Goal: Information Seeking & Learning: Learn about a topic

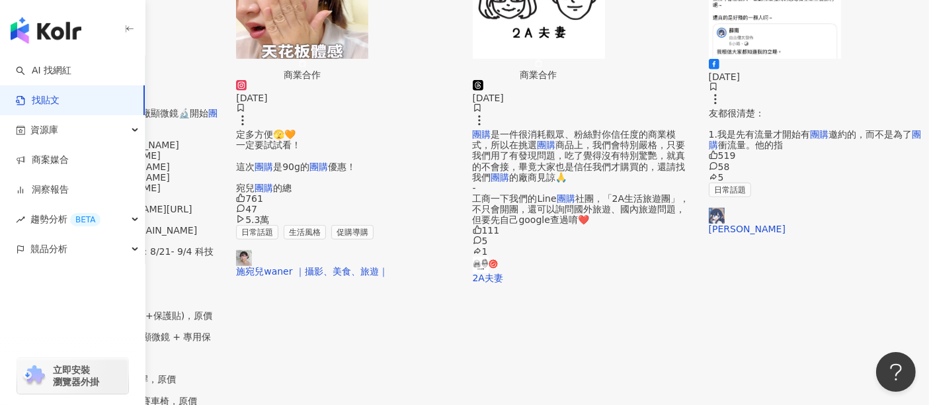
scroll to position [865, 0]
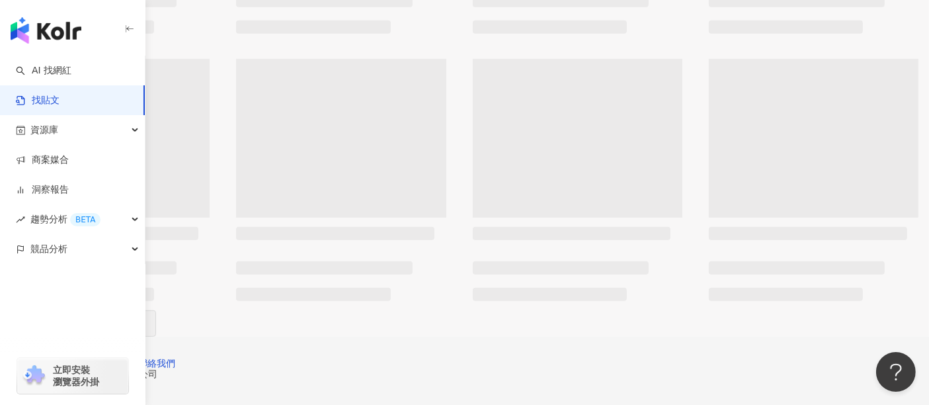
scroll to position [858, 0]
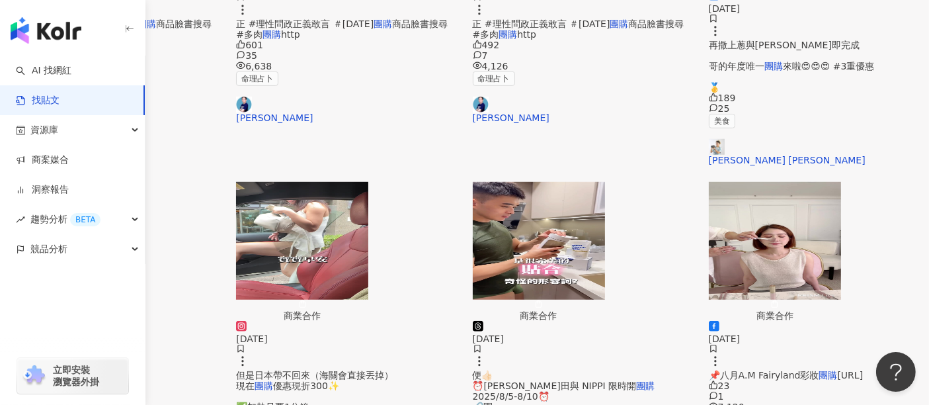
scroll to position [846, 0]
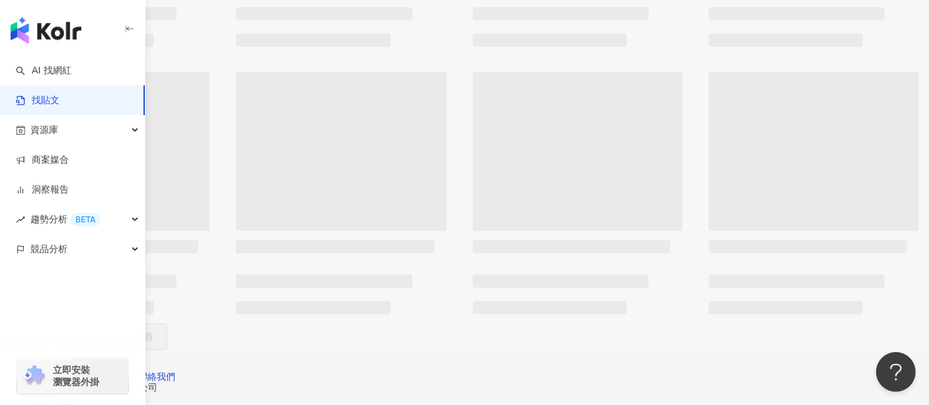
scroll to position [858, 0]
click at [163, 325] on span "下一頁" at bounding box center [149, 330] width 28 height 11
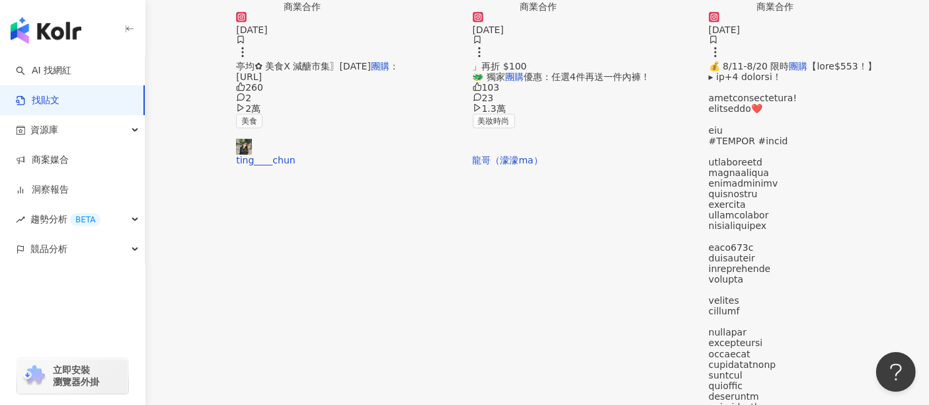
scroll to position [852, 0]
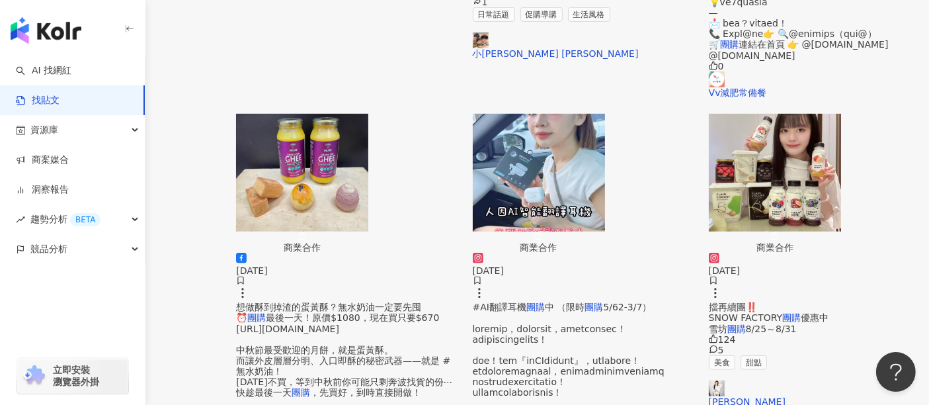
scroll to position [872, 0]
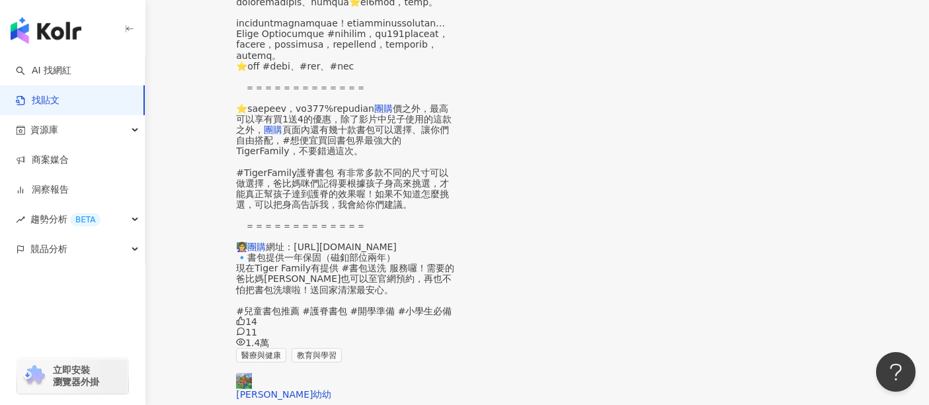
scroll to position [846, 0]
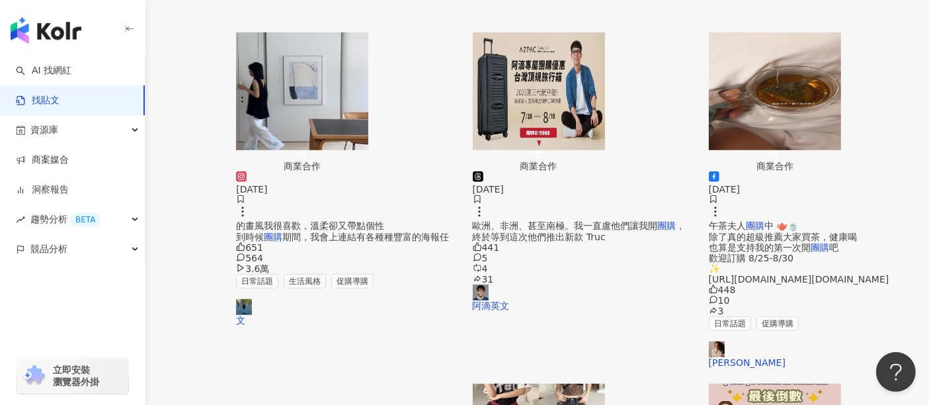
scroll to position [865, 0]
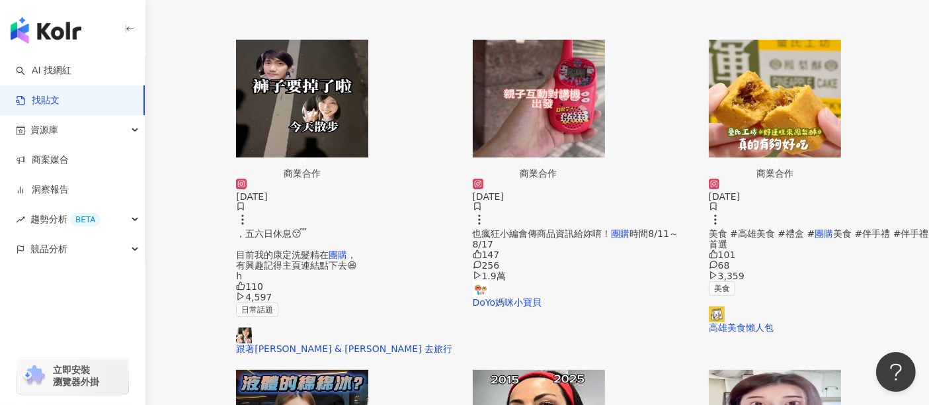
scroll to position [85, 0]
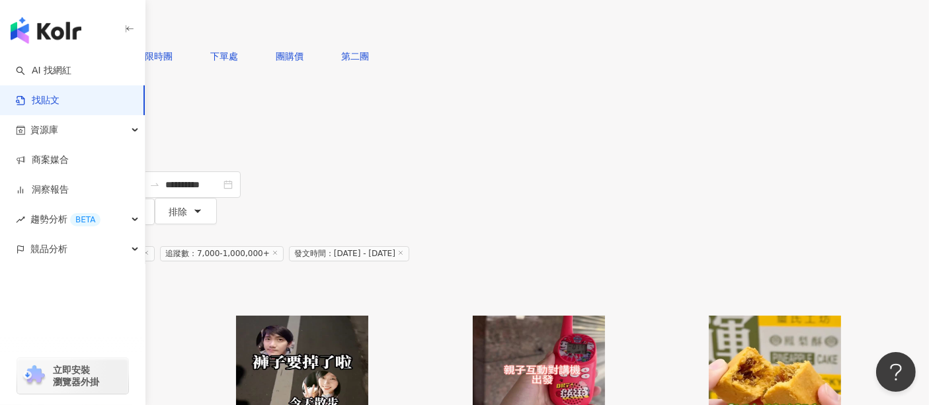
scroll to position [0, 0]
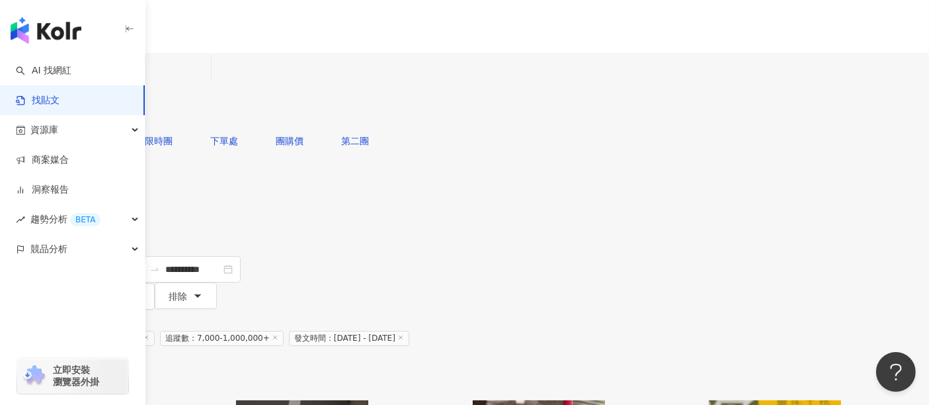
drag, startPoint x: 759, startPoint y: 101, endPoint x: 357, endPoint y: 224, distance: 420.4
click at [357, 309] on div "共 1,000+ 筆 條件 ： 排除：全部收藏夾 關鍵字：團購 追蹤數：7,000-1,000,000+ 發文時間：2025/8/1 - 2025/8/31 …" at bounding box center [464, 332] width 929 height 47
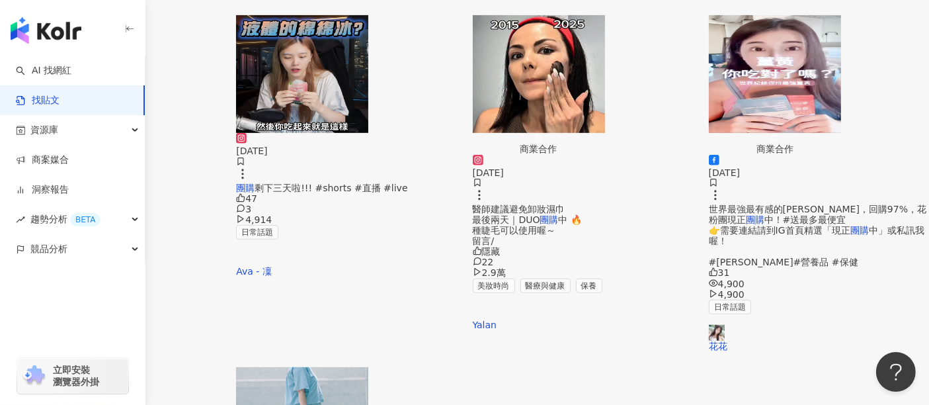
scroll to position [735, 0]
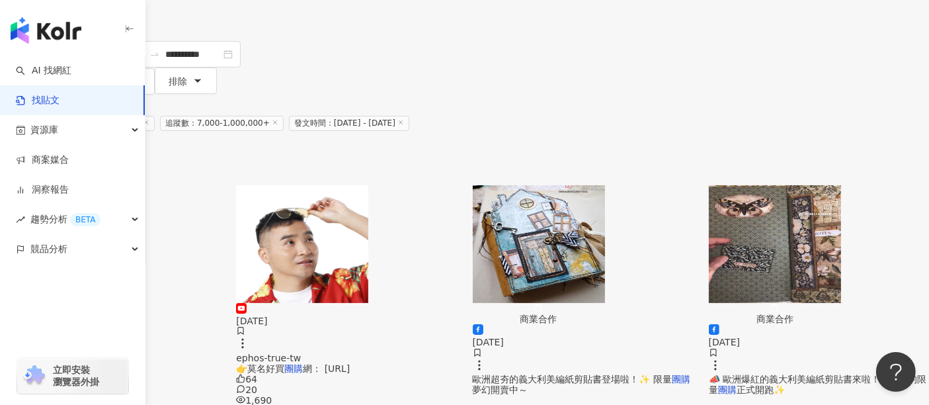
scroll to position [367, 0]
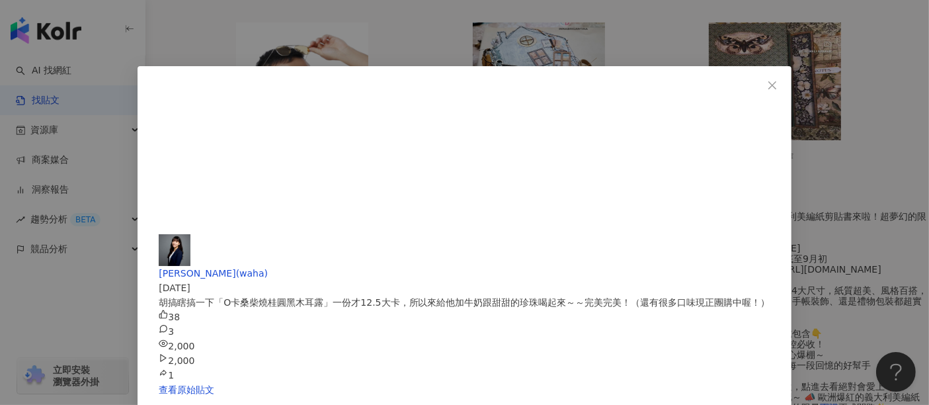
click at [792, 134] on div "王雅涵(waha) 2025/8/15 胡搞瞎搞一下「O卡桑柴燒桂圓黑木耳露」一份才12.5大卡，所以來給他加牛奶跟甜甜的珍珠喝起來～～完美完美！（還有很多口…" at bounding box center [464, 202] width 929 height 405
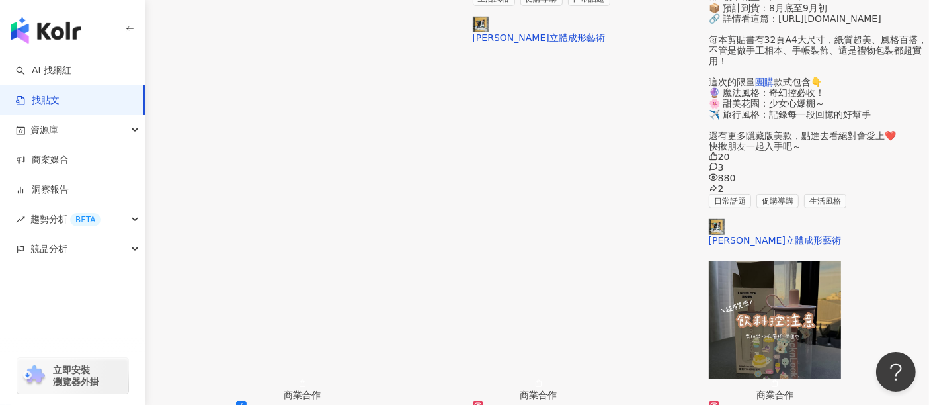
scroll to position [808, 0]
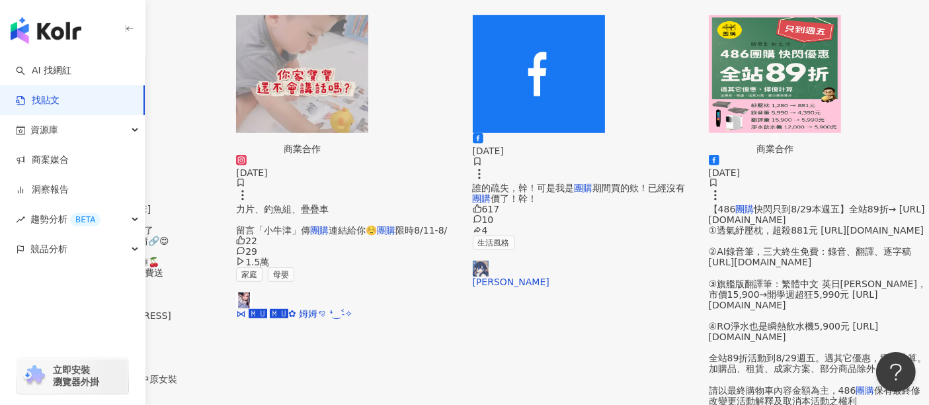
scroll to position [735, 0]
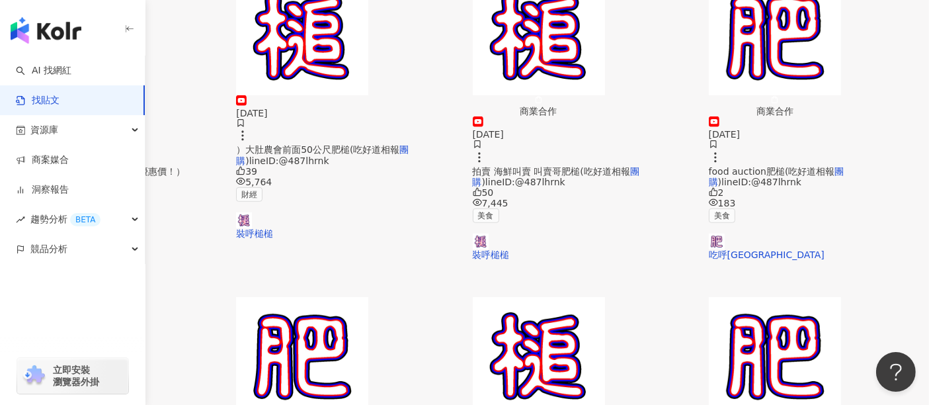
scroll to position [864, 0]
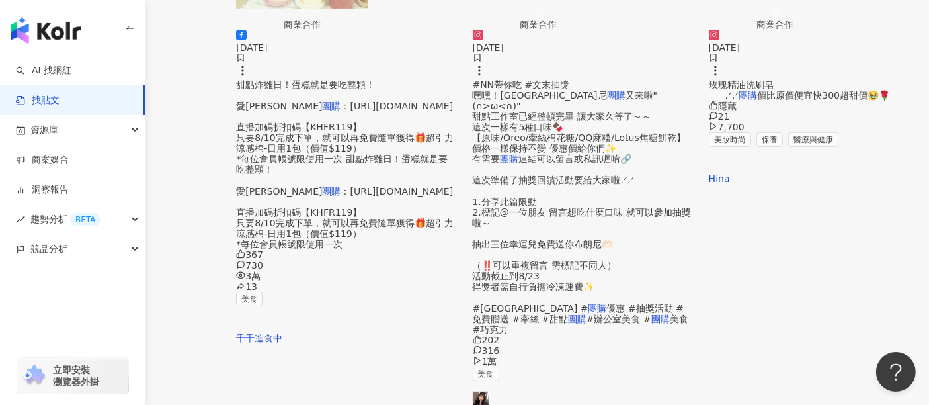
scroll to position [803, 0]
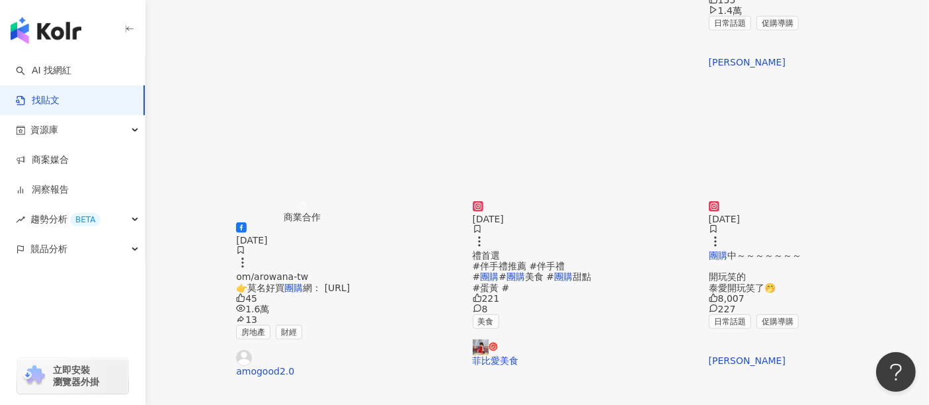
scroll to position [735, 0]
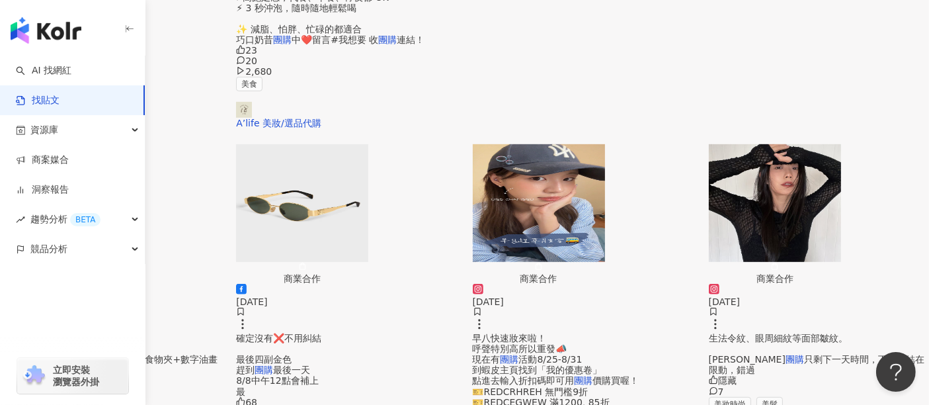
scroll to position [792, 0]
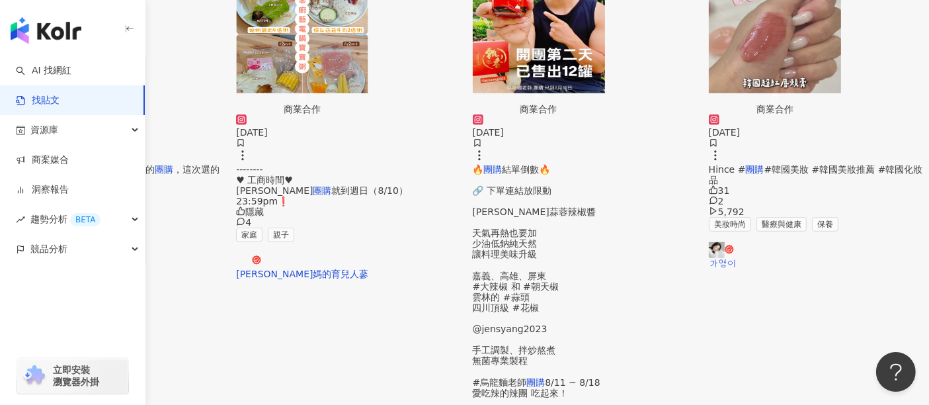
scroll to position [808, 0]
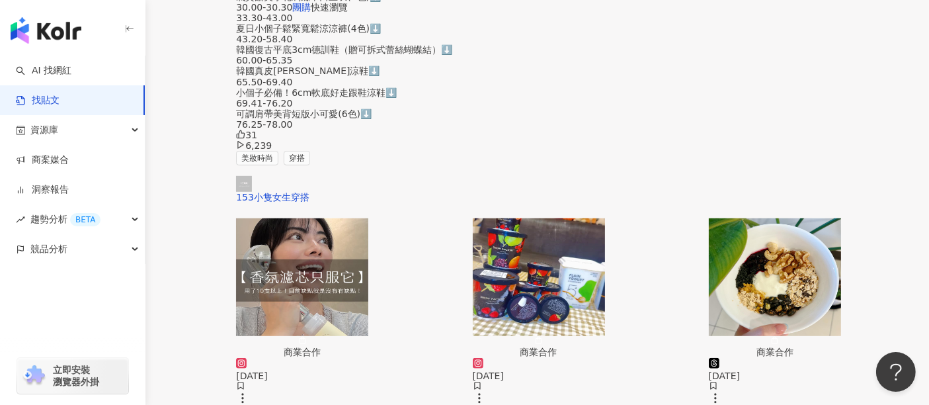
scroll to position [881, 0]
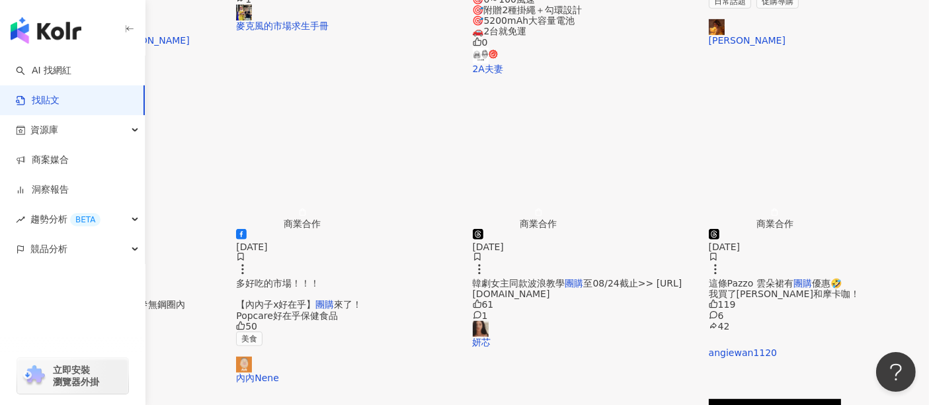
scroll to position [735, 0]
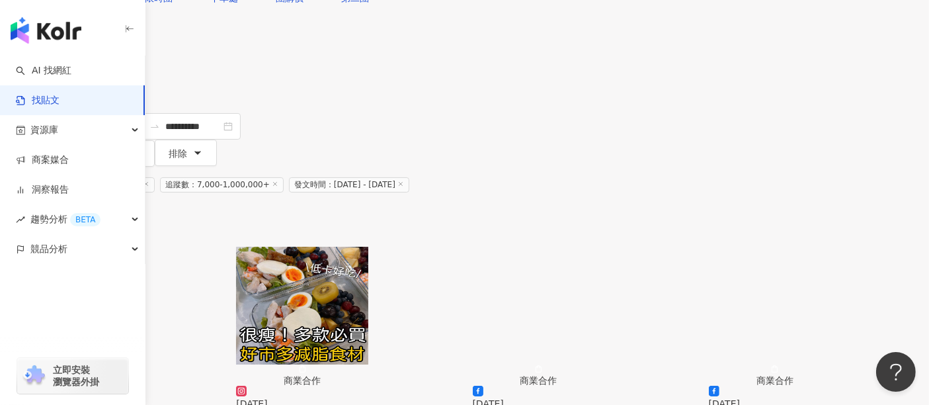
scroll to position [147, 0]
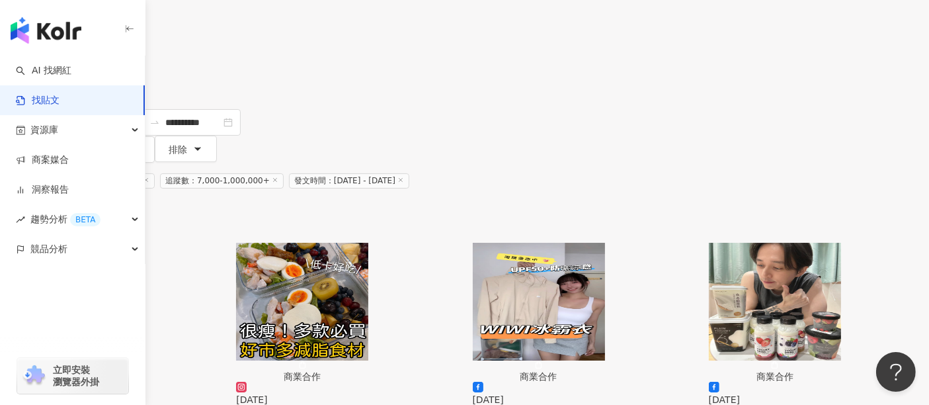
click at [368, 243] on img "button" at bounding box center [302, 302] width 132 height 118
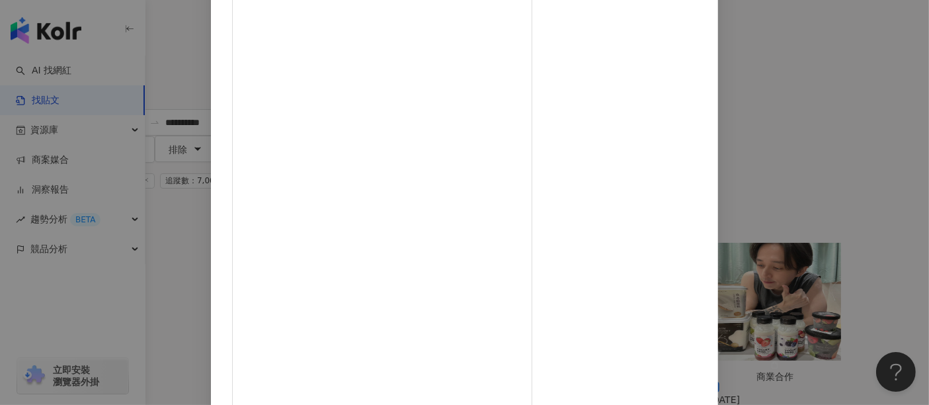
scroll to position [188, 0]
click at [890, 157] on div "Meow✖麥鬧兄妹 2025/8/29 143 1 2.6萬 查看原始貼文" at bounding box center [464, 202] width 929 height 405
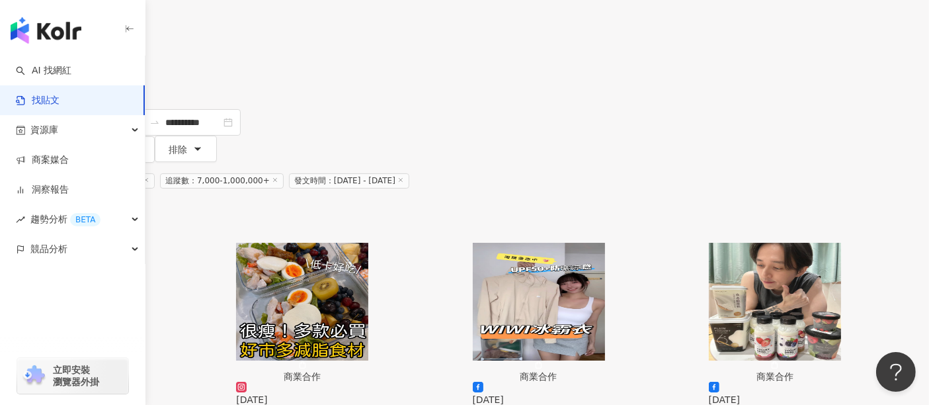
scroll to position [147, 0]
click at [605, 243] on img "button" at bounding box center [539, 302] width 132 height 118
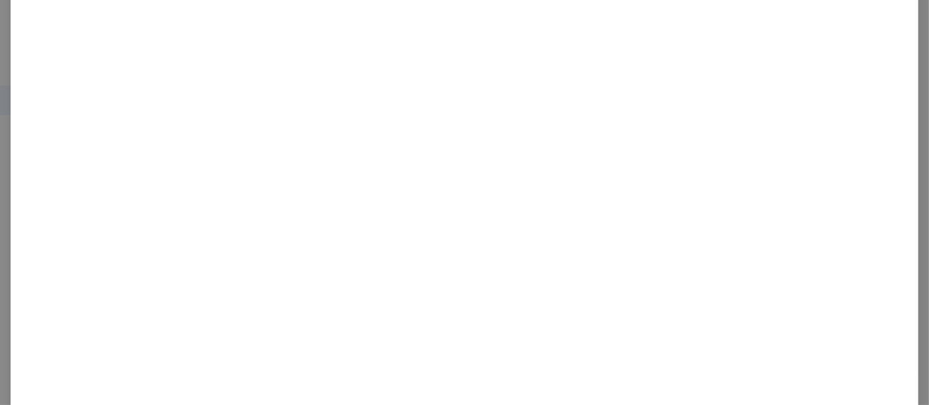
scroll to position [220, 0]
click at [799, 120] on div "小小隻空姐維小妮 2025/8/10 36 6 2,400 2,400 1 查看原始貼文" at bounding box center [464, 202] width 929 height 405
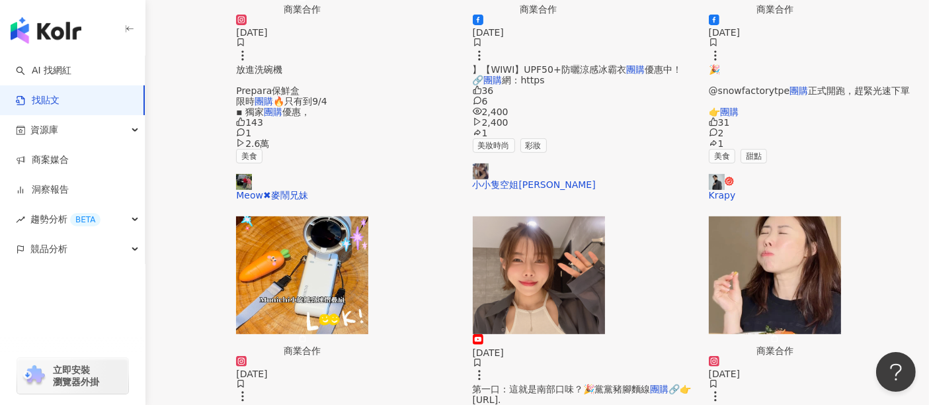
scroll to position [735, 0]
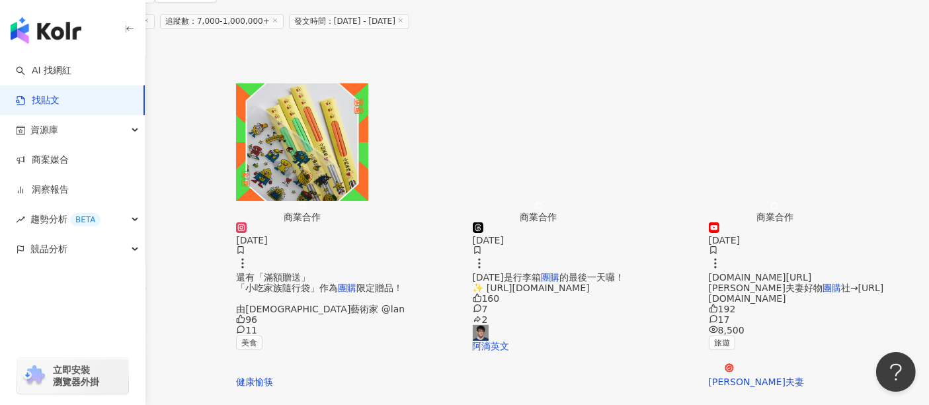
scroll to position [391, 0]
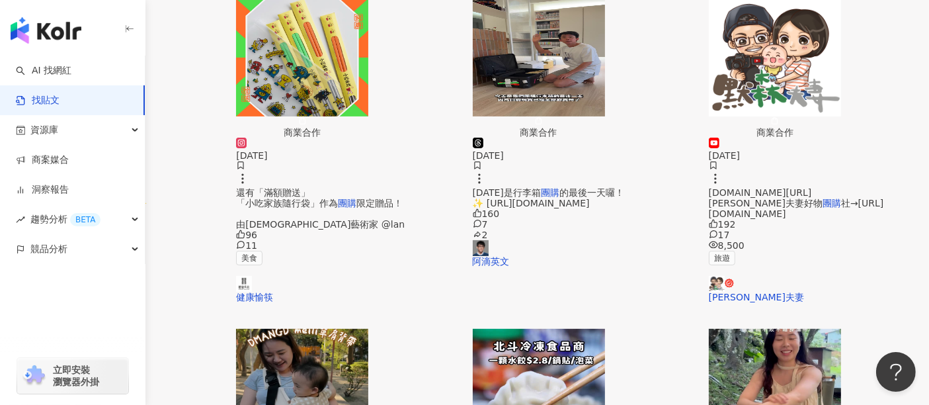
click at [368, 329] on img "button" at bounding box center [302, 388] width 132 height 118
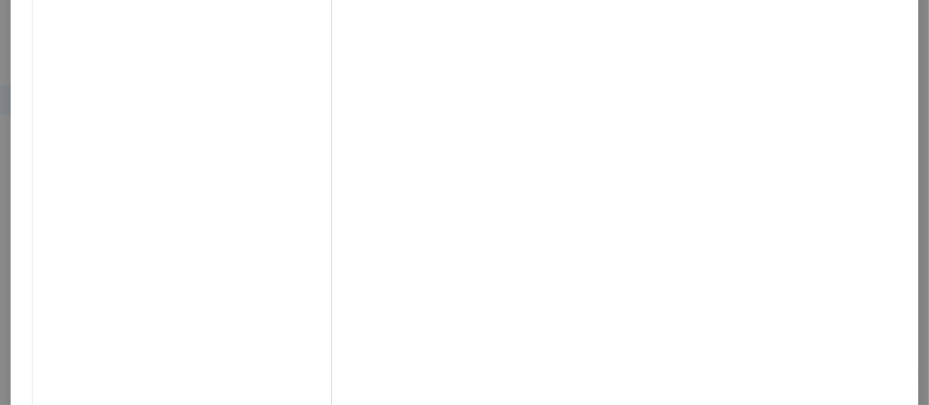
scroll to position [464, 0]
click at [850, 176] on div "𝑁𝑖𝑛𝑎 𝐶ℎ𝑒𝑛. 2025/8/29 93 30 5,003 查看原始貼文" at bounding box center [464, 202] width 929 height 405
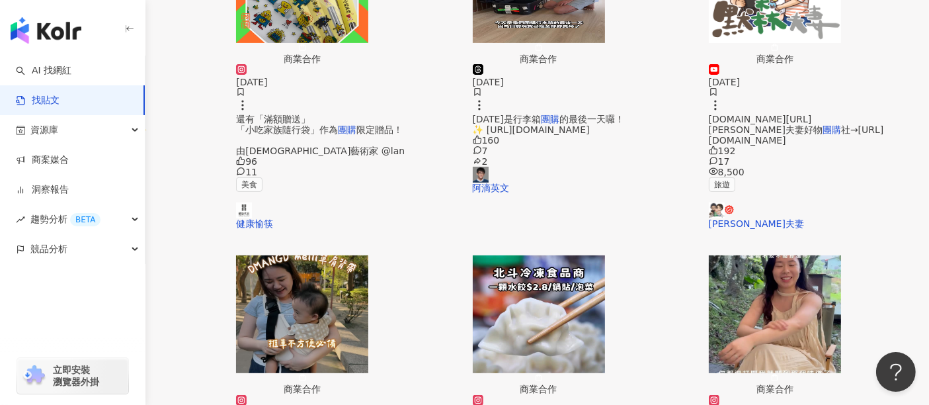
scroll to position [391, 0]
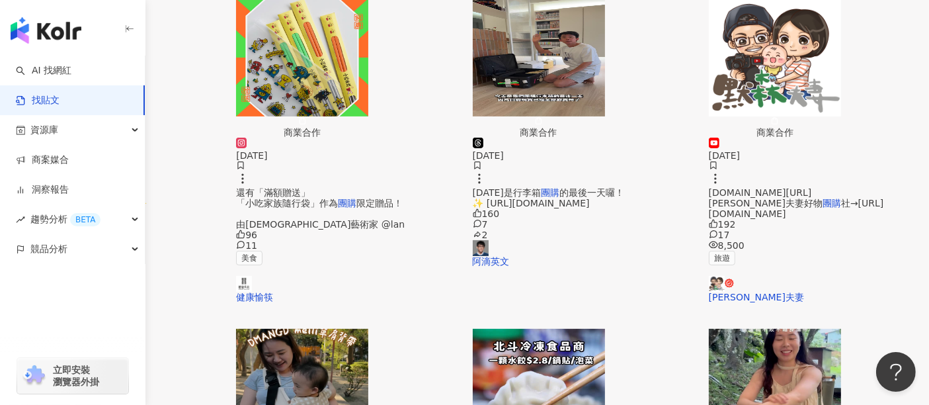
click at [841, 329] on img "button" at bounding box center [775, 388] width 132 height 118
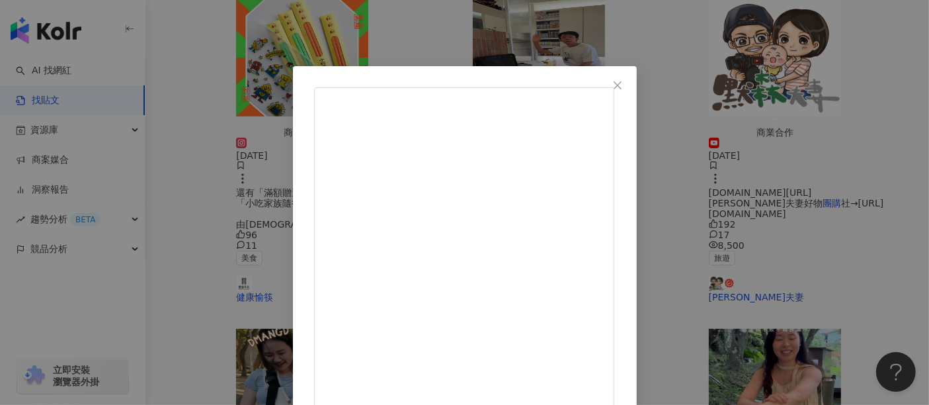
click at [850, 176] on div "la_daybyday 2025/8/15 今年夏天最狂的防蚊乳 就是它！🔥 露營，擦完雪松乳 防蚊效果幾乎是 100% 人稱捕蚊燈的我 居然兩天完全沒被叮!…" at bounding box center [464, 202] width 929 height 405
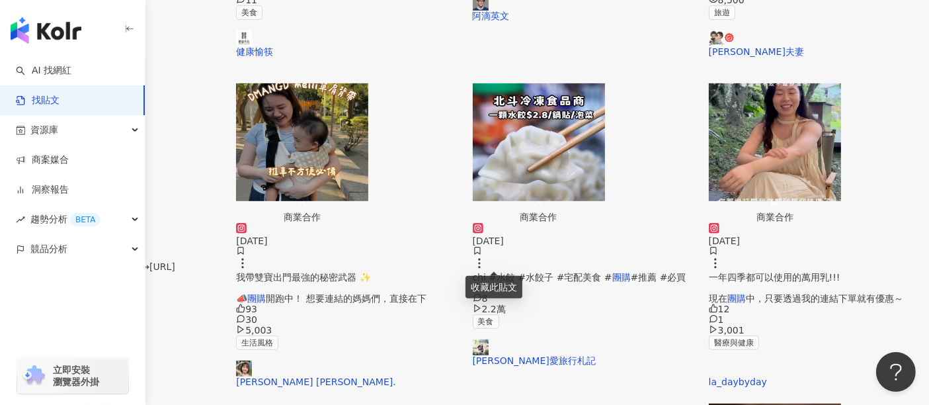
scroll to position [758, 0]
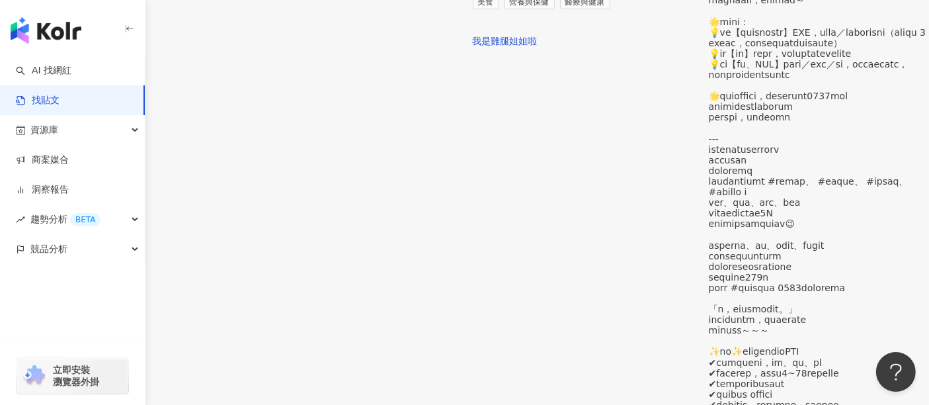
scroll to position [645, 0]
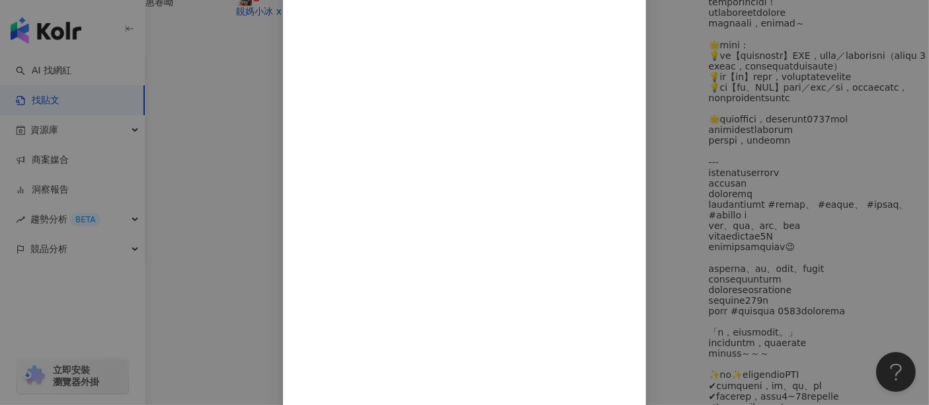
scroll to position [328, 0]
click at [776, 197] on div "專挑旺季旅行的潘仔•Esansan• 2025/8/25 30 17 2,991 2,900 查看原始貼文" at bounding box center [464, 202] width 929 height 405
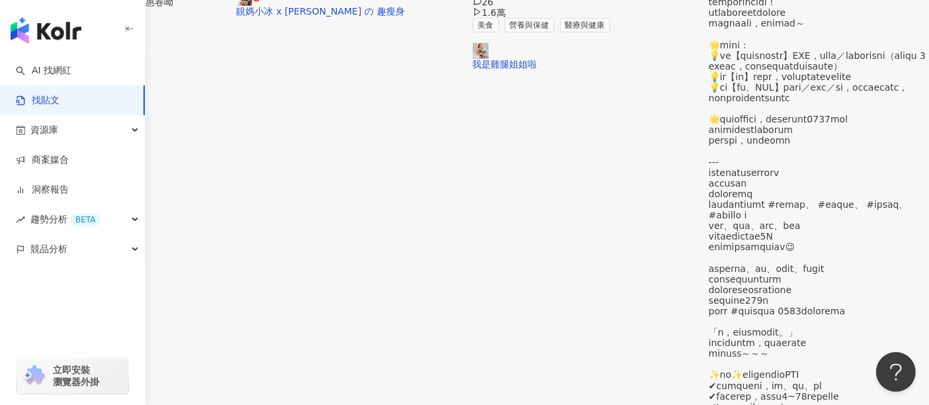
scroll to position [718, 0]
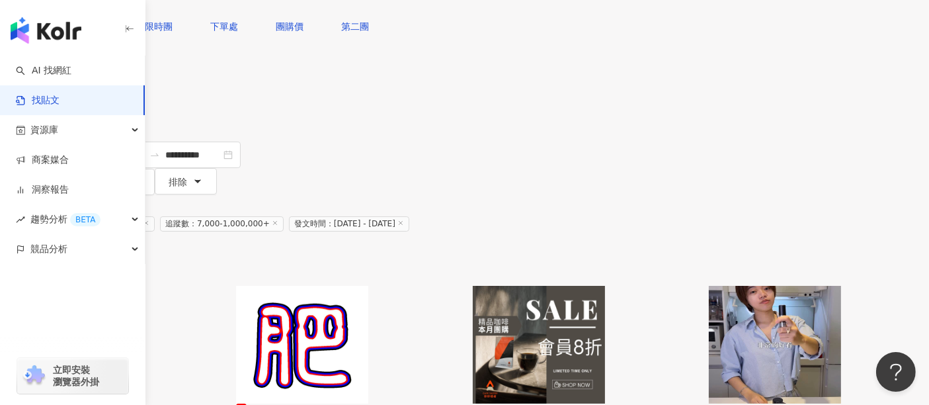
scroll to position [147, 0]
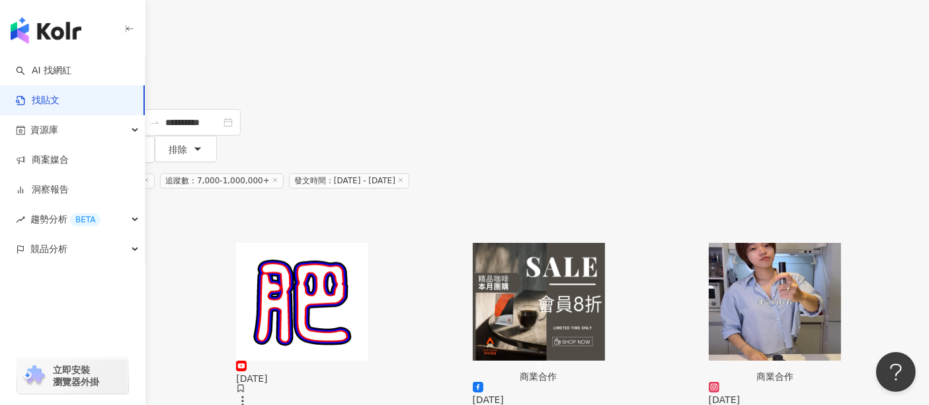
click at [132, 243] on img "button" at bounding box center [66, 302] width 132 height 118
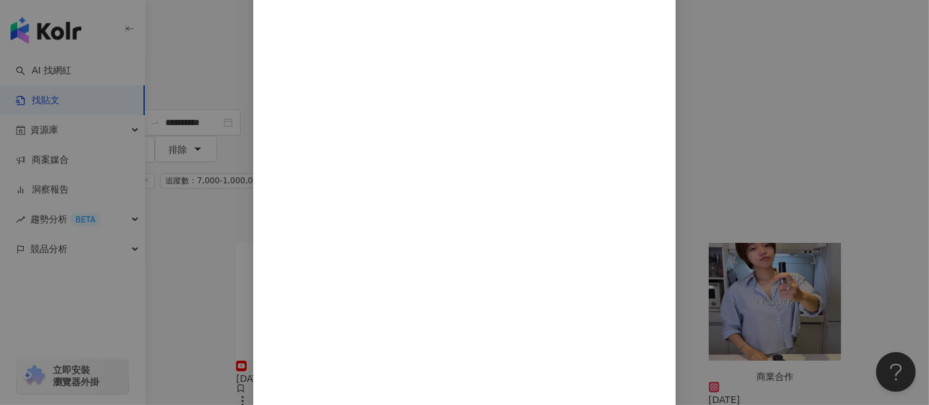
scroll to position [95, 0]
drag, startPoint x: 721, startPoint y: 207, endPoint x: 623, endPoint y: 202, distance: 98.7
click at [816, 135] on div "huangemom.ragdoll 2025/8/8 8 1 9 查看原始貼文" at bounding box center [464, 202] width 929 height 405
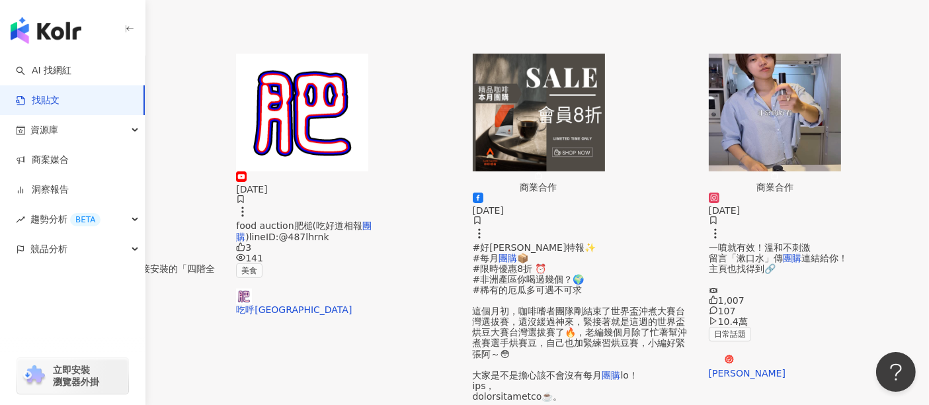
scroll to position [367, 0]
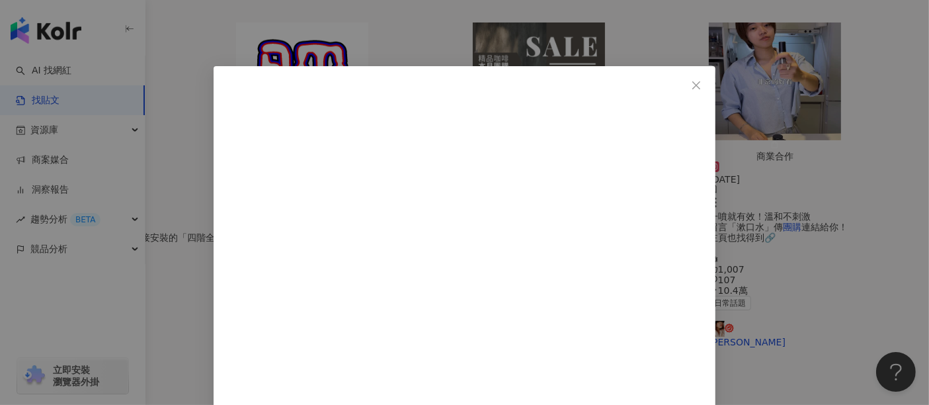
click at [762, 186] on div "沈慧虹 2025/8/2 終於找時間去整理頭髮了。 這次撐了4個月。 我的設計師說我的髮質有變得好一點，也感覺柔軟一點好整理。 可能是我換了洗髮精，是Jack…" at bounding box center [464, 202] width 929 height 405
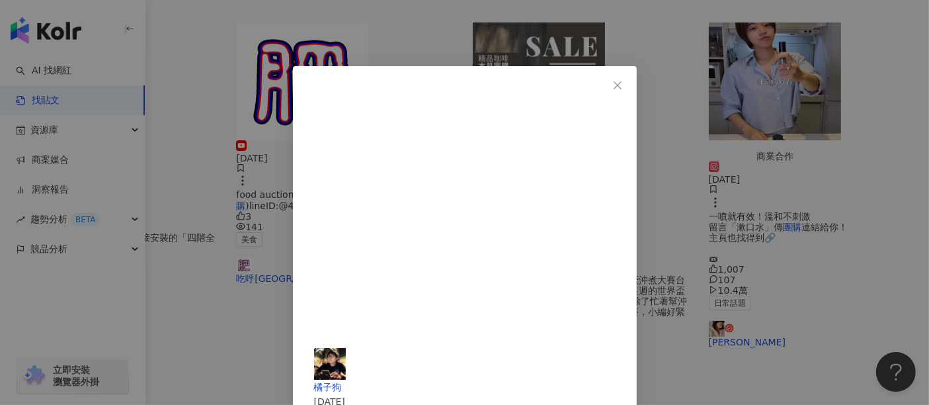
drag, startPoint x: 797, startPoint y: 210, endPoint x: 799, endPoint y: 198, distance: 12.0
click at [799, 198] on div "橘子狗 2025/8/14 看不出來是台中神秘團購洋芋片 熱賣多年還是很受歡迎 810 144 62 查看原始貼文" at bounding box center [464, 202] width 929 height 405
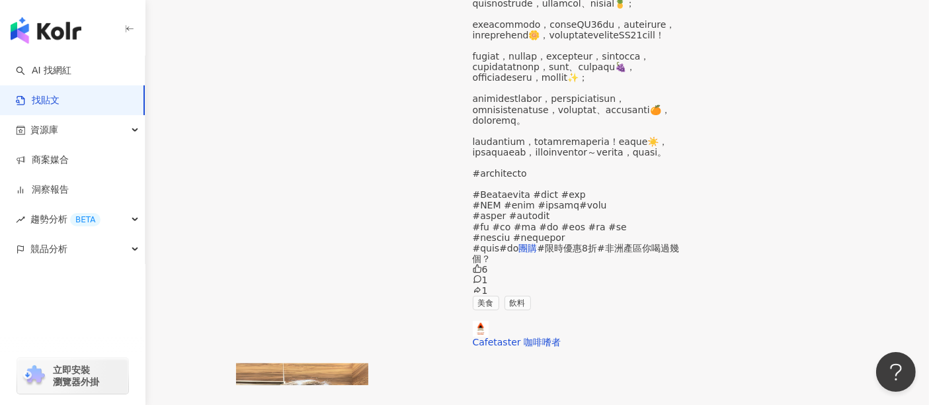
scroll to position [808, 0]
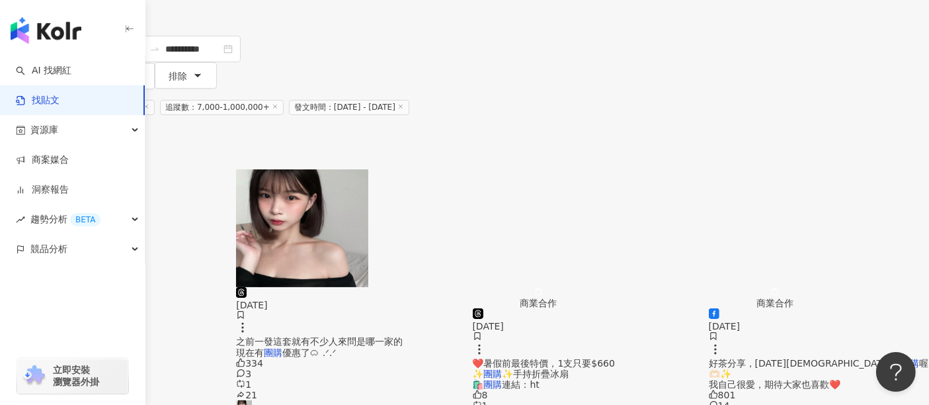
scroll to position [147, 0]
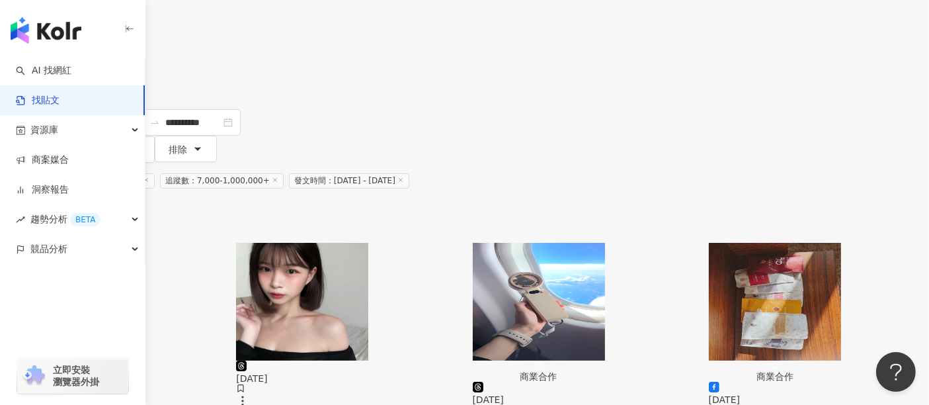
click at [784, 243] on img "button" at bounding box center [775, 302] width 132 height 118
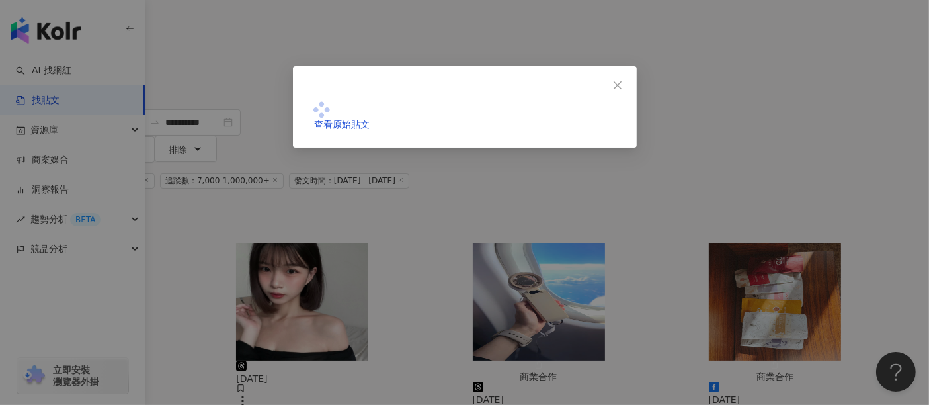
scroll to position [63, 0]
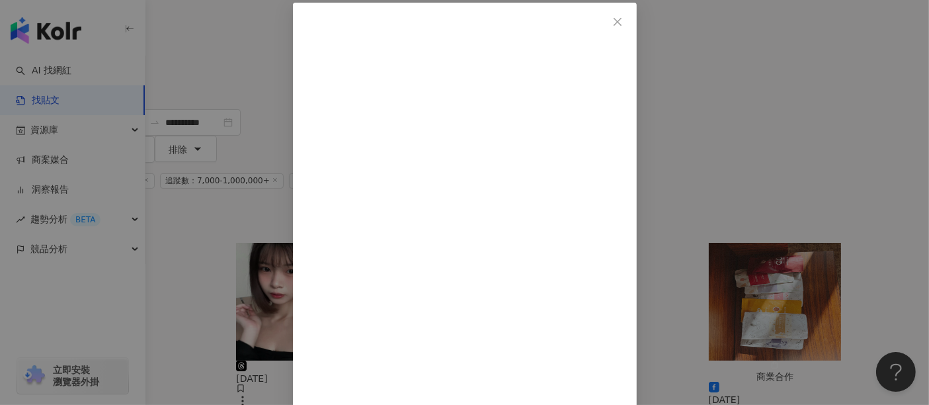
click at [784, 180] on div "雷堤娜 Tyna 2025/8/24 好茶分享，明天會開團購喔🫶🏻✨ 我自己很愛，期待大家也喜歡❤️ 801 14 1 查看原始貼文" at bounding box center [464, 202] width 929 height 405
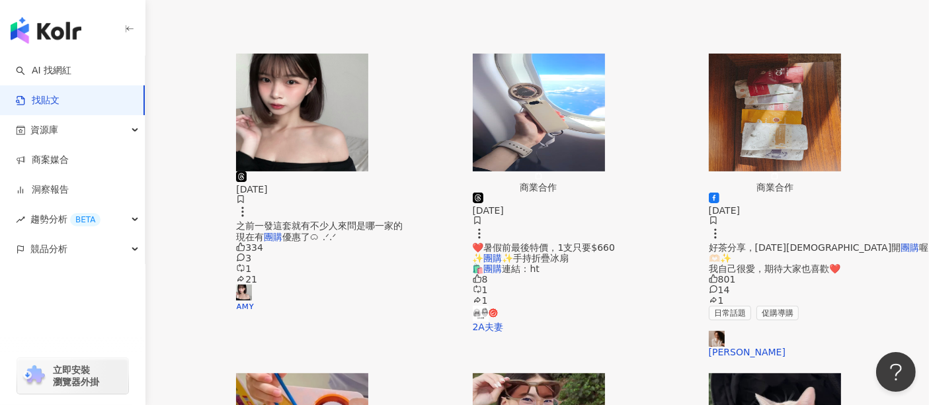
scroll to position [367, 0]
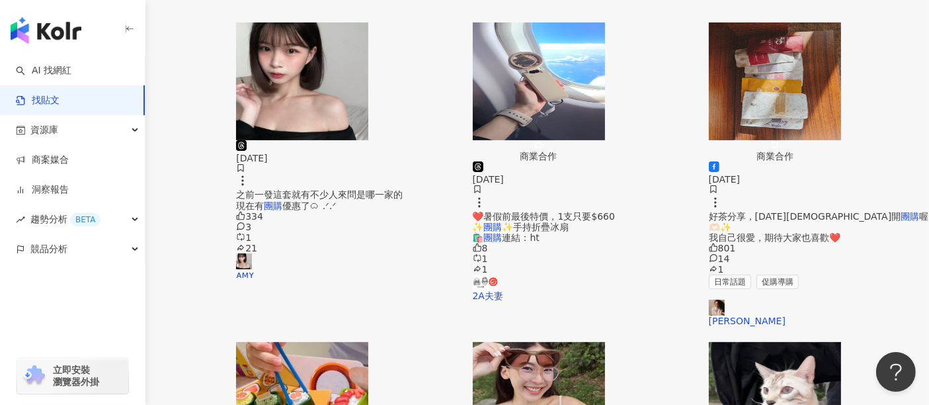
click at [605, 342] on img "button" at bounding box center [539, 401] width 132 height 118
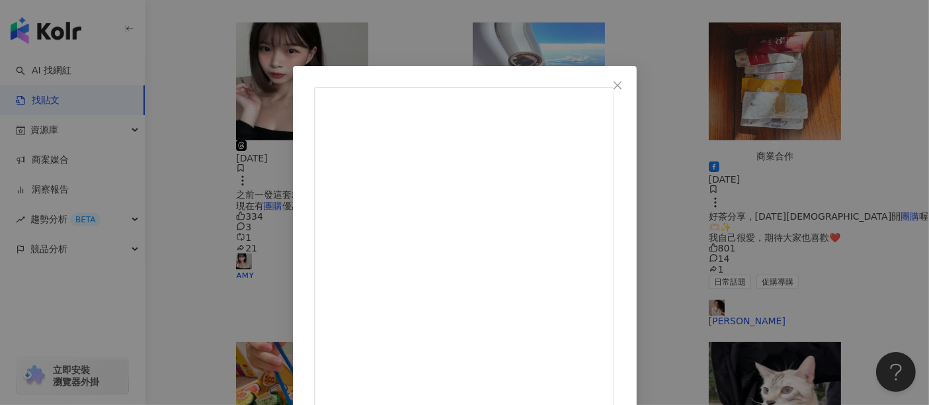
click at [795, 174] on div "小牟 2025/8/19 去韓國的必買墨鏡Blue Elephant 今夏第二團！ 首推零失誤百搭款：Pana_Black、Marlon_Black 平光眼鏡…" at bounding box center [464, 202] width 929 height 405
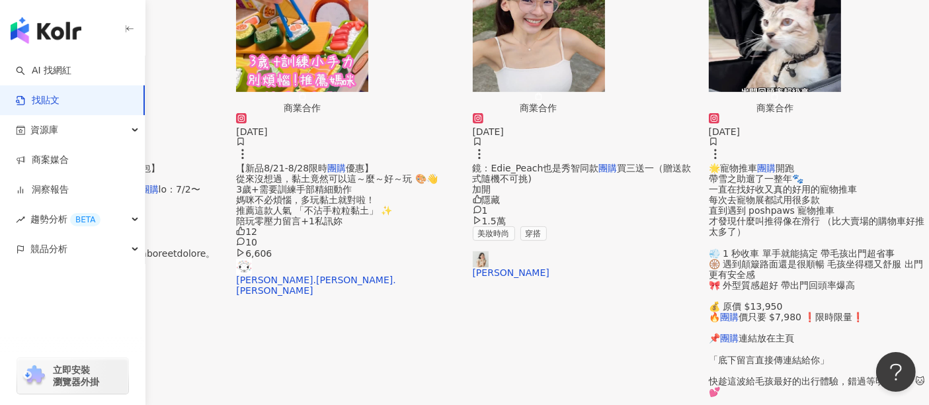
scroll to position [661, 0]
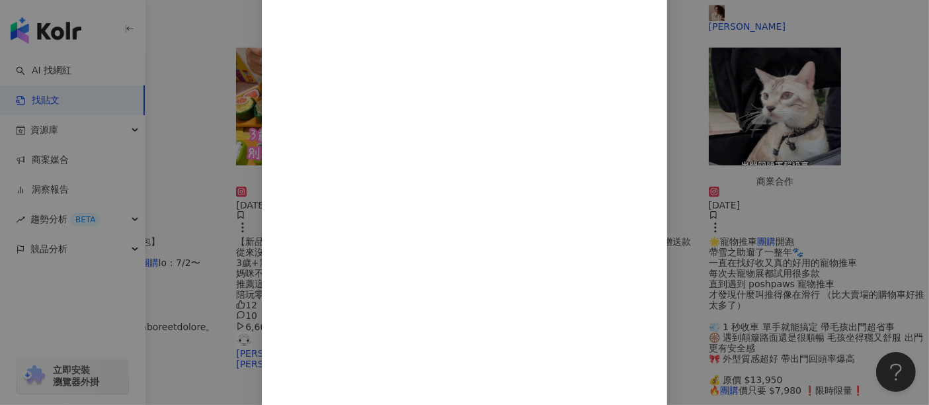
scroll to position [129, 0]
click at [801, 145] on div "蝦太太 2025/8/7 98 17 2 查看原始貼文" at bounding box center [464, 202] width 929 height 405
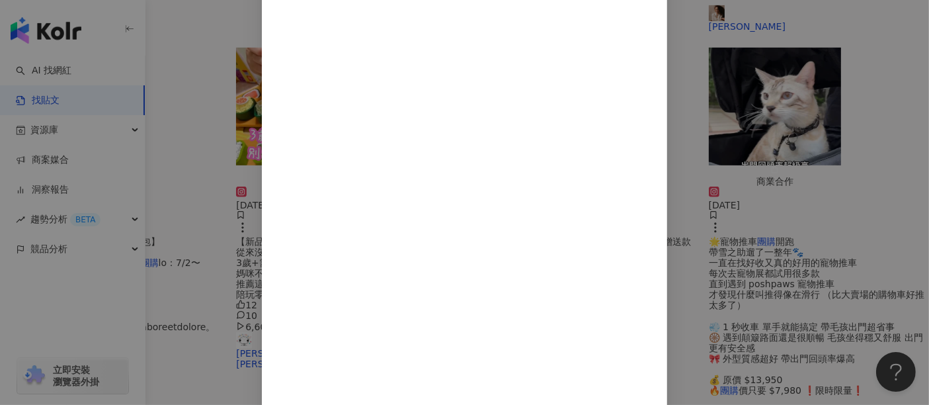
click at [838, 185] on div "蝦太太 2025/8/7 98 17 2 查看原始貼文" at bounding box center [464, 202] width 929 height 405
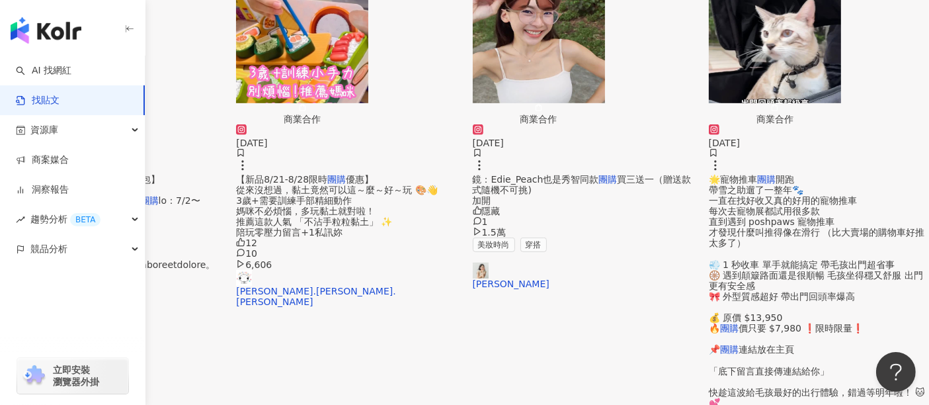
scroll to position [808, 0]
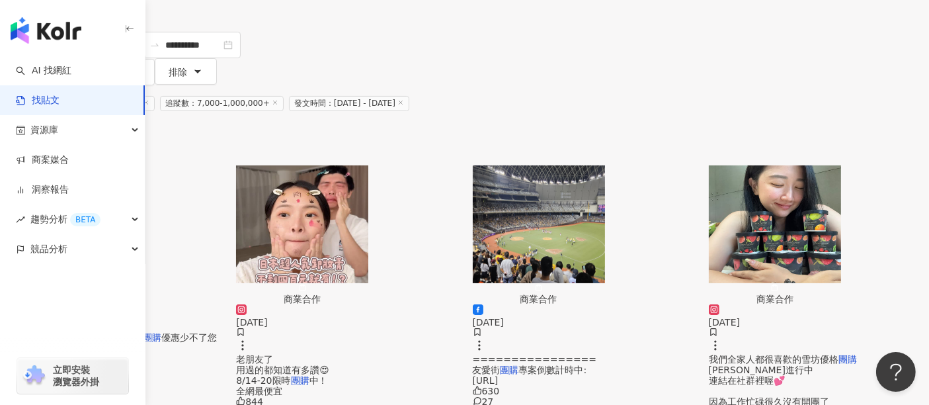
scroll to position [147, 0]
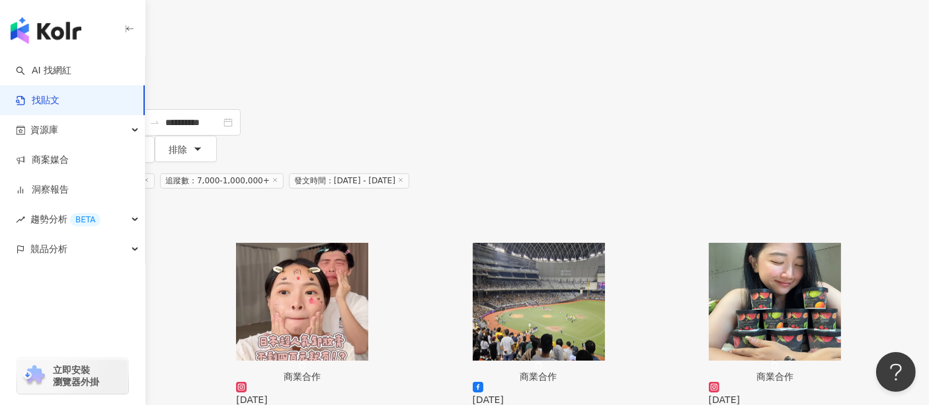
click at [132, 243] on img "button" at bounding box center [66, 302] width 132 height 118
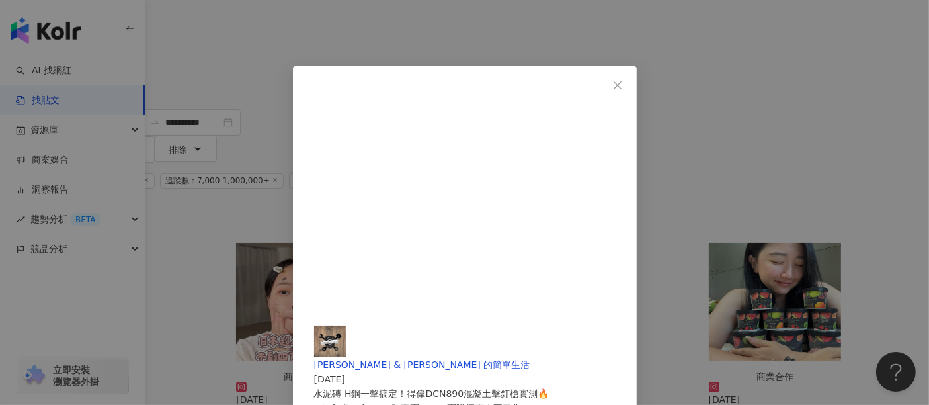
click at [825, 133] on div "Arden & Ann 的簡單生活 2025/8/4 水泥磚 H鋼一擊搞定！得偉DCN890混凝土擊釘槍實測🔥 ▶︎加入「ArdenDIY敗家團」！！團購優惠…" at bounding box center [464, 202] width 929 height 405
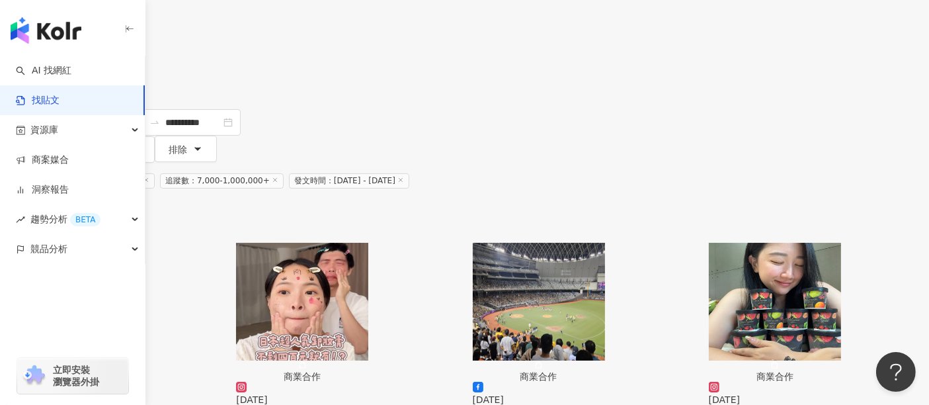
click at [767, 243] on img "button" at bounding box center [775, 302] width 132 height 118
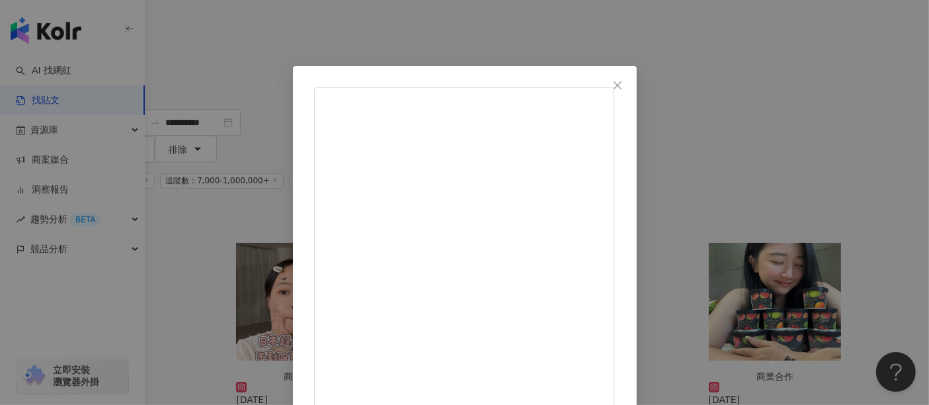
scroll to position [213, 0]
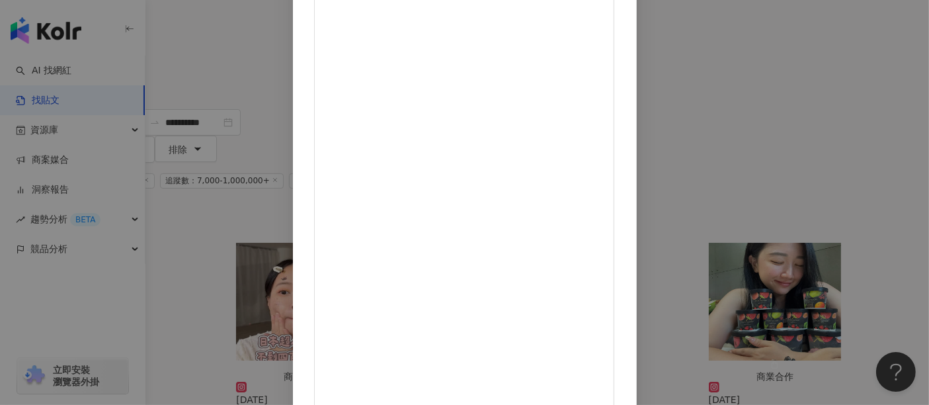
click at [799, 128] on div "杜小比愛購物 2025/8/25 我們全家人都很喜歡的雪坊優格 團購優惠正在進行中 連結在社群裡喔💕 因為工作忙碌很久沒有開團了 這些團購都是被大家敲碗出來的…" at bounding box center [464, 202] width 929 height 405
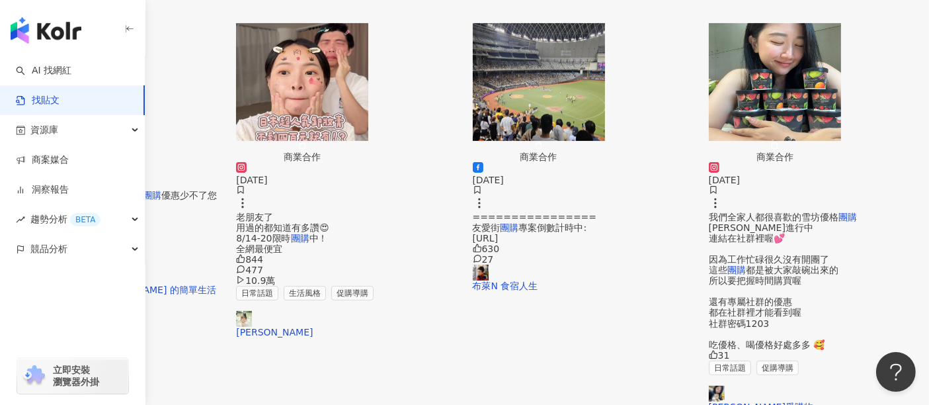
scroll to position [367, 0]
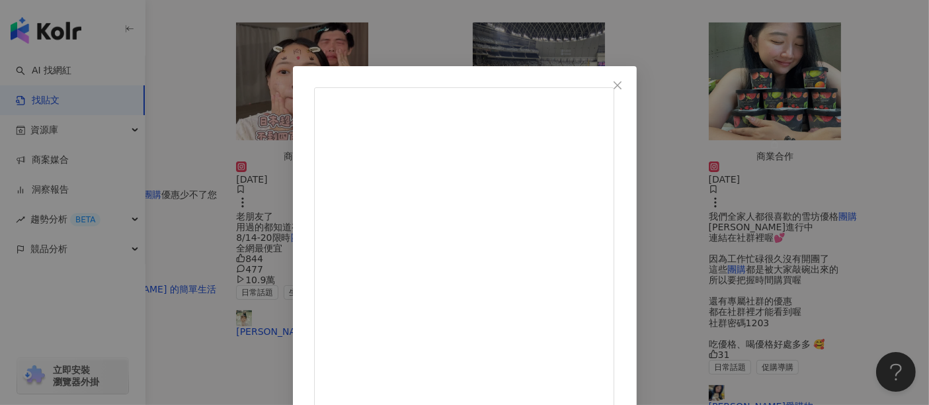
click at [854, 198] on div "陳逸 April 2025/8/19 乾敏肌🉑！妝前洗臉不用再怕太乾澀 七月的好評團購延續到八月啦 這次只開到月底 還在觀望的朋朋們請把握機會ฅ⁽͑ ˚̀ ˙…" at bounding box center [464, 202] width 929 height 405
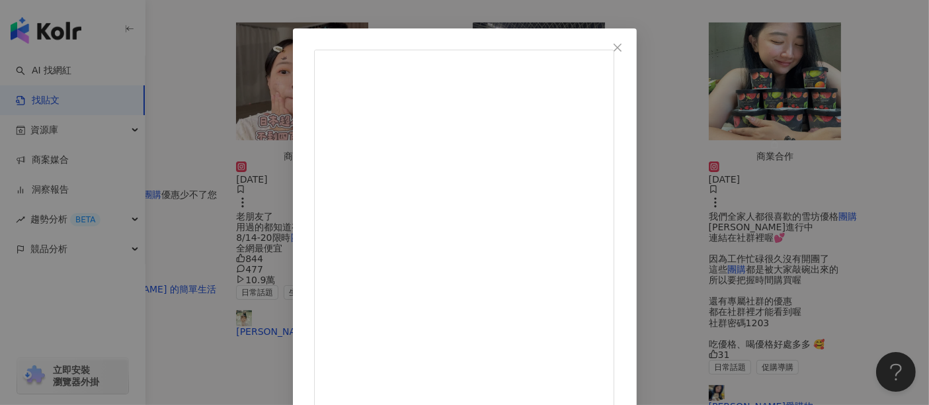
scroll to position [58, 0]
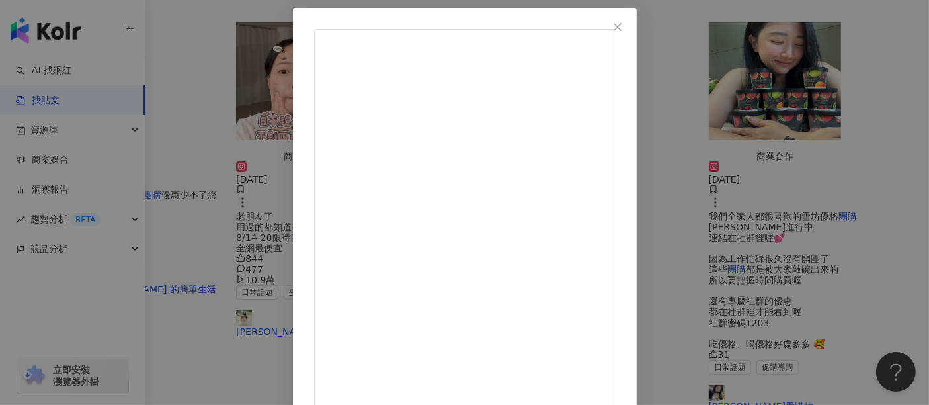
click at [860, 160] on div "三其 2025/8/12 最近路上真的超多人都拿著這個 手持風扇怎麼突然流行起來了 身為烤番薯島民的台灣人也必須要有一台吧😍 所以我決定來開團！！ 樂米這款風…" at bounding box center [464, 202] width 929 height 405
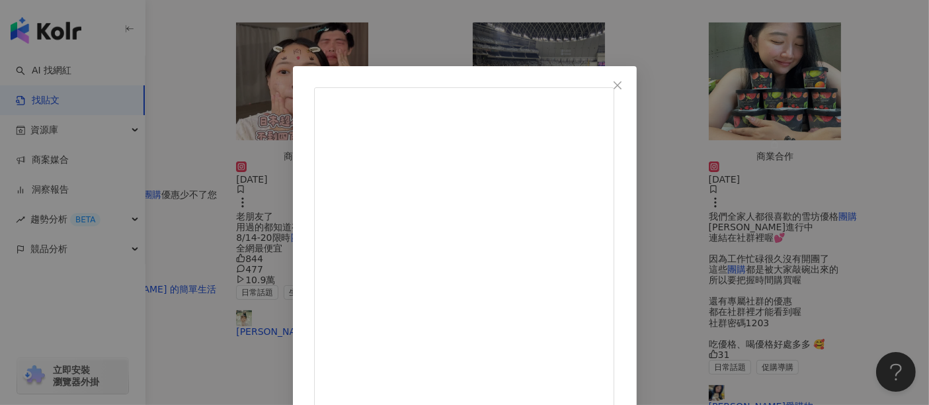
click at [887, 184] on div "三其 2025/8/12 最近路上真的超多人都拿著這個 手持風扇怎麼突然流行起來了 身為烤番薯島民的台灣人也必須要有一台吧😍 所以我決定來開團！！ 樂米這款風…" at bounding box center [464, 202] width 929 height 405
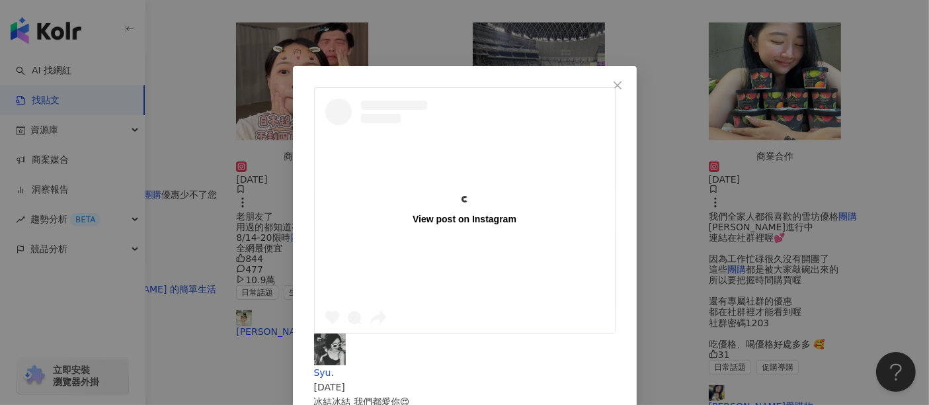
click at [811, 212] on div "View post on Instagram Syu. 2025/8/12 冰結冰結 我們都愛你😍 以前有酒膽沒酒量 現在有薑黃 是真的更敢拼（話不能亂說 聚…" at bounding box center [464, 202] width 929 height 405
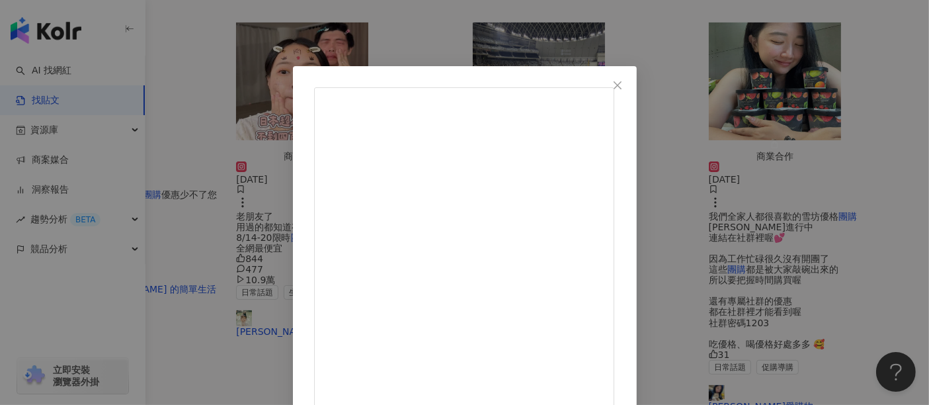
click at [831, 213] on div "三其 2025/8/12 最近路上真的超多人都拿著這個 手持風扇怎麼突然流行起來了 身為烤番薯島民的台灣人也必須要有一台吧😍 所以我決定來開團！！ 樂米這款風…" at bounding box center [464, 202] width 929 height 405
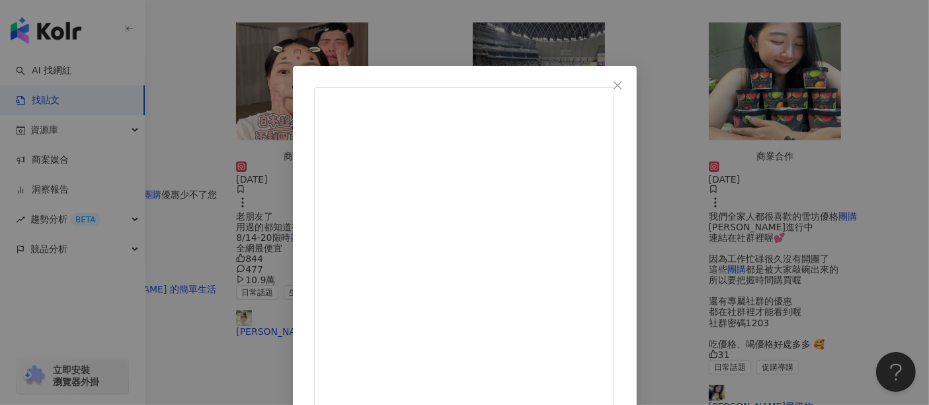
click at [801, 201] on div "Syu. 2025/8/12 冰結冰結 我們都愛你😍 以前有酒膽沒酒量 現在有薑黃 是真的更敢拼（話不能亂說 聚餐 酒局前我都會偷吃兩顆 直接把喝酒技能點滿 …" at bounding box center [464, 202] width 929 height 405
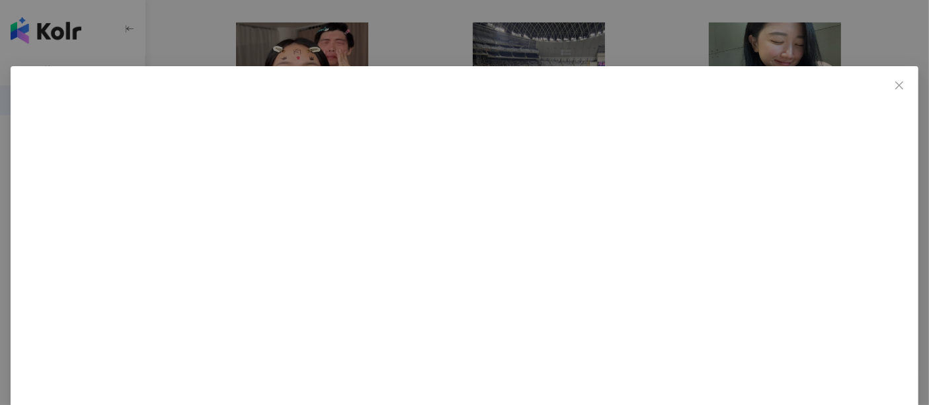
click at [827, 172] on div "MR486Community 2025/8/7 這是真的，很多人以為買了除濕機家裡就不會潮濕、不會發霉，都忽略這項重要關鍵。486為中南部/台東雨災盡一份心力…" at bounding box center [464, 202] width 929 height 405
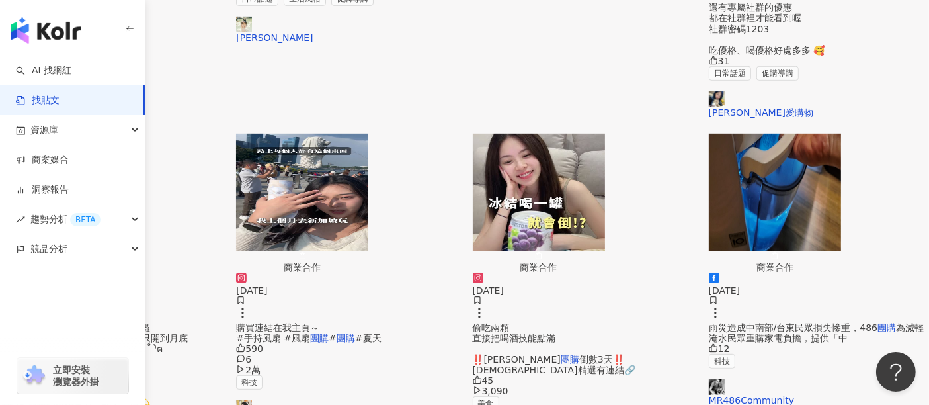
scroll to position [661, 0]
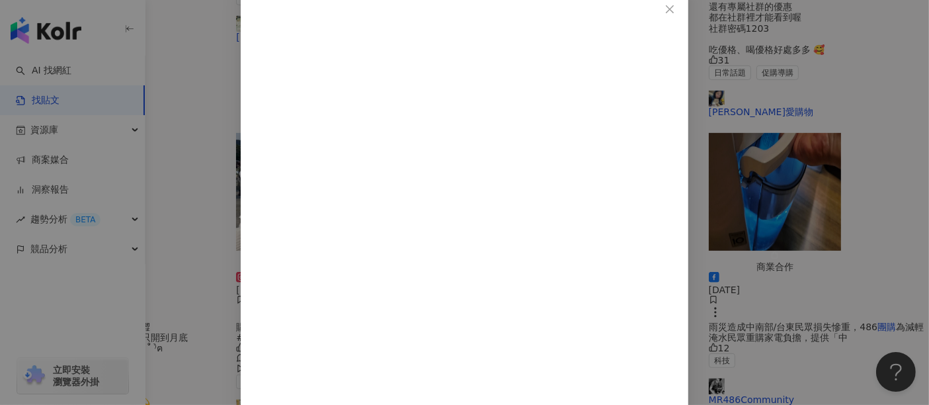
scroll to position [77, 0]
click at [872, 302] on div "N.H Maison 巴黎別院 -橙花幸福天堂 2025/8/10 ✨Summer Sale｜巴黎春夏女裝優惠活動 巴黎的春夏，像微風輕拂塞納河畔 在裙擺間，…" at bounding box center [464, 202] width 929 height 405
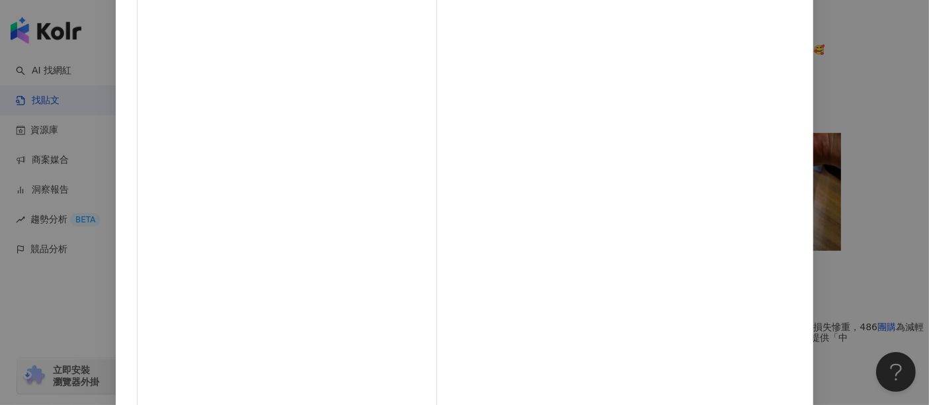
scroll to position [188, 0]
click at [835, 179] on div "阿比 2025/8/31 「Mamaway高透氣水凝尿布🤩」 #爸媽必備 #育兒好物 尿布用超快？交給 @mamaway_tw 尿布寄倉方案! 📦 每天幾片尿…" at bounding box center [464, 202] width 929 height 405
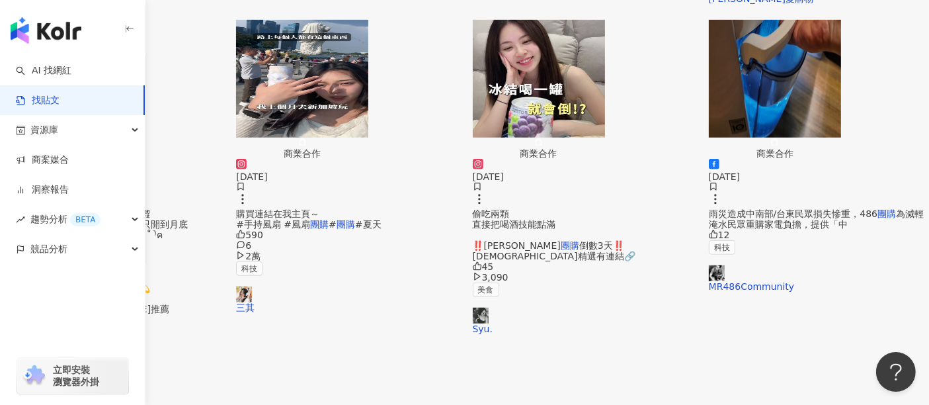
scroll to position [808, 0]
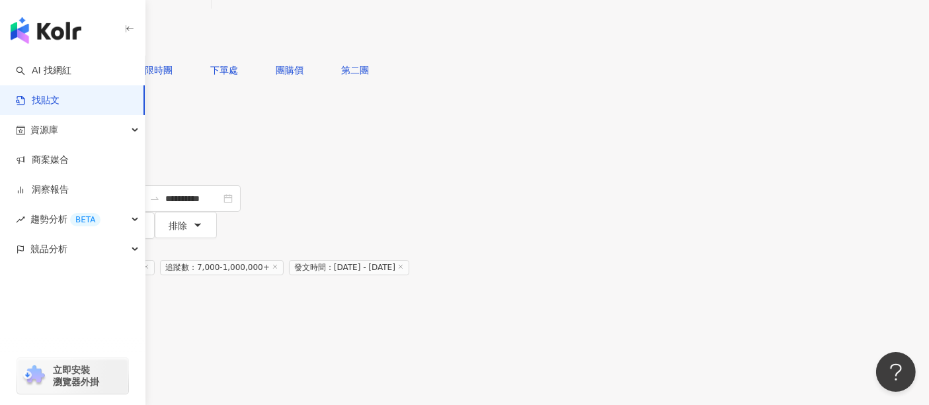
scroll to position [147, 0]
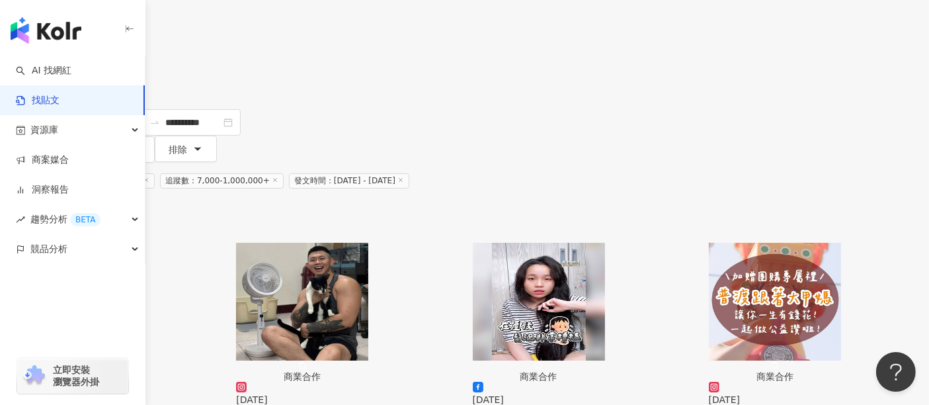
click at [132, 243] on img "button" at bounding box center [66, 302] width 132 height 118
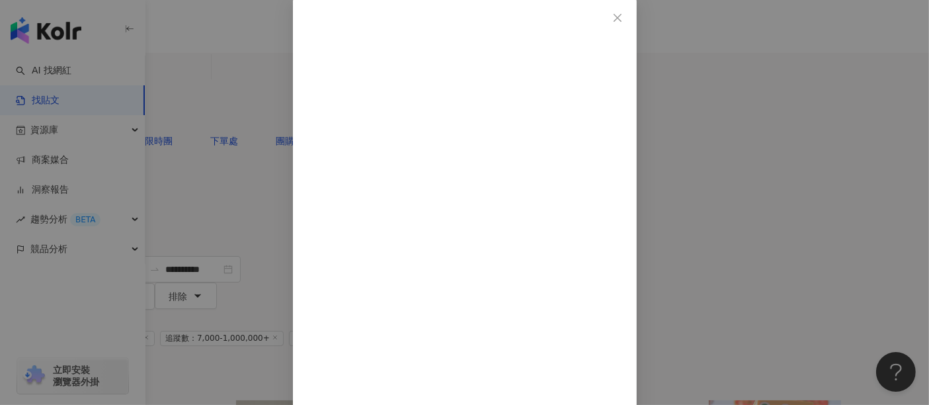
scroll to position [142, 0]
click at [837, 171] on div "聲音表達講師林依柔 2025/8/29 7 查看原始貼文" at bounding box center [464, 202] width 929 height 405
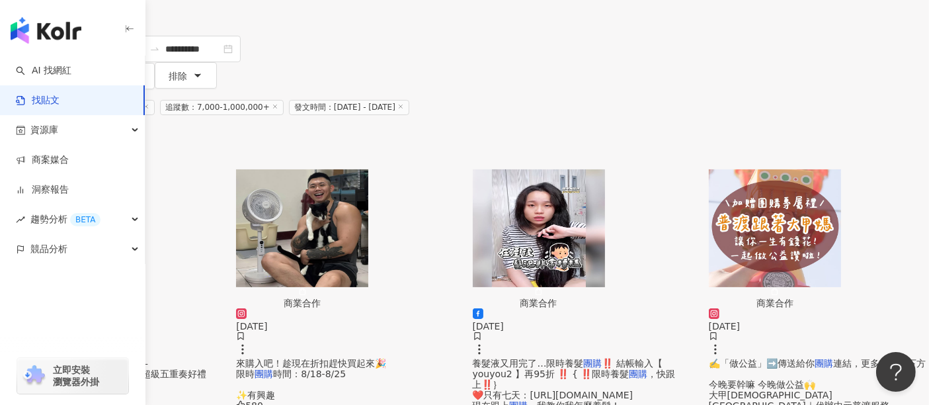
scroll to position [147, 0]
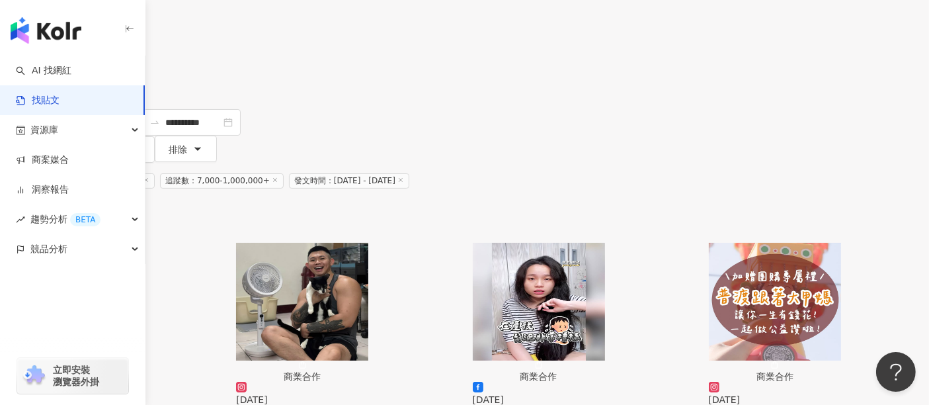
click at [368, 243] on img "button" at bounding box center [302, 302] width 132 height 118
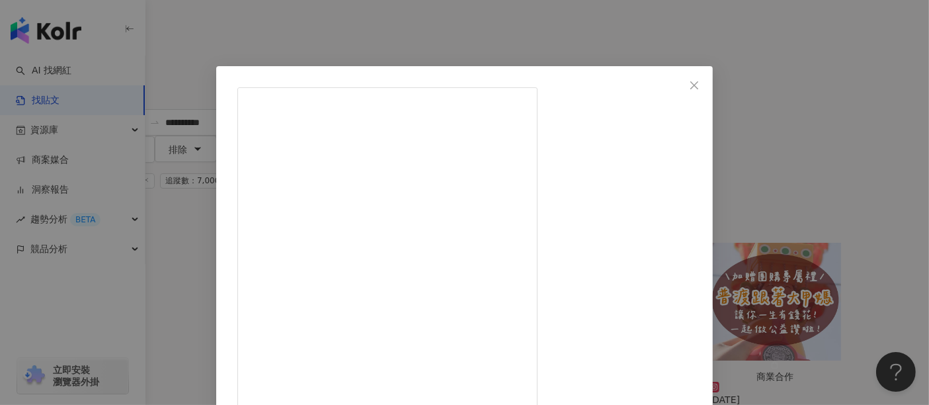
click at [782, 155] on div "Taiwan Fitness｜業餘健身｜刺青｜日常生活 2025/8/18 580 12 查看原始貼文" at bounding box center [464, 202] width 929 height 405
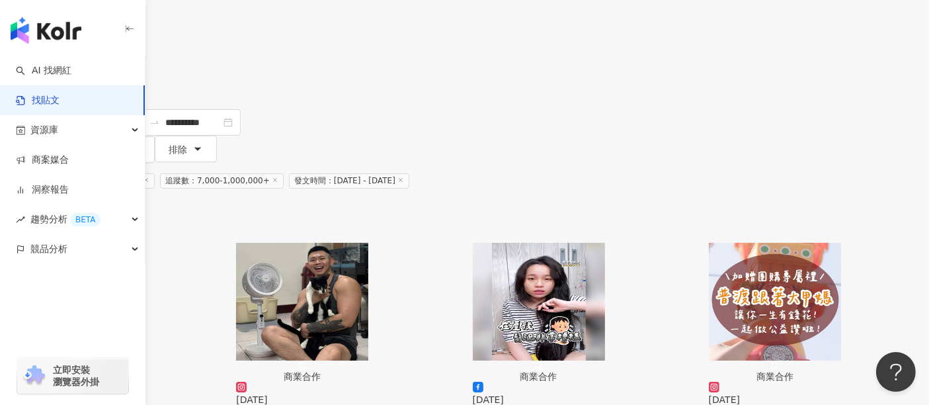
click at [605, 243] on img "button" at bounding box center [539, 302] width 132 height 118
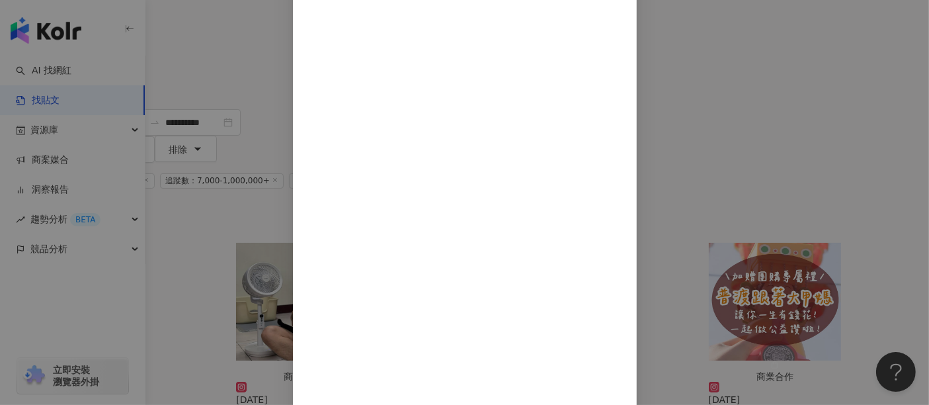
scroll to position [165, 0]
click at [799, 217] on div "柳幼幼 2025/8/5 養髮液又用完了…限時養髮團購 ‼️ 結帳輸入【 youyou2 】再95折 ‼️ 17 13 9,773 查看原始貼文" at bounding box center [464, 202] width 929 height 405
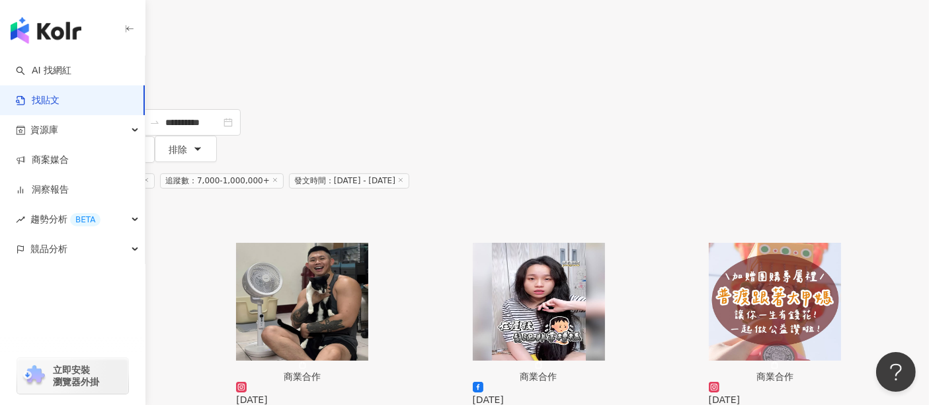
click at [772, 243] on img "button" at bounding box center [775, 302] width 132 height 118
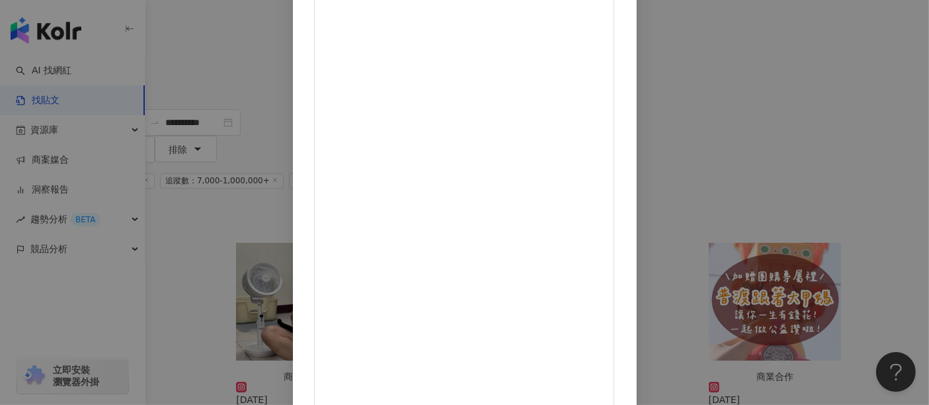
scroll to position [188, 0]
click at [782, 222] on div "今晚要幹嘛 ｜懶人筆記都在這🌟 2025/8/1 29 27 4,220 查看原始貼文" at bounding box center [464, 202] width 929 height 405
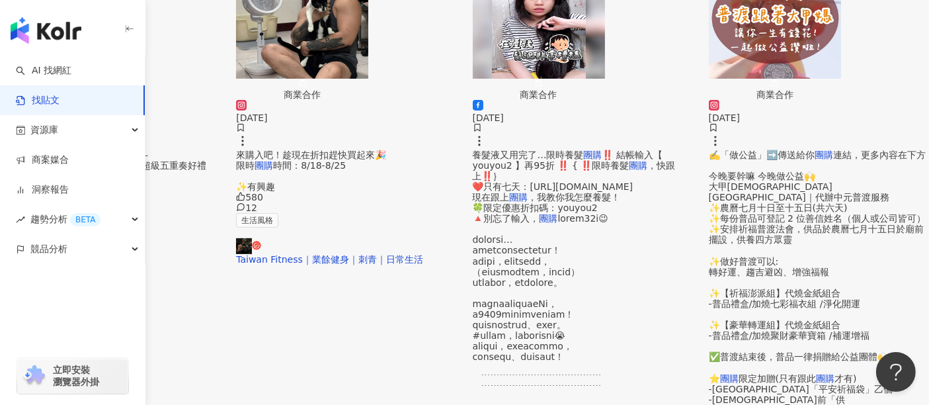
scroll to position [440, 0]
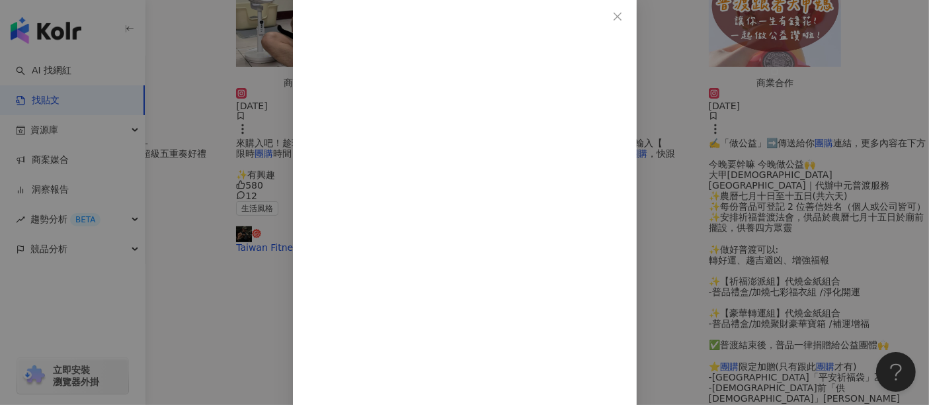
scroll to position [69, 0]
click at [818, 195] on div "一直玩的馬摩 2025/8/21 685 14 9 查看原始貼文" at bounding box center [464, 202] width 929 height 405
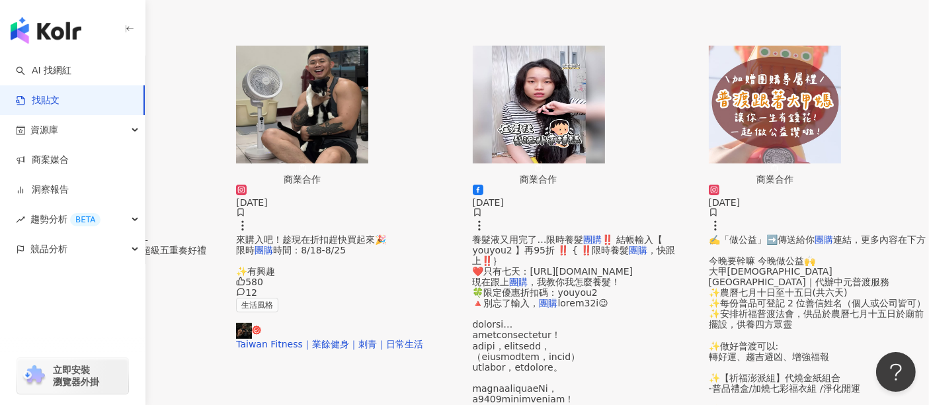
scroll to position [367, 0]
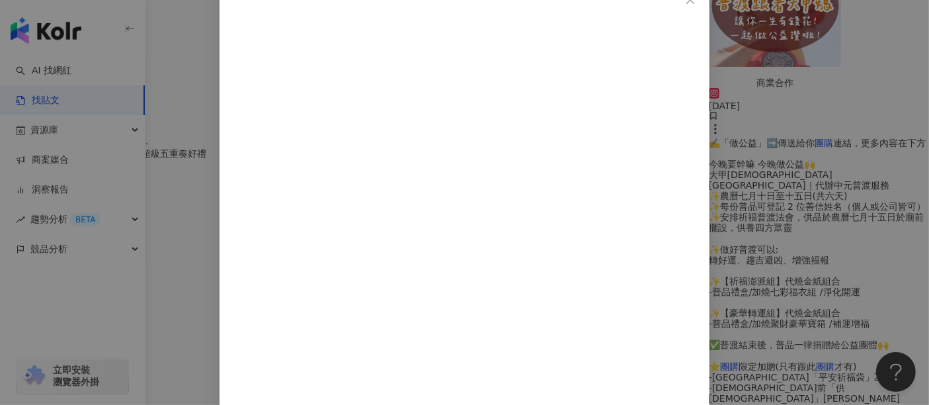
scroll to position [116, 0]
click at [794, 187] on div "陳臻的創意食驗室 2025/8/19 7 查看原始貼文" at bounding box center [464, 202] width 929 height 405
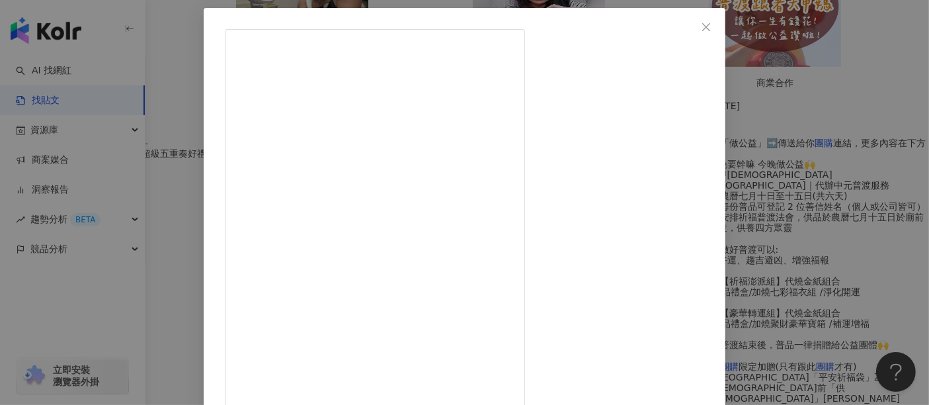
scroll to position [188, 0]
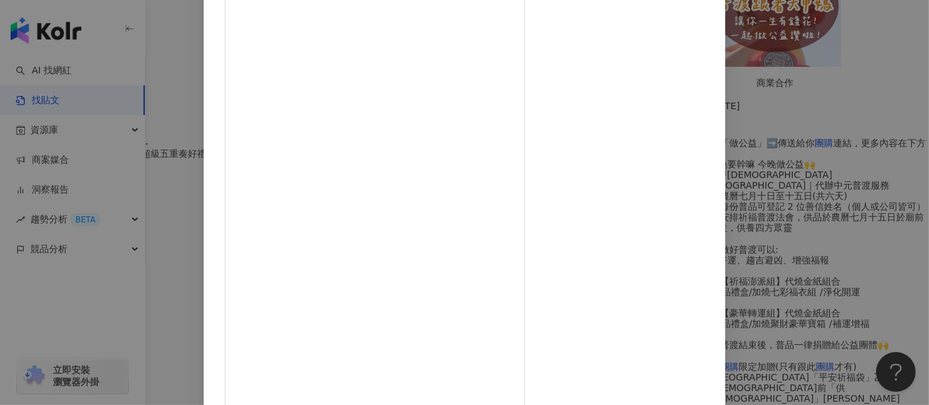
click at [836, 94] on div "桃漂屁屁雅日常 2025/8/24 裸辭日記Day24:今天員工餐也太膨湃 下班後參加了擂茶活動 ps.今天是日日便當盒開團最後一天 優秀的瀝油瀝水功能 外食…" at bounding box center [464, 202] width 929 height 405
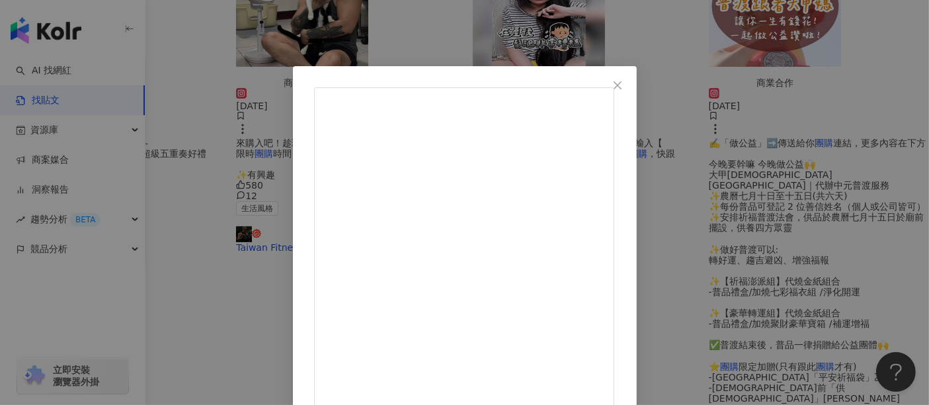
click at [825, 166] on div "Savannah旋 2025/8/15 再也不用買冰淇淋、果汁了 有了這台出汁率99.9%的 日本安本素慢磨機 想喝西芹汁、水果原汁 只要切塊丟進去就能完成 …" at bounding box center [464, 202] width 929 height 405
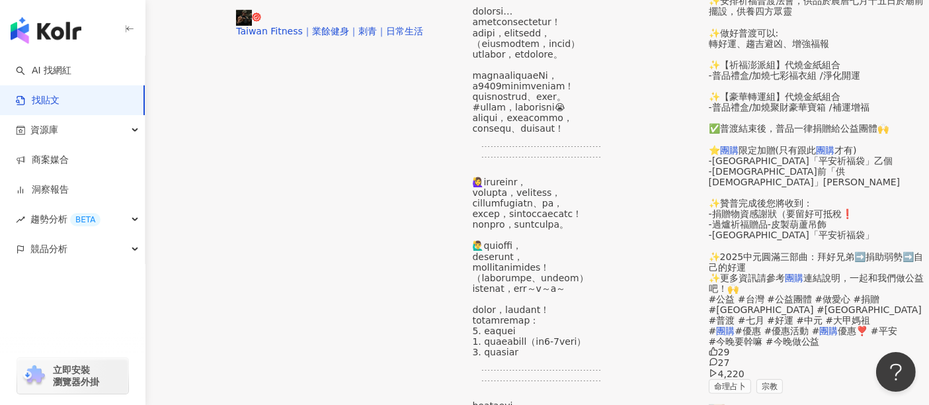
scroll to position [661, 0]
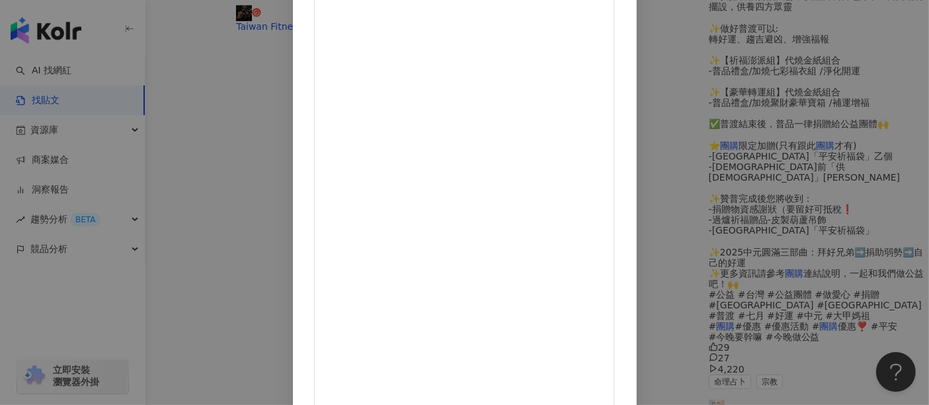
scroll to position [188, 0]
click at [870, 192] on div "Emama上菜👩🏻‍🍳 2025/8/5 \𝐃𝐨𝐜 𝐆𝐫𝐞𝐞𝐧隨行果汁機限時團購/ 𝟐𝟎𝟐𝟓/𝟖/𝟏-𝟖/𝟏𝟎 敢不敢一週不買手搖？ 我用 𝐃𝐨𝐜 𝐆𝐫𝐞𝐞𝐧…" at bounding box center [464, 202] width 929 height 405
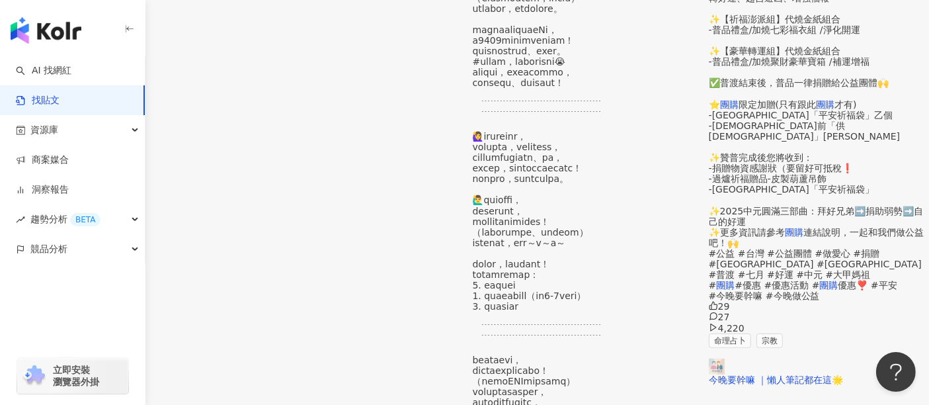
scroll to position [735, 0]
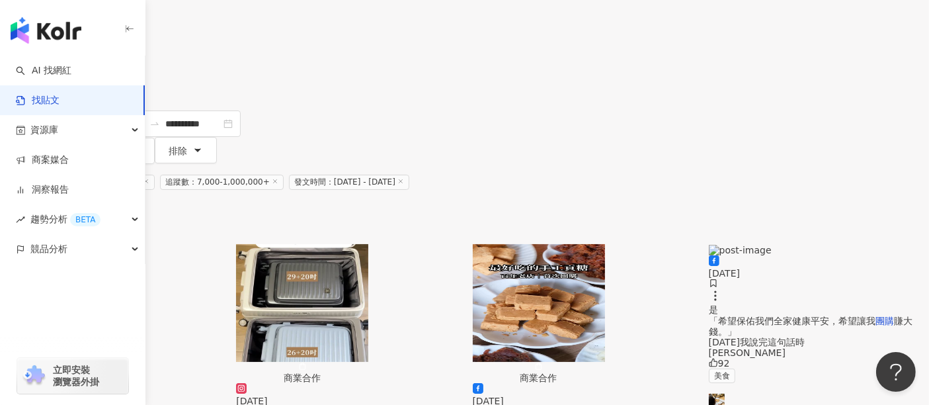
scroll to position [147, 0]
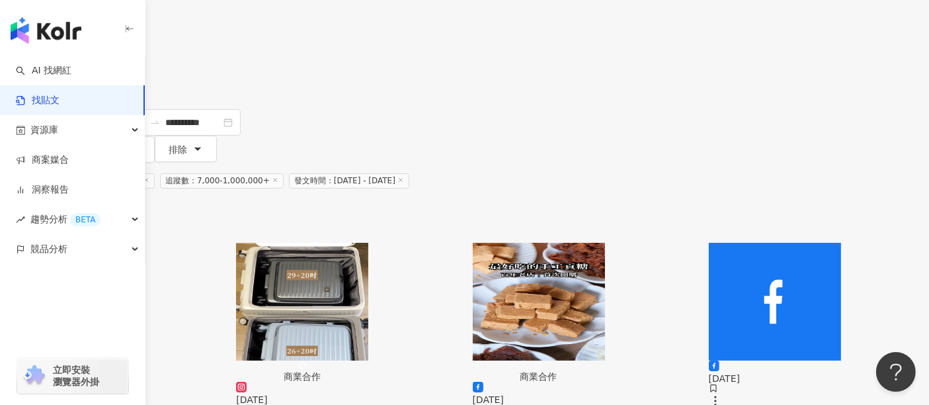
click at [368, 243] on img "button" at bounding box center [302, 302] width 132 height 118
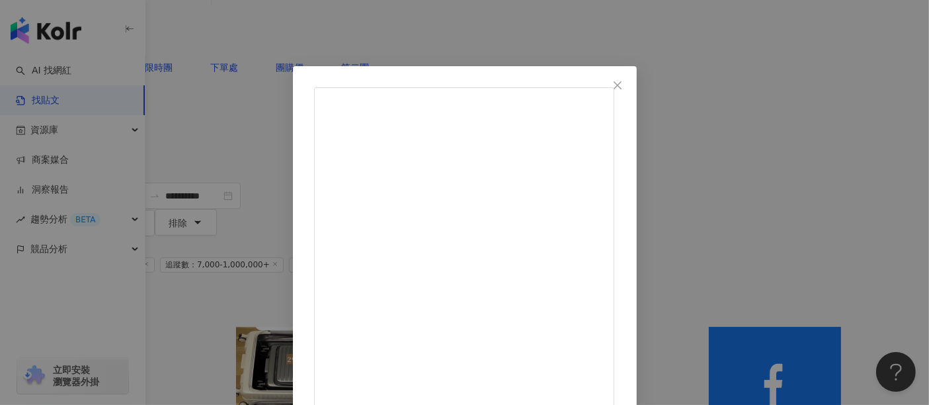
scroll to position [172, 0]
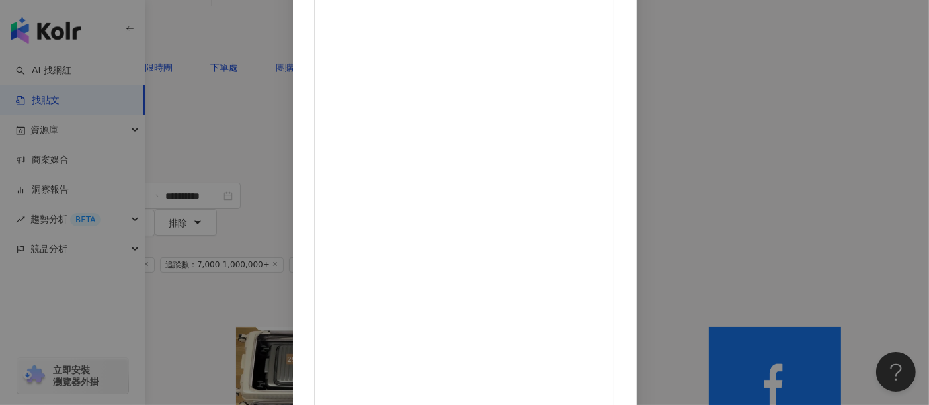
click at [842, 202] on div "黛咪 2025/8/13 隱藏 339 2.3萬 查看原始貼文" at bounding box center [464, 202] width 929 height 405
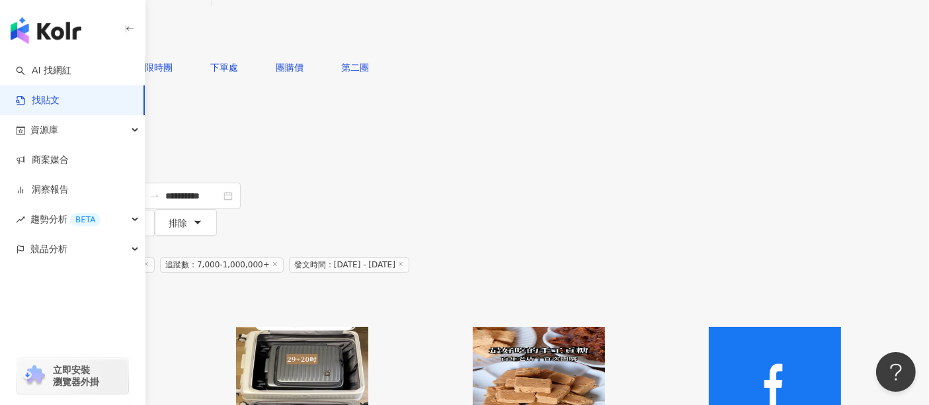
click at [605, 327] on img "button" at bounding box center [539, 386] width 132 height 118
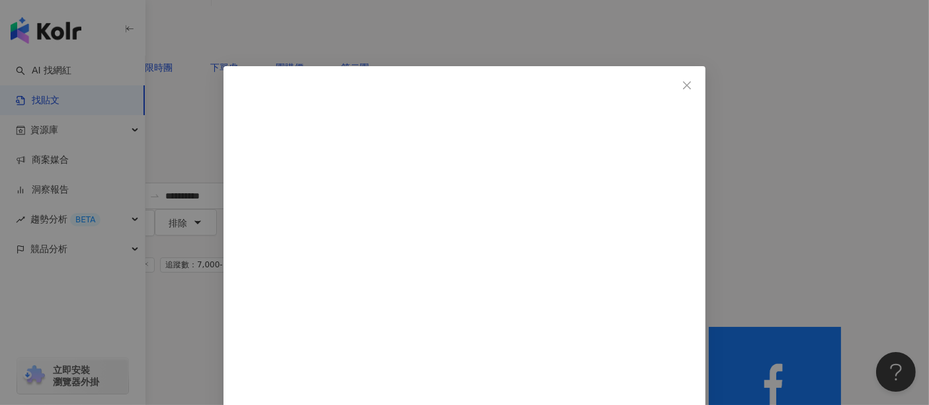
click at [827, 229] on div "2A夫妻 2025/8/8 54 2 9,000 9,000 2 查看原始貼文" at bounding box center [464, 202] width 929 height 405
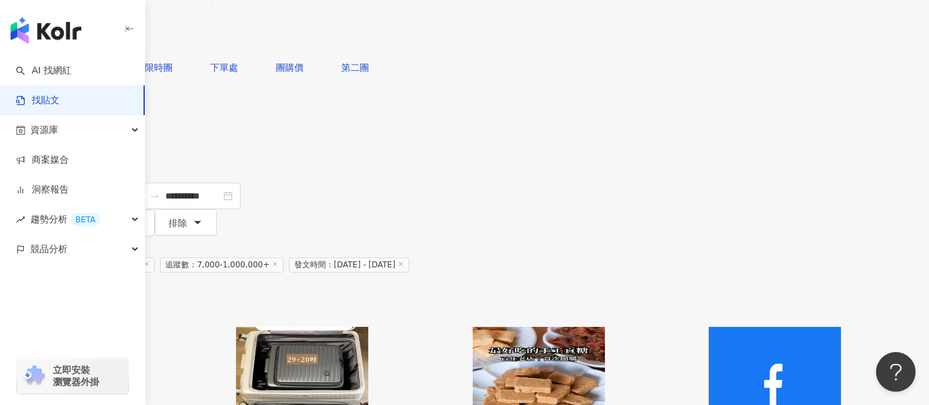
click at [827, 327] on img "button" at bounding box center [775, 386] width 132 height 118
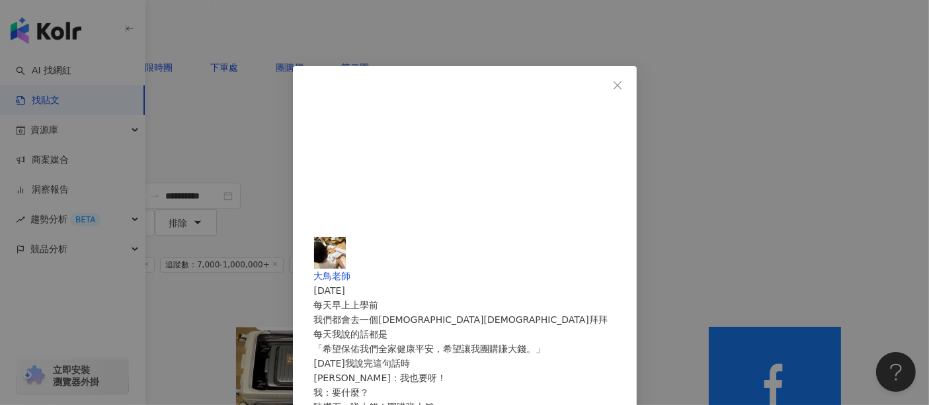
click at [815, 247] on div "大鳥老師 2025/8/5 每天早上上學前 我們都會去一個宮廟拜拜 每天我說的話都是 「希望保佑我們全家健康平安，希望讓我團購賺大錢。」 今天我說完這句話時 …" at bounding box center [464, 202] width 929 height 405
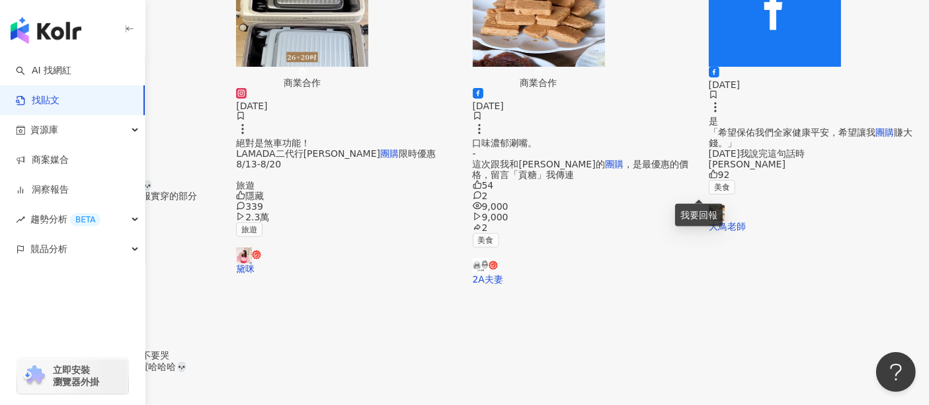
scroll to position [367, 0]
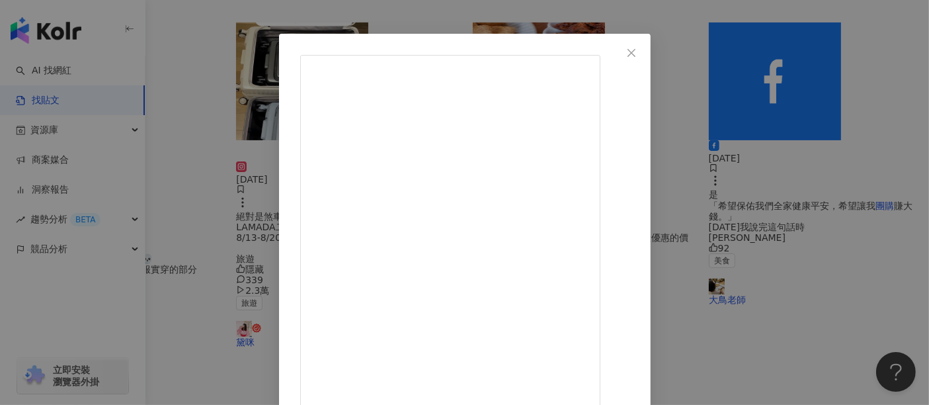
scroll to position [58, 0]
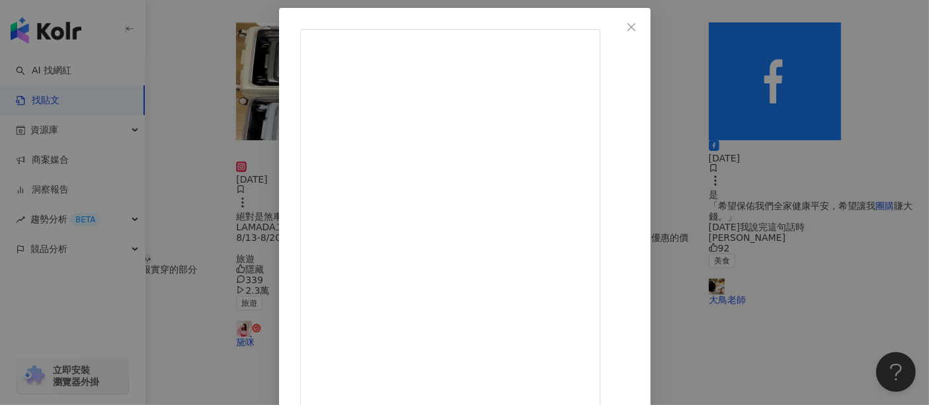
click at [784, 104] on div "BirBir巧 2025/8/11 熱銷日本腿部按摩神器：大猩猩之握 🦍 它非常輕巧、好收納， 不管是下班後、逛街回家， 還是睡前想放鬆一下， 拿起來按一按，…" at bounding box center [464, 202] width 929 height 405
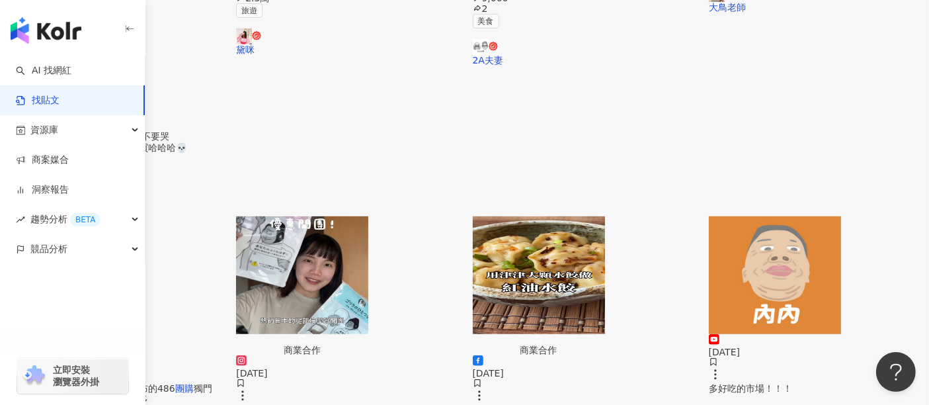
scroll to position [661, 0]
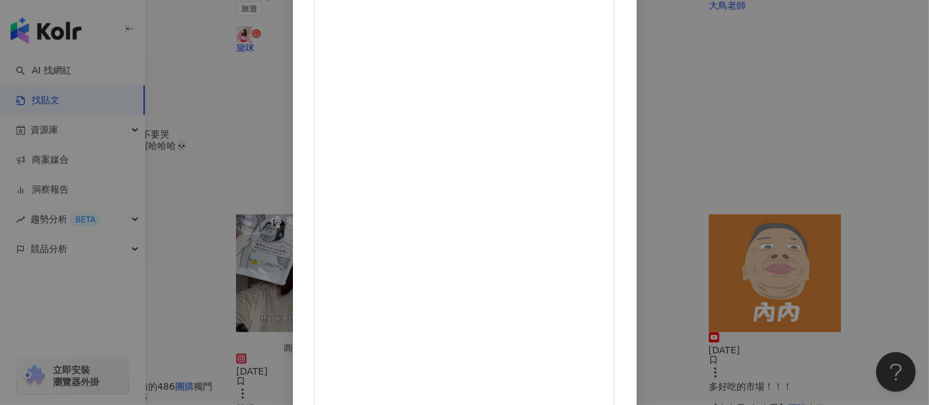
scroll to position [188, 0]
click at [803, 162] on div "Han 2025/8/29 湯頭變好喝的秘密🤫 就是加這兩樣東西 .ᐟ.ᐟ 使用鍋具LMG不沾雪平鍋 導熱快且不沾 零廚藝好幫手！！ ✨超好用鍋具團購中 （可…" at bounding box center [464, 202] width 929 height 405
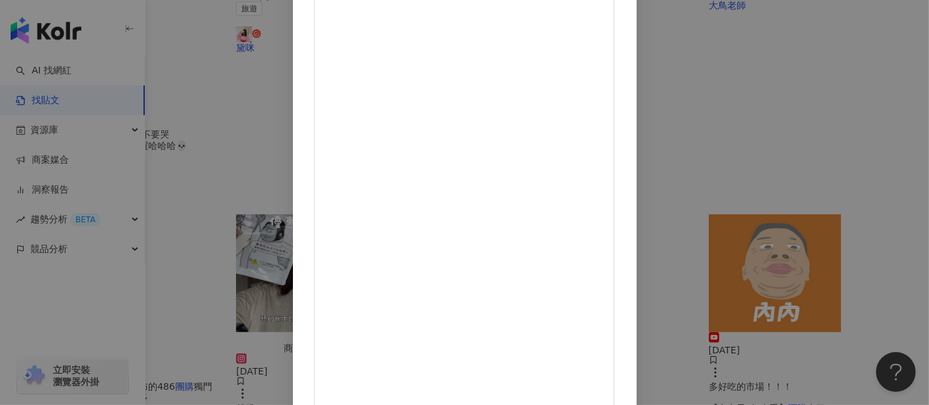
click at [867, 161] on div "嘉婧 2025/8/7 - #開團 #團購 常常找不到東西的你非常需要 一孕傻三年真的不是隨便說說 常常東西找不到（本人駕照已經重辦三次） 真的很需要這個追蹤…" at bounding box center [464, 202] width 929 height 405
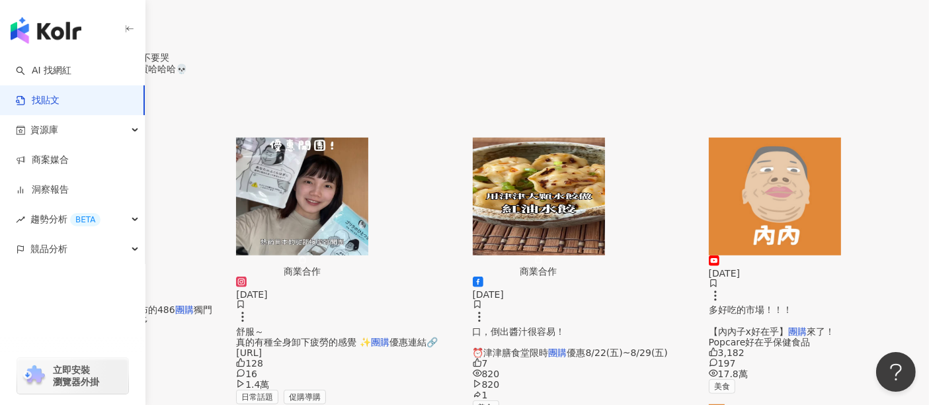
scroll to position [808, 0]
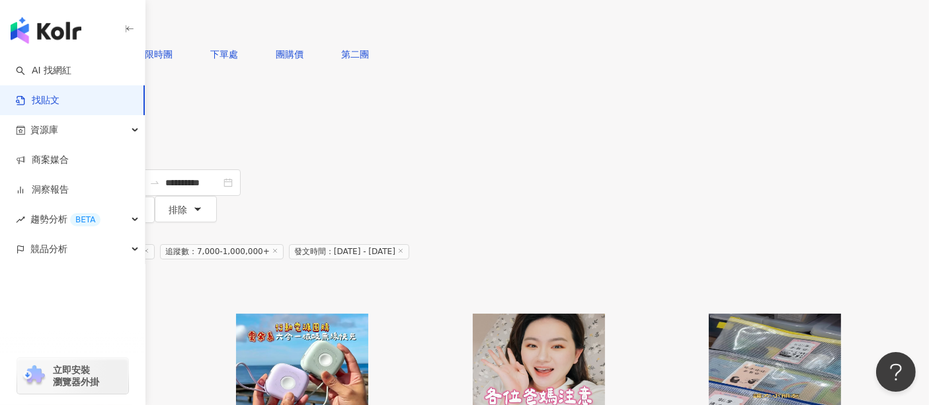
scroll to position [73, 0]
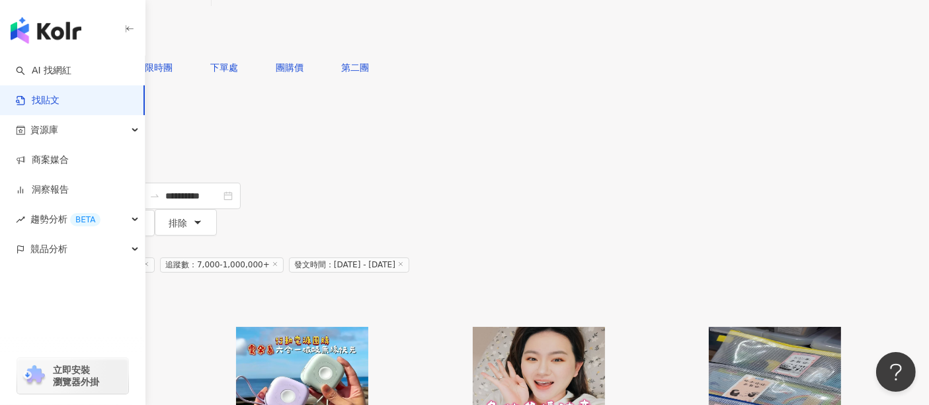
click at [817, 327] on img "button" at bounding box center [775, 386] width 132 height 118
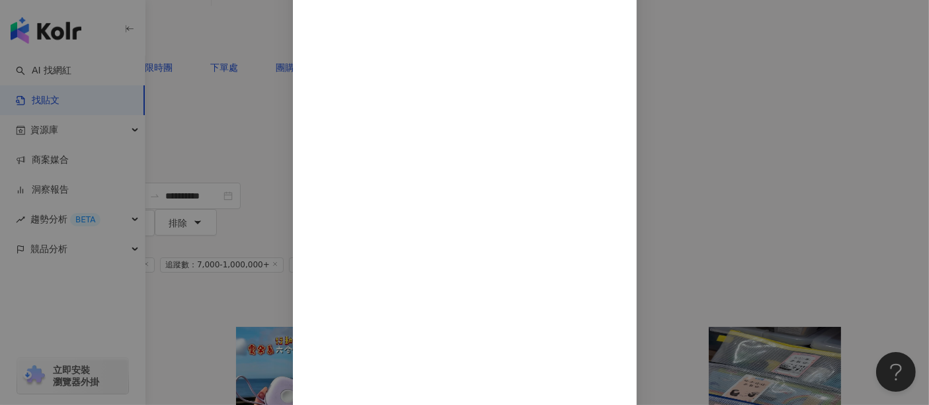
scroll to position [324, 0]
click at [895, 167] on div "布孟璇（小布） 2025/8/10 團購優惠中🔥 https://reurl.cc/yAYK4y - 真是相見恨晚的標籤機 竟然可以做這麼多事 不管是小朋友要…" at bounding box center [464, 202] width 929 height 405
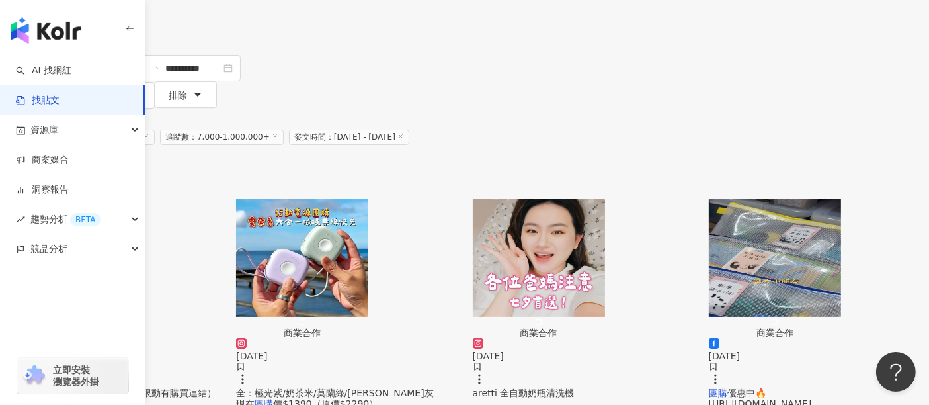
scroll to position [367, 0]
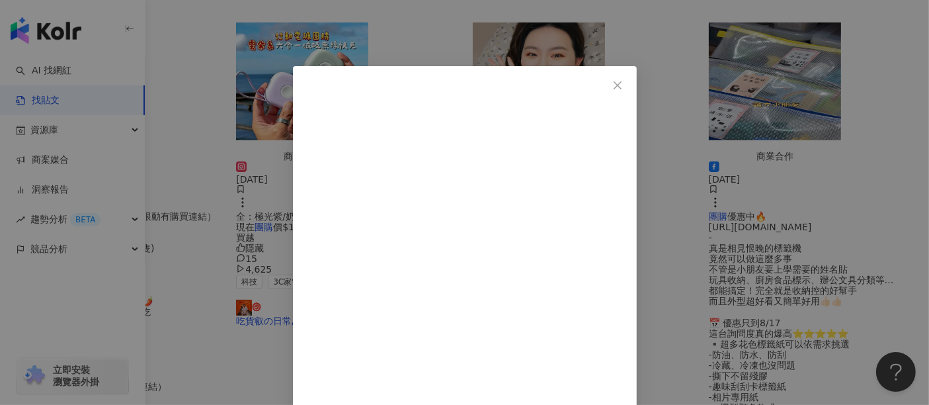
click at [787, 185] on div "查看原始貼文" at bounding box center [464, 202] width 929 height 405
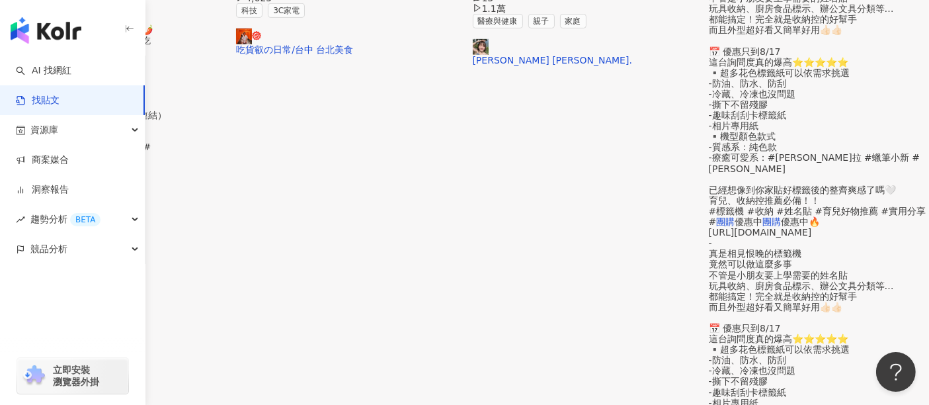
scroll to position [661, 0]
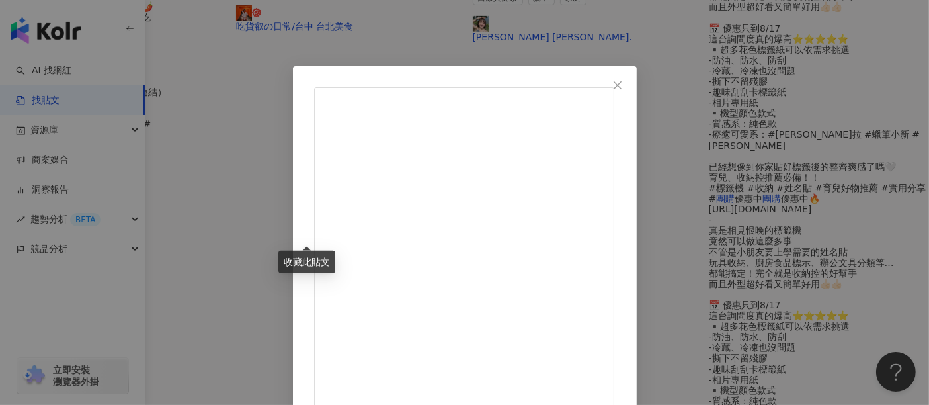
click at [803, 141] on div "查看原始貼文" at bounding box center [464, 202] width 929 height 405
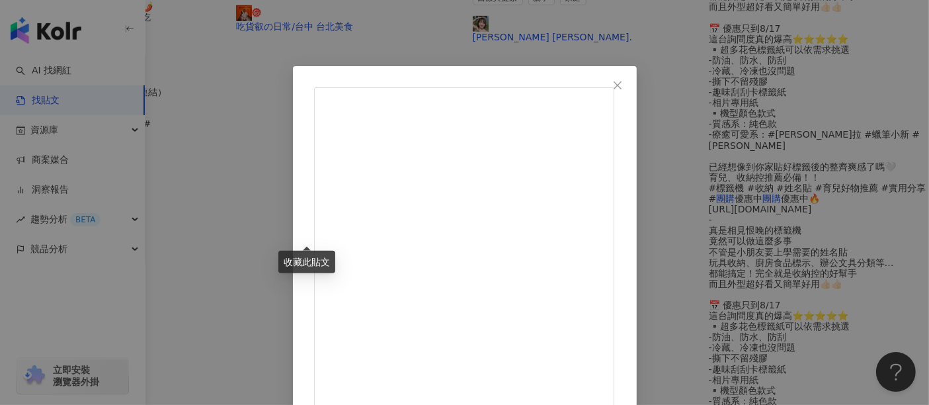
click at [796, 142] on div "查看原始貼文" at bounding box center [464, 202] width 929 height 405
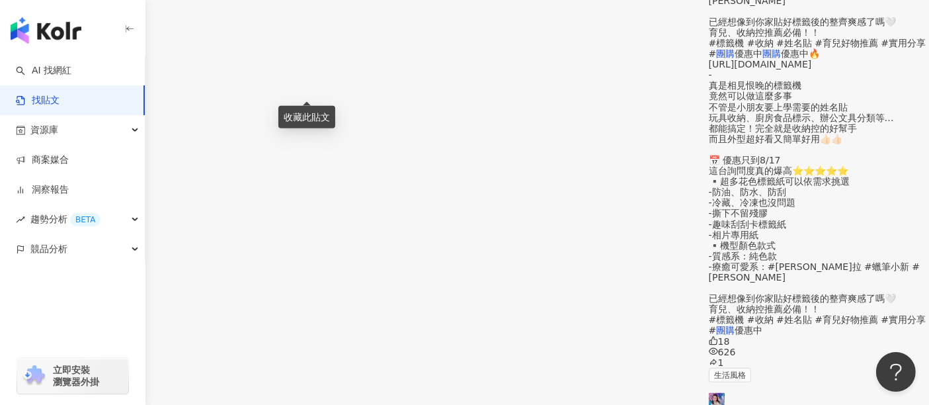
scroll to position [808, 0]
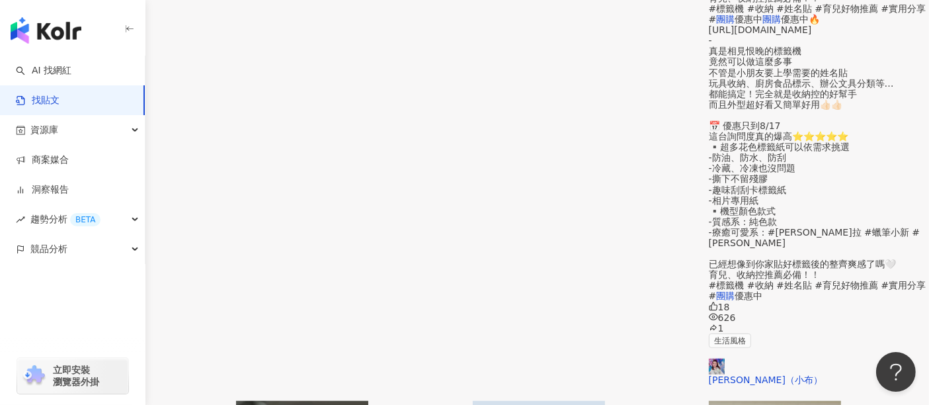
scroll to position [871, 0]
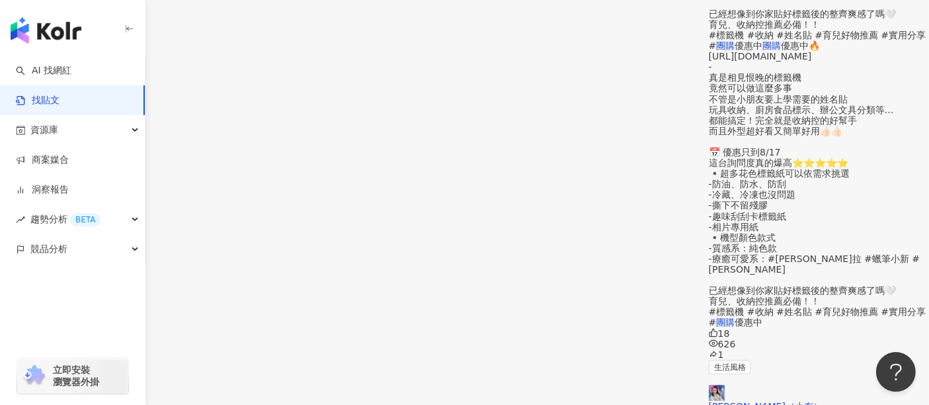
scroll to position [723, 0]
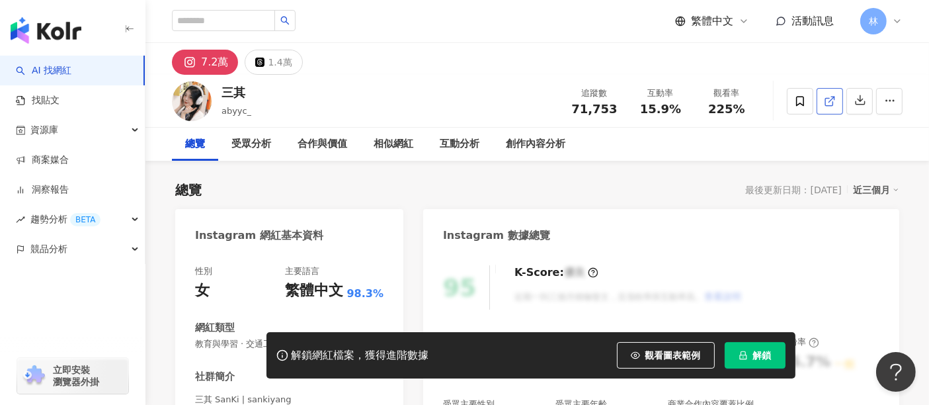
click at [829, 104] on icon at bounding box center [830, 101] width 12 height 12
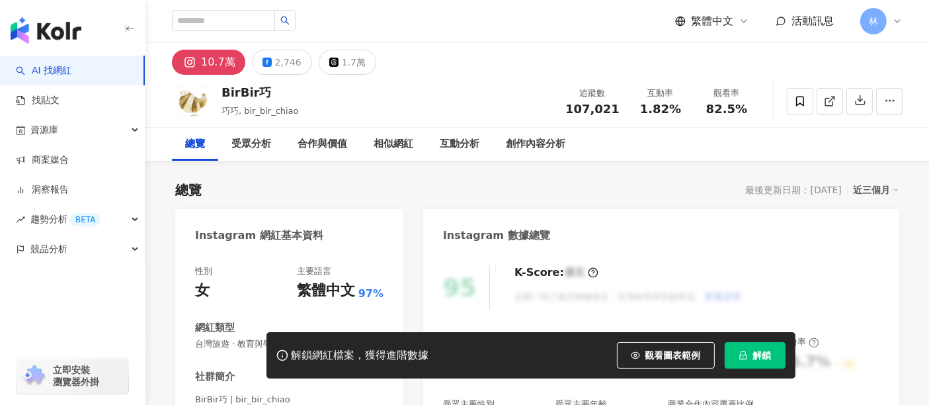
click at [840, 101] on link at bounding box center [830, 101] width 26 height 26
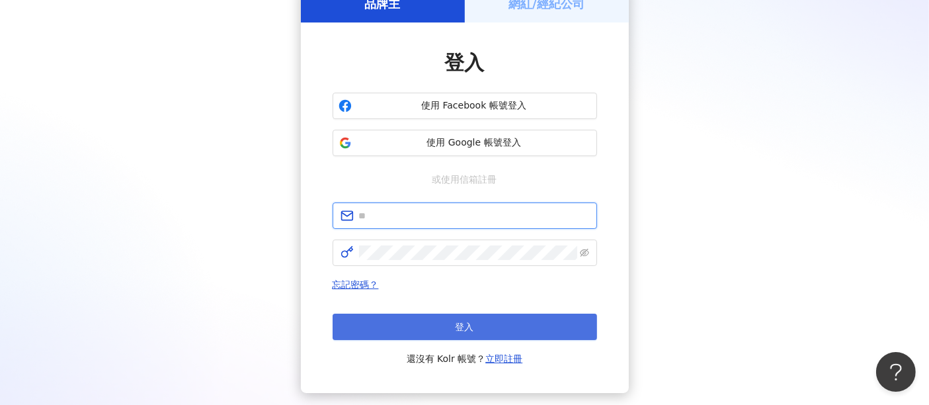
type input "**********"
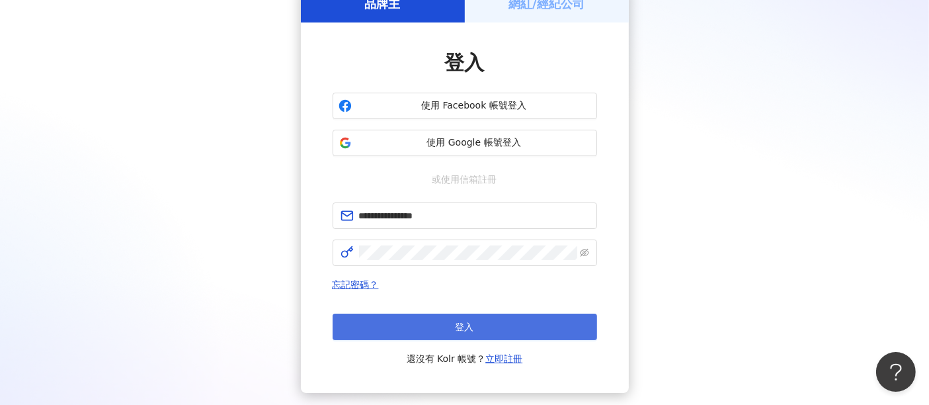
click at [499, 333] on button "登入" at bounding box center [465, 326] width 265 height 26
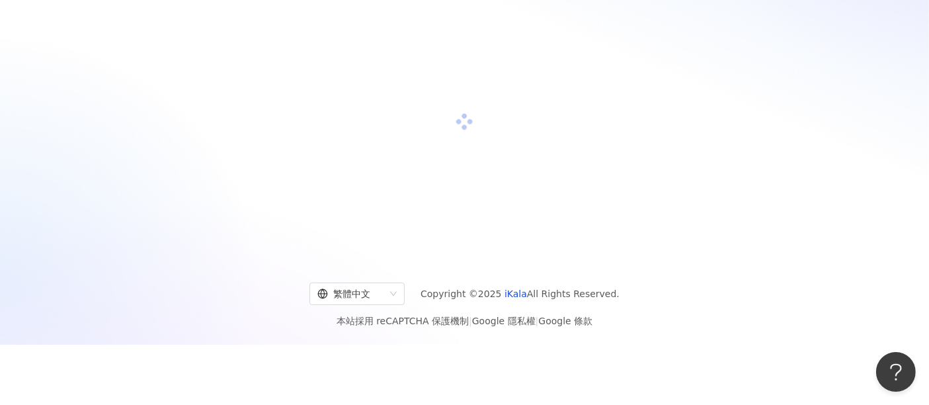
scroll to position [73, 0]
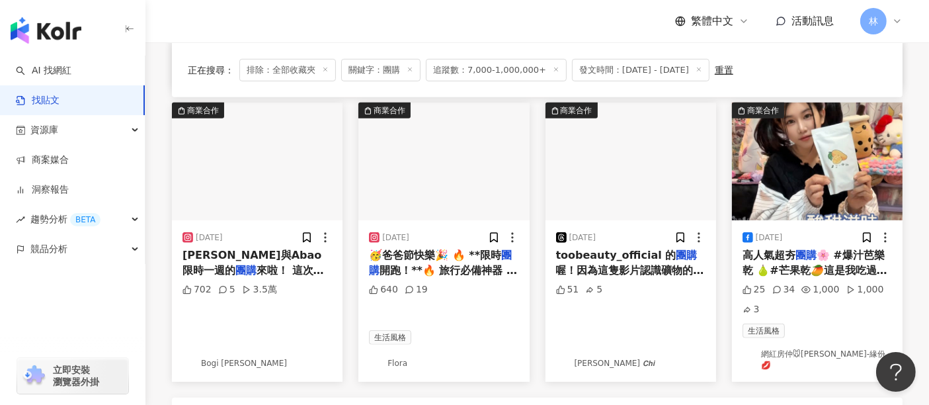
scroll to position [884, 0]
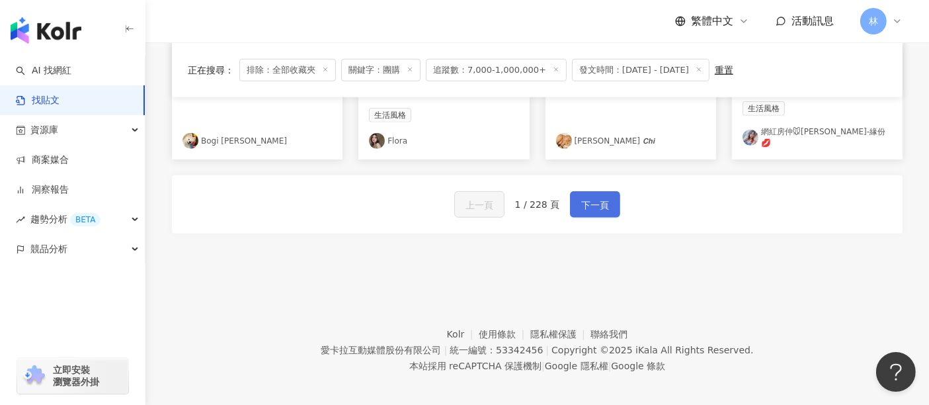
click at [593, 197] on span "下一頁" at bounding box center [595, 205] width 28 height 16
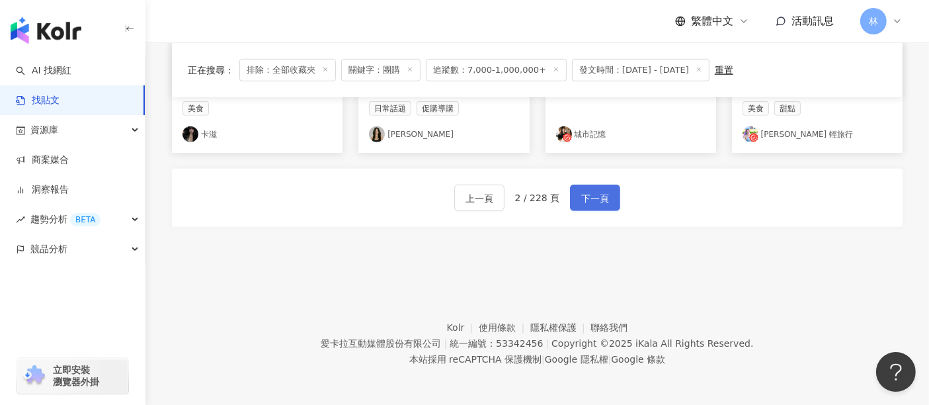
click at [587, 198] on span "下一頁" at bounding box center [595, 198] width 28 height 16
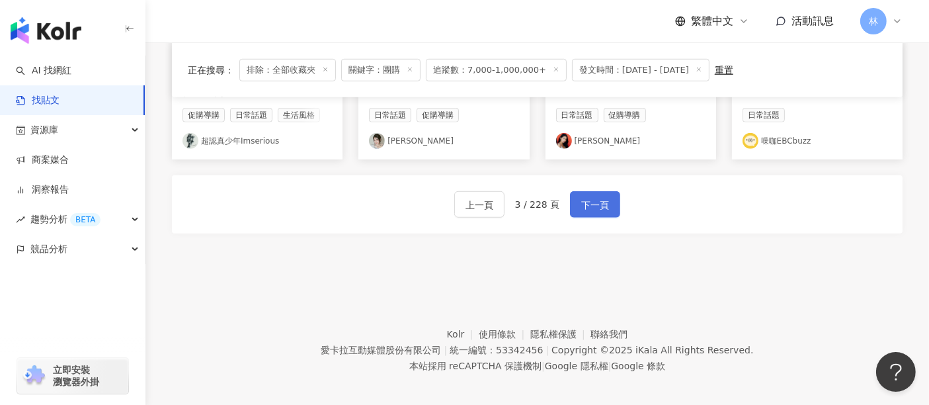
click at [587, 198] on span "下一頁" at bounding box center [595, 205] width 28 height 16
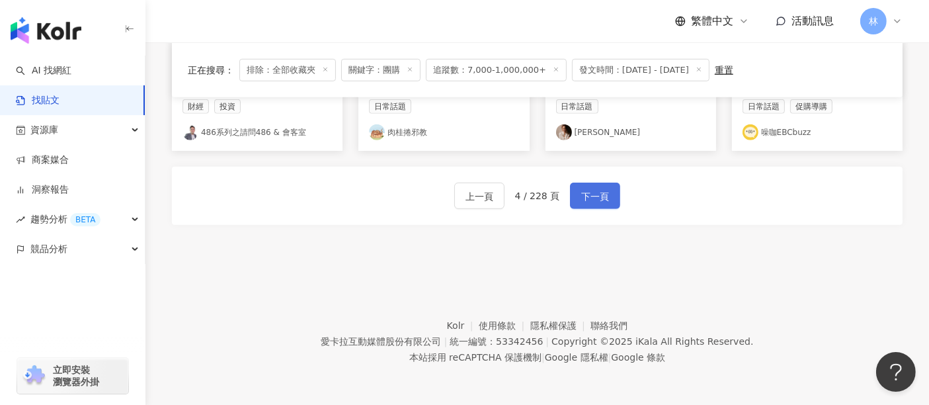
click at [587, 198] on span "下一頁" at bounding box center [595, 196] width 28 height 16
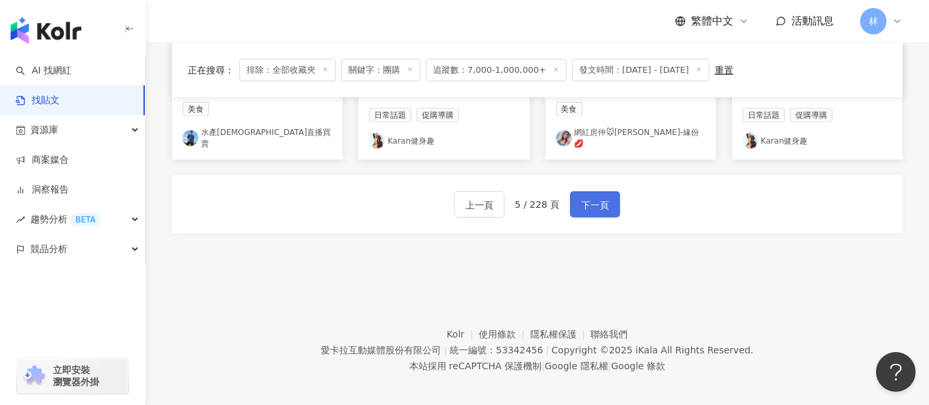
click at [587, 198] on span "下一頁" at bounding box center [595, 205] width 28 height 16
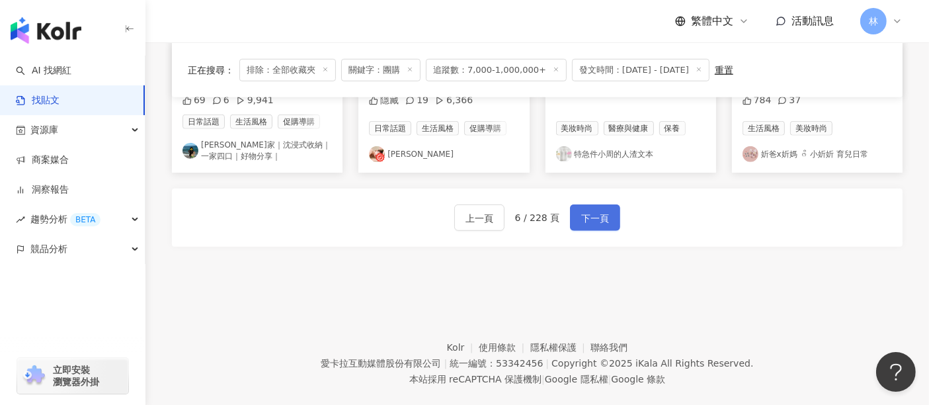
click at [587, 210] on span "下一頁" at bounding box center [595, 218] width 28 height 16
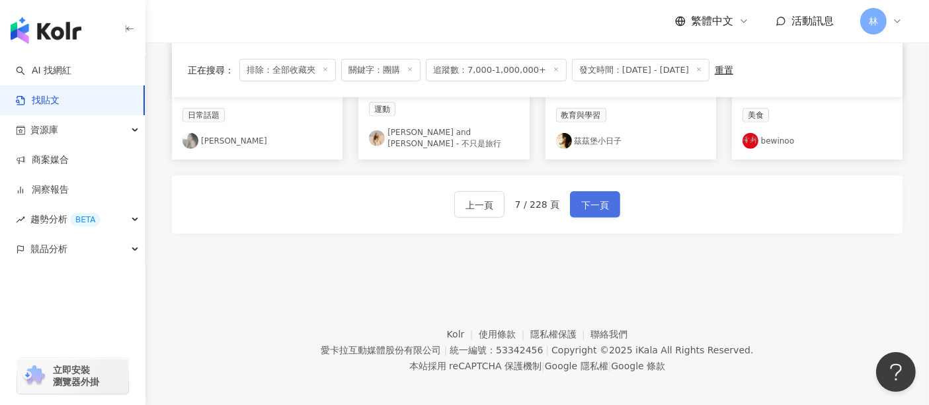
click at [587, 198] on span "下一頁" at bounding box center [595, 205] width 28 height 16
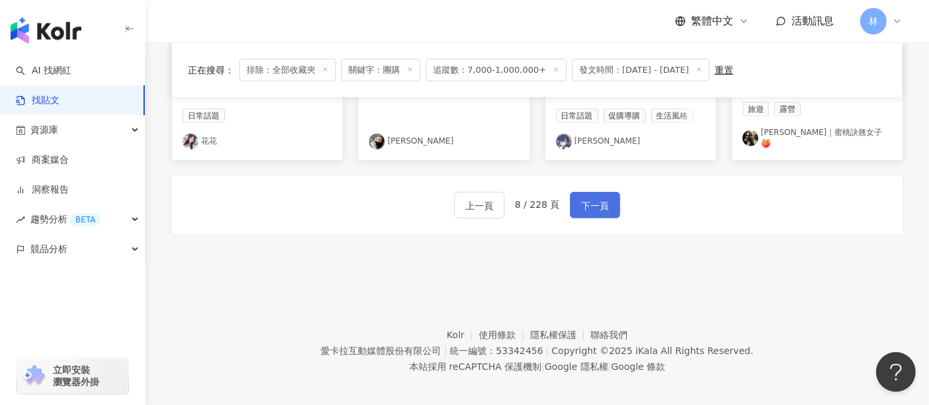
click at [587, 198] on span "下一頁" at bounding box center [595, 206] width 28 height 16
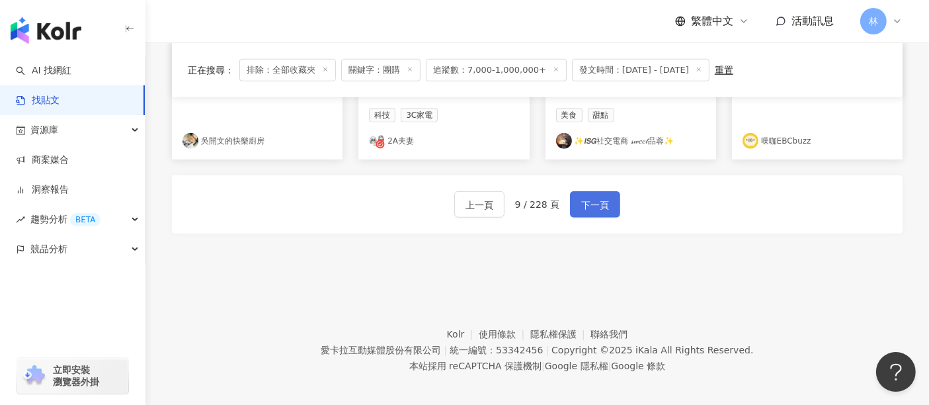
click at [587, 198] on span "下一頁" at bounding box center [595, 205] width 28 height 16
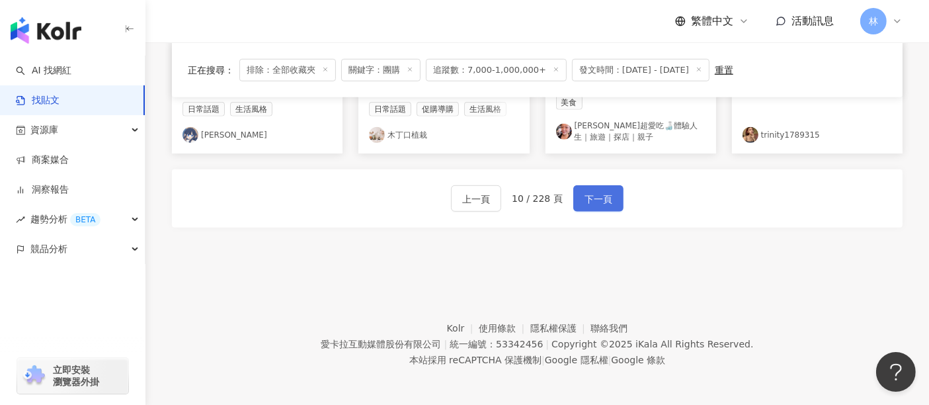
click at [587, 198] on span "下一頁" at bounding box center [599, 199] width 28 height 16
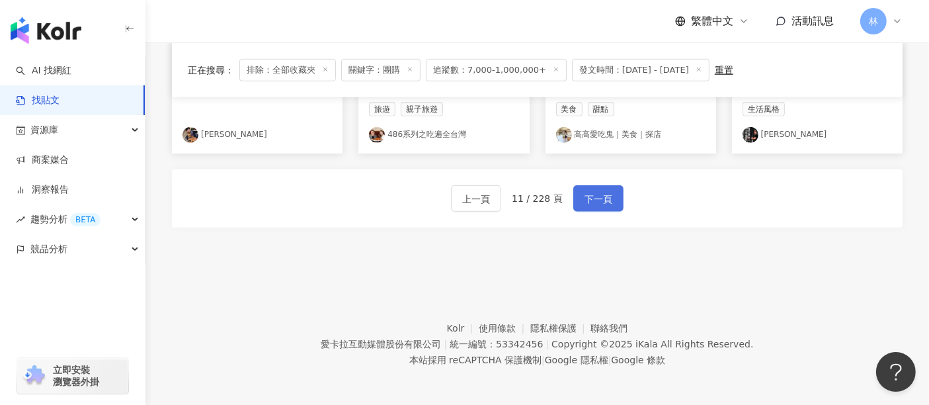
click at [587, 198] on span "下一頁" at bounding box center [599, 199] width 28 height 16
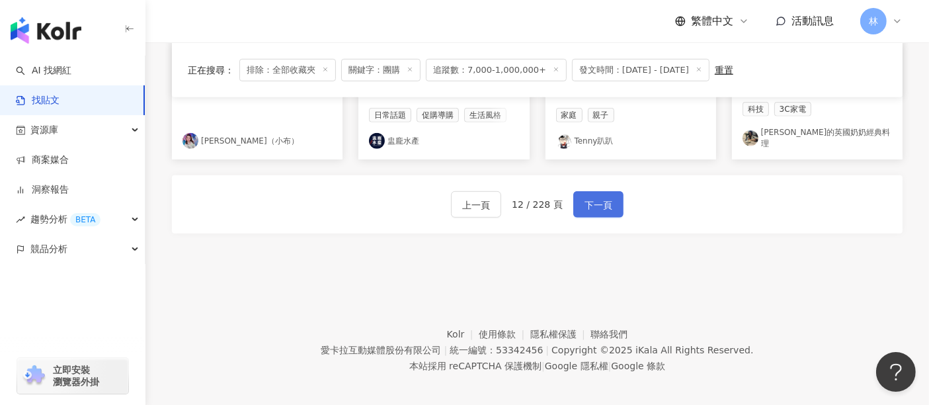
click at [587, 198] on span "下一頁" at bounding box center [599, 205] width 28 height 16
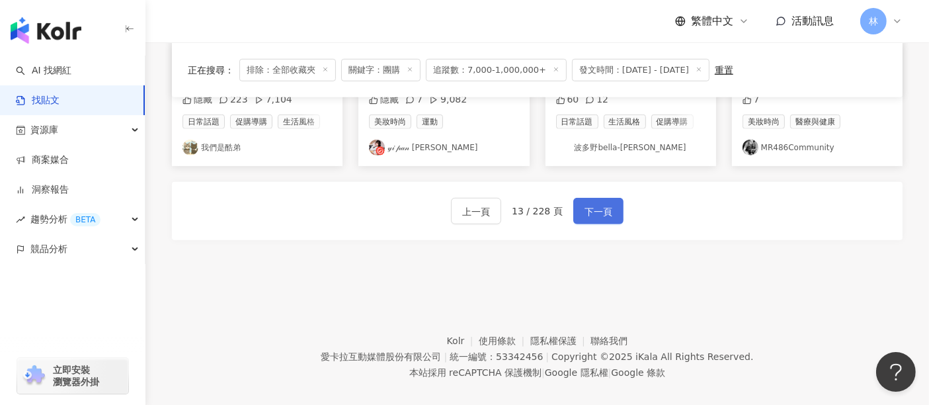
click at [587, 204] on span "下一頁" at bounding box center [599, 212] width 28 height 16
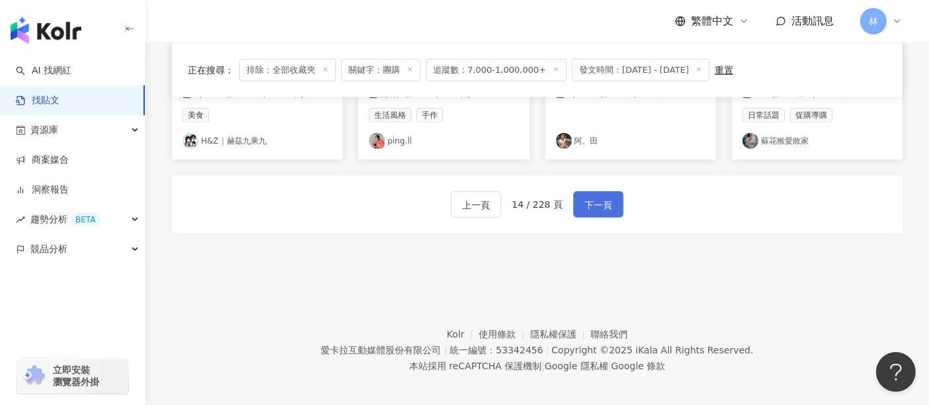
click at [587, 198] on span "下一頁" at bounding box center [599, 205] width 28 height 16
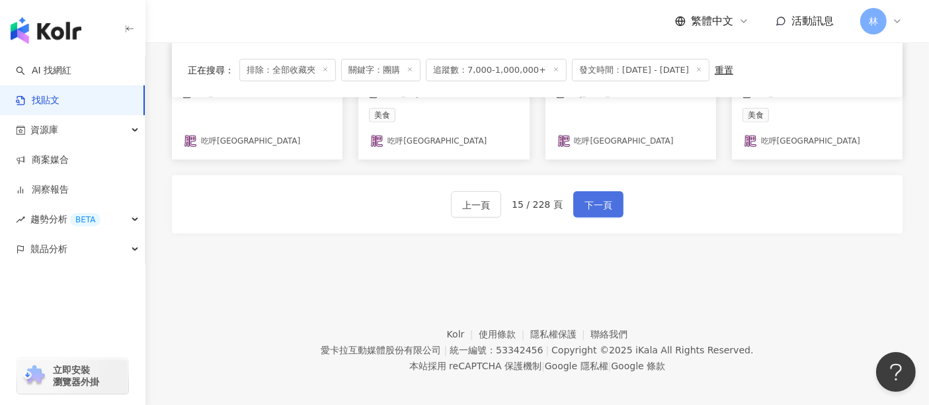
click at [587, 198] on span "下一頁" at bounding box center [599, 205] width 28 height 16
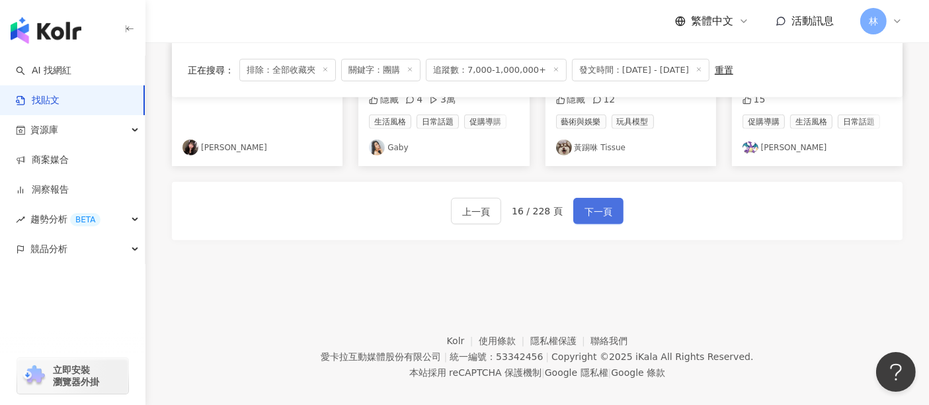
click at [587, 204] on span "下一頁" at bounding box center [599, 212] width 28 height 16
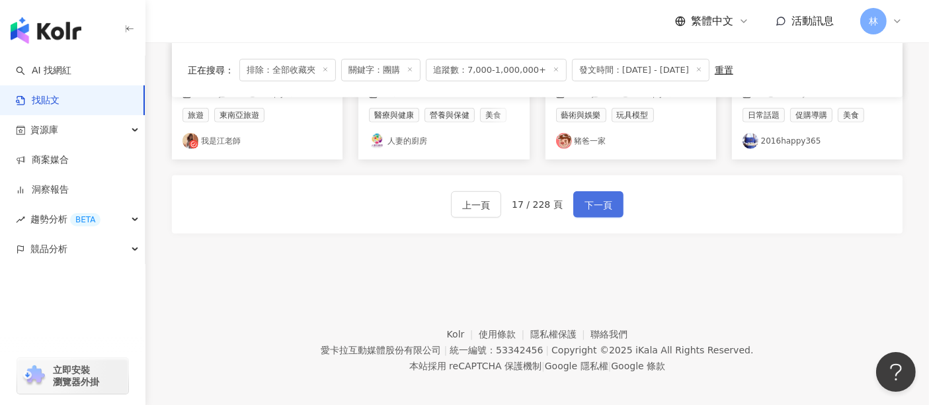
click at [587, 198] on span "下一頁" at bounding box center [599, 205] width 28 height 16
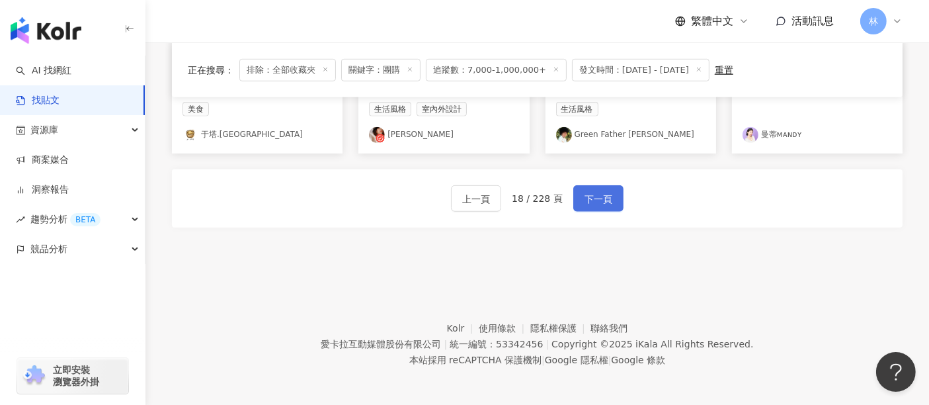
click at [587, 198] on span "下一頁" at bounding box center [599, 199] width 28 height 16
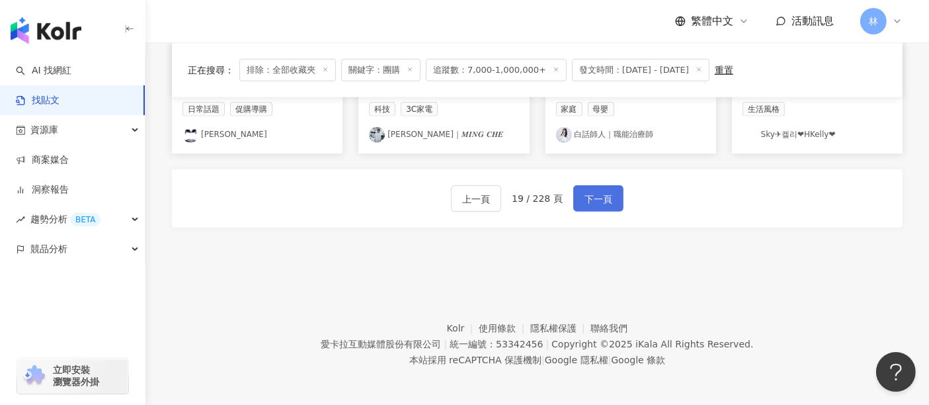
click at [587, 198] on span "下一頁" at bounding box center [599, 199] width 28 height 16
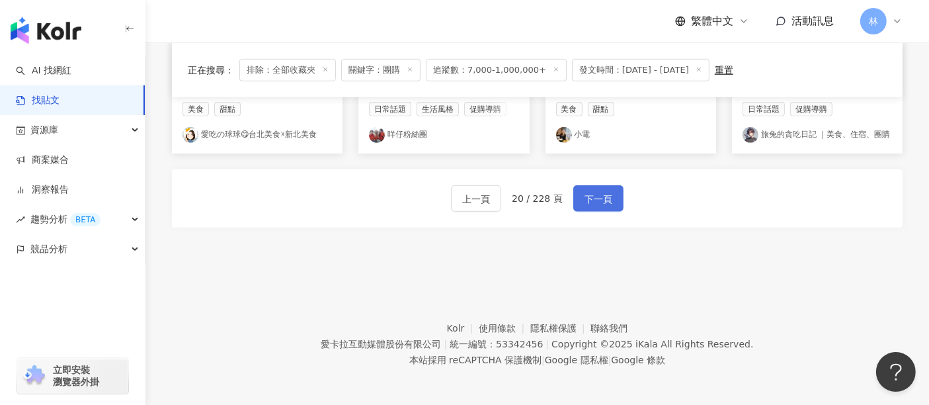
click at [587, 198] on span "下一頁" at bounding box center [599, 199] width 28 height 16
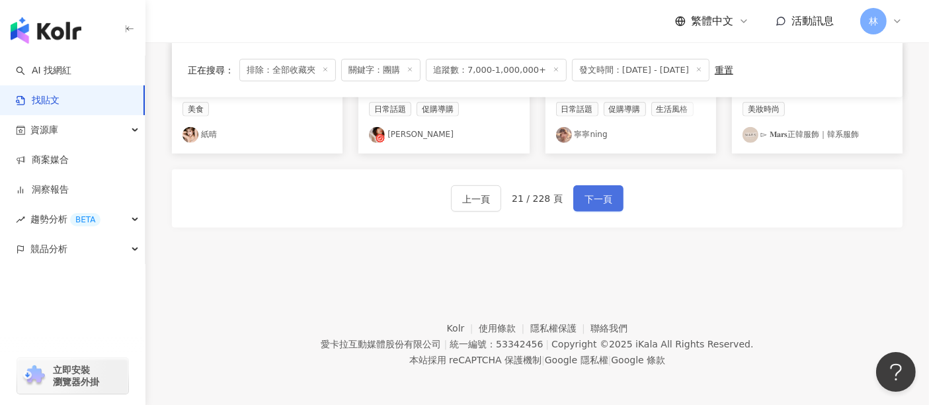
click at [587, 198] on span "下一頁" at bounding box center [599, 199] width 28 height 16
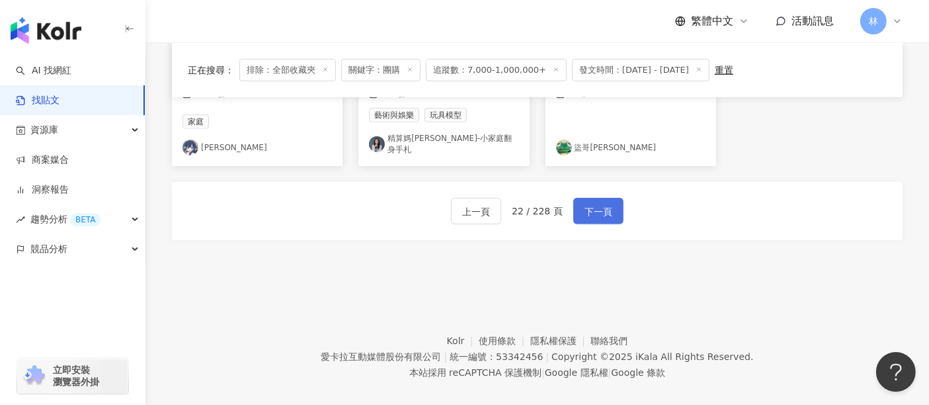
click at [587, 204] on span "下一頁" at bounding box center [599, 212] width 28 height 16
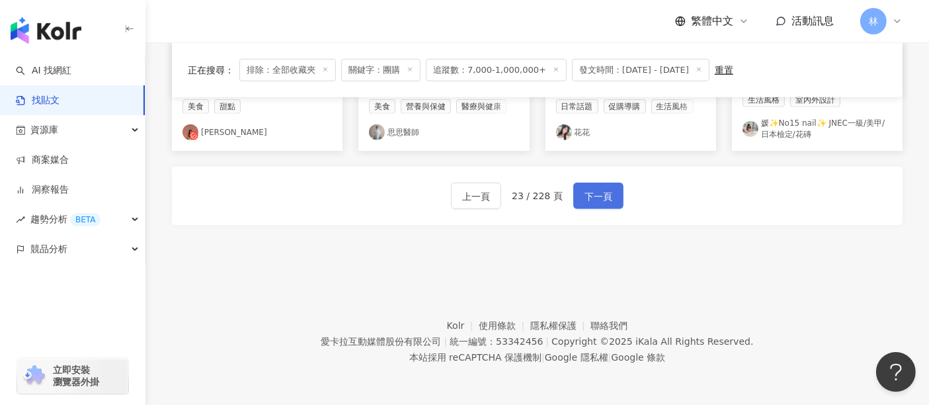
click at [587, 198] on span "下一頁" at bounding box center [599, 196] width 28 height 16
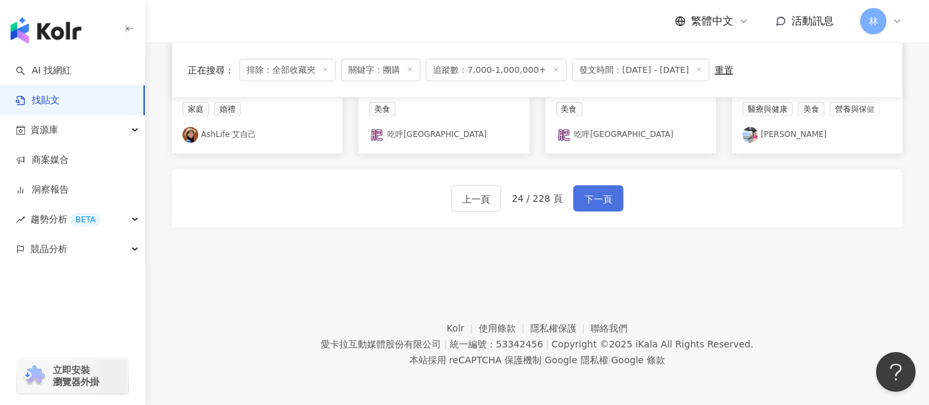
click at [587, 198] on span "下一頁" at bounding box center [599, 199] width 28 height 16
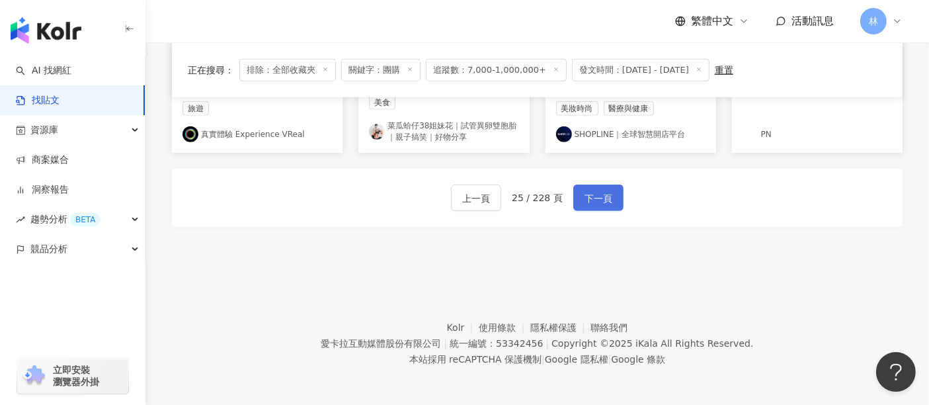
click at [587, 198] on span "下一頁" at bounding box center [599, 198] width 28 height 16
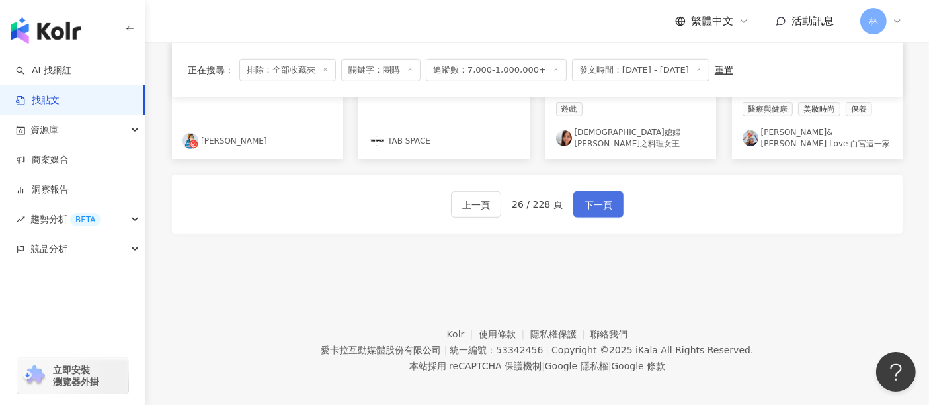
click at [587, 198] on span "下一頁" at bounding box center [599, 205] width 28 height 16
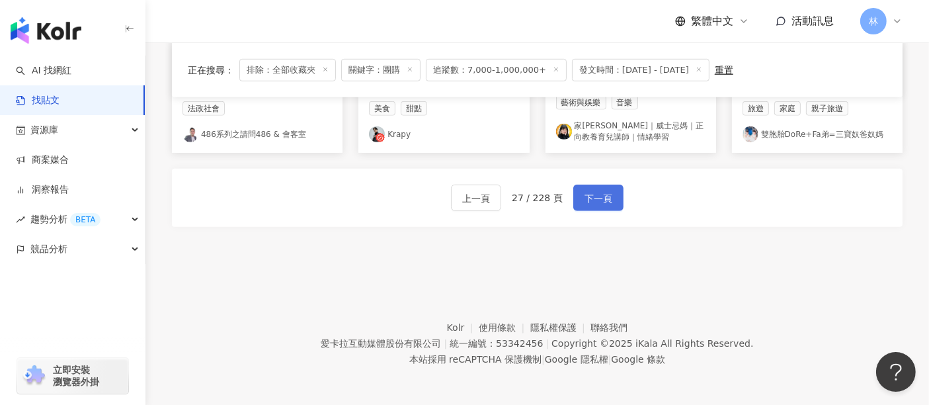
click at [587, 198] on span "下一頁" at bounding box center [599, 198] width 28 height 16
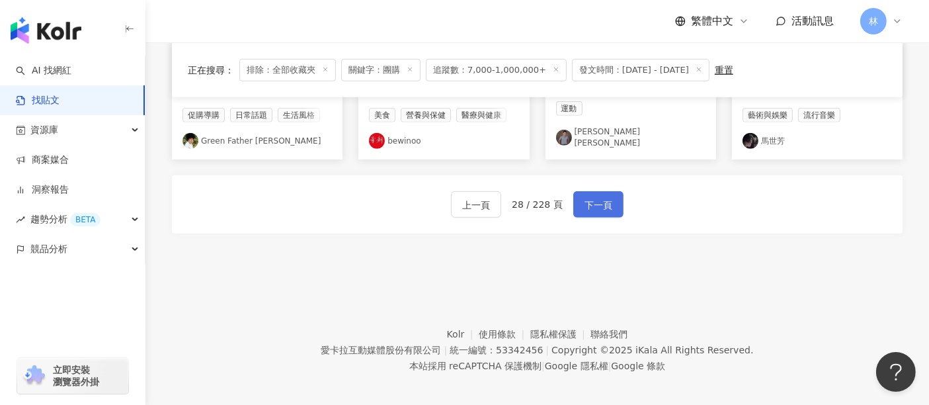
click at [587, 198] on span "下一頁" at bounding box center [599, 205] width 28 height 16
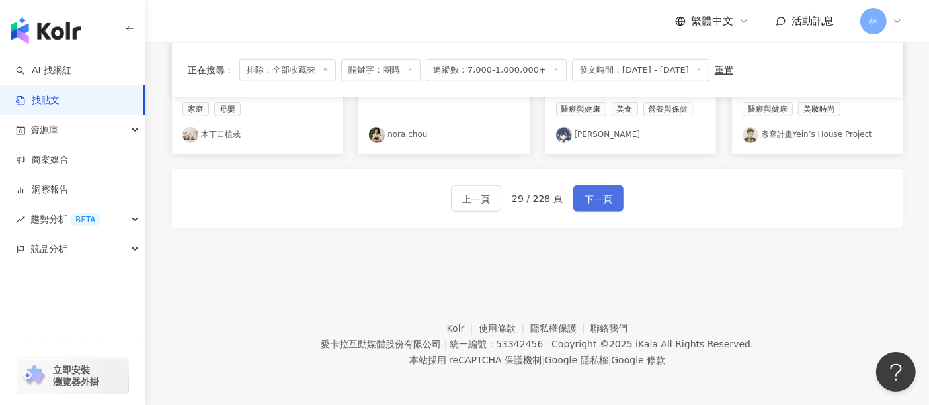
click at [587, 198] on span "下一頁" at bounding box center [599, 199] width 28 height 16
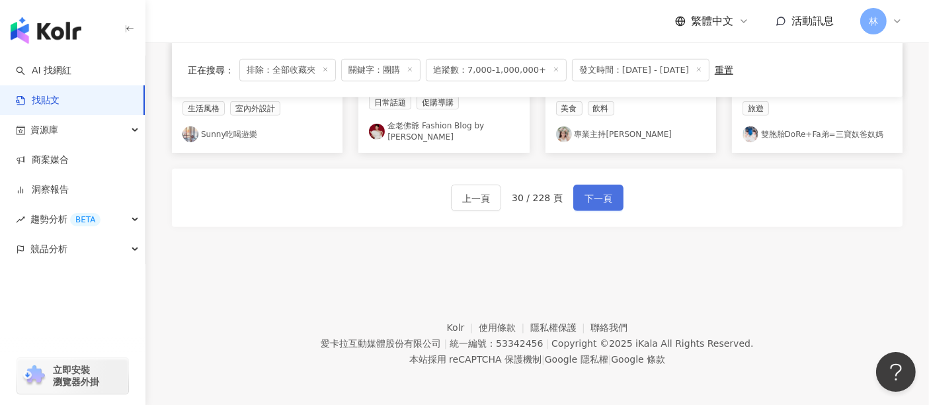
click at [587, 198] on span "下一頁" at bounding box center [599, 198] width 28 height 16
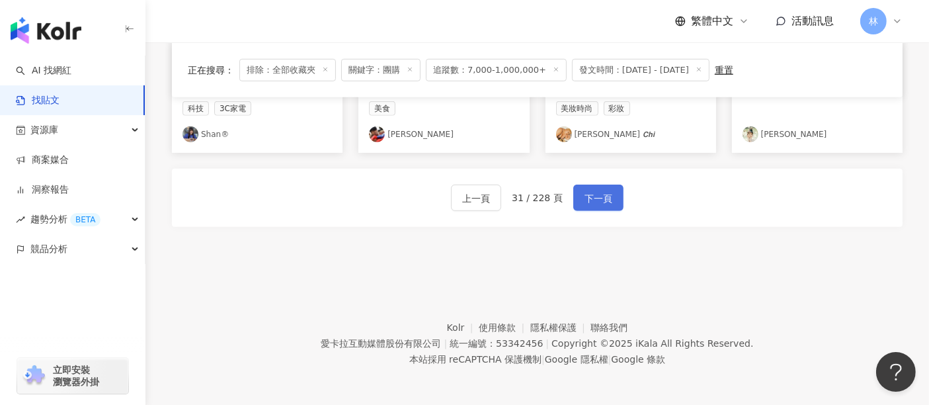
click at [587, 198] on span "下一頁" at bounding box center [599, 198] width 28 height 16
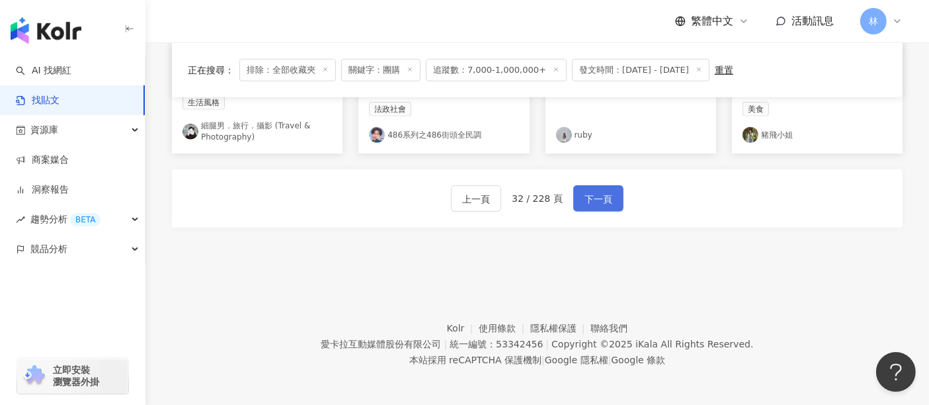
click at [587, 198] on span "下一頁" at bounding box center [599, 199] width 28 height 16
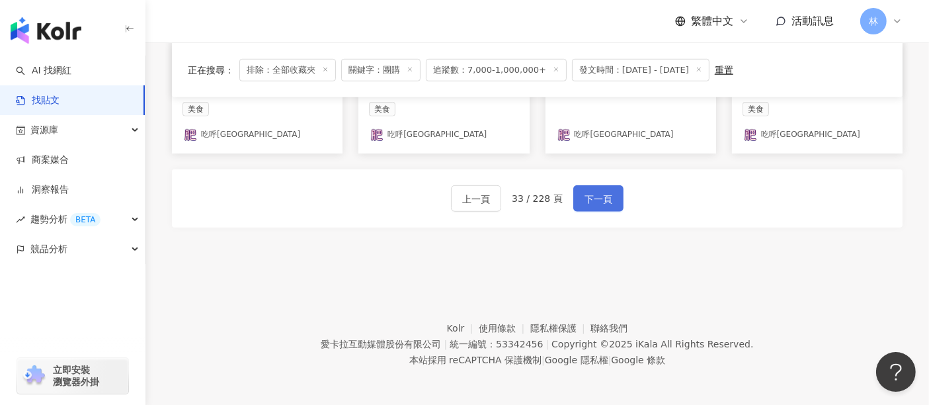
click at [587, 198] on span "下一頁" at bounding box center [599, 199] width 28 height 16
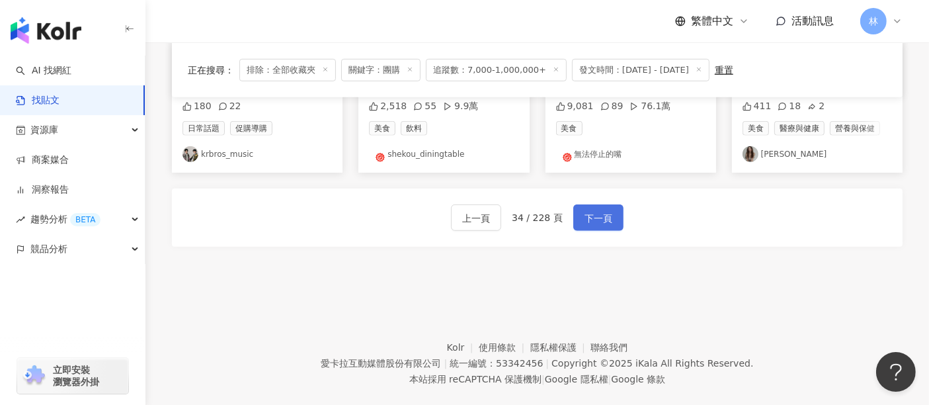
click at [587, 210] on span "下一頁" at bounding box center [599, 218] width 28 height 16
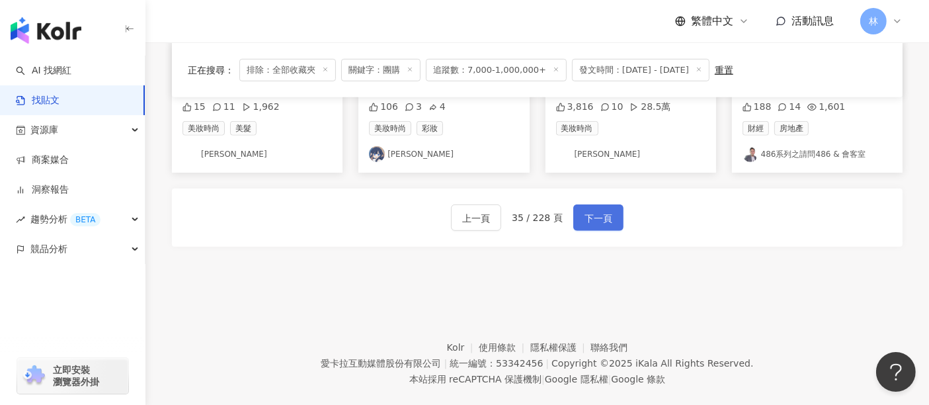
click at [587, 210] on span "下一頁" at bounding box center [599, 218] width 28 height 16
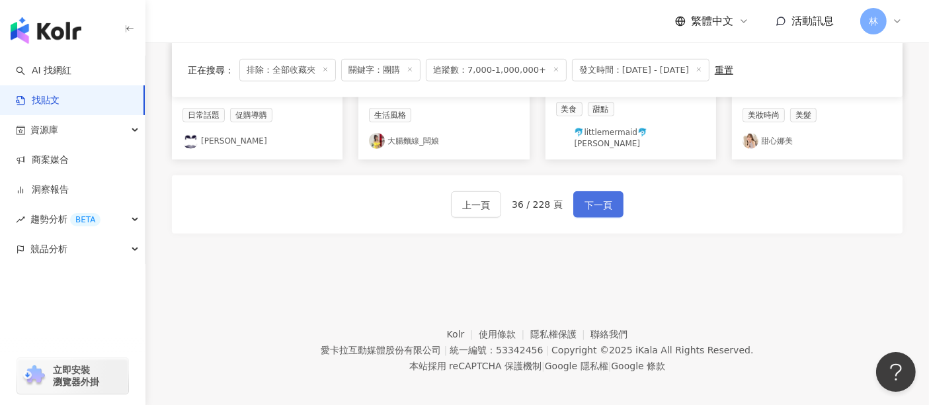
click at [587, 198] on span "下一頁" at bounding box center [599, 205] width 28 height 16
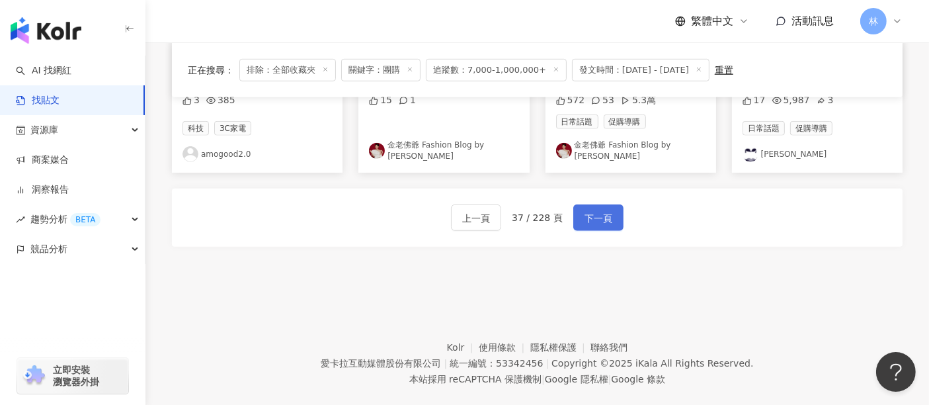
click at [587, 210] on span "下一頁" at bounding box center [599, 218] width 28 height 16
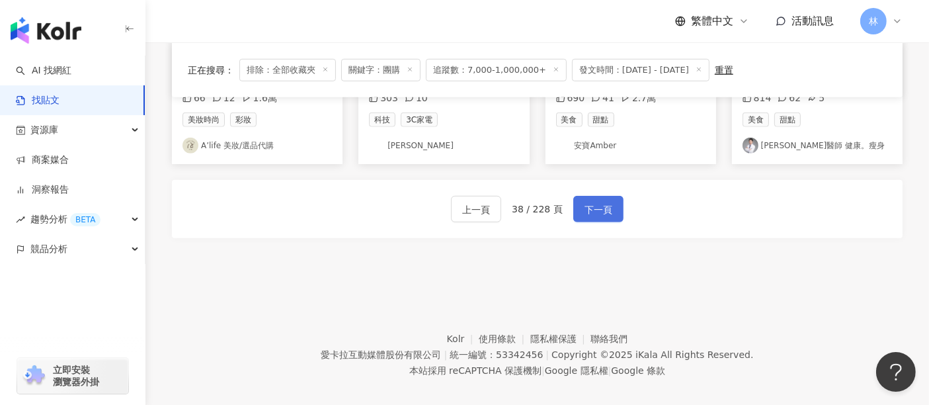
click at [587, 202] on span "下一頁" at bounding box center [599, 210] width 28 height 16
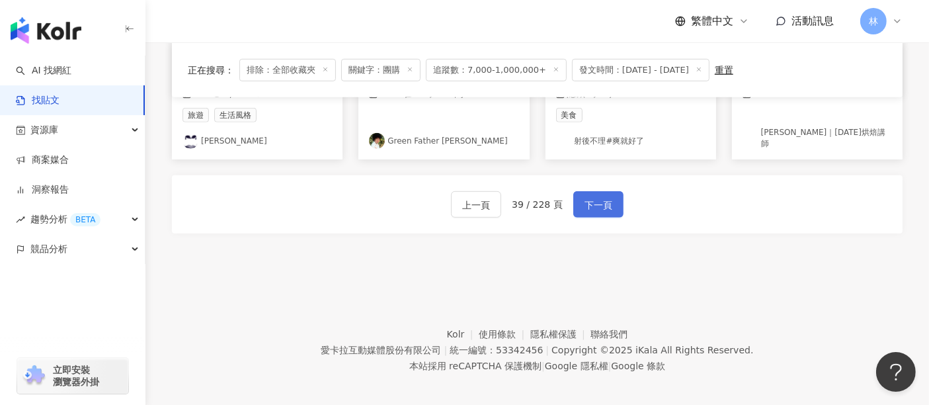
click at [587, 198] on span "下一頁" at bounding box center [599, 205] width 28 height 16
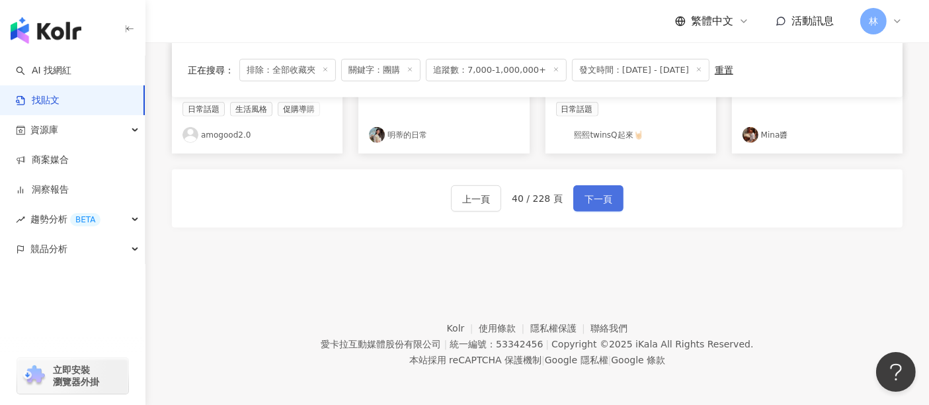
click at [587, 198] on span "下一頁" at bounding box center [599, 199] width 28 height 16
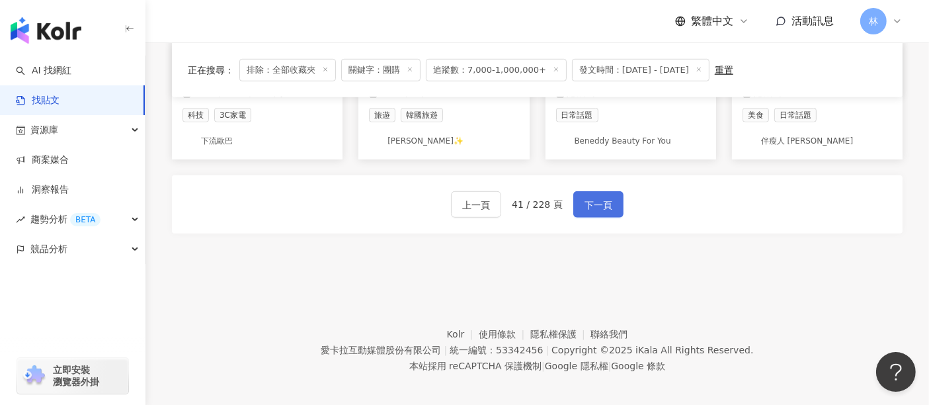
click at [587, 198] on span "下一頁" at bounding box center [599, 205] width 28 height 16
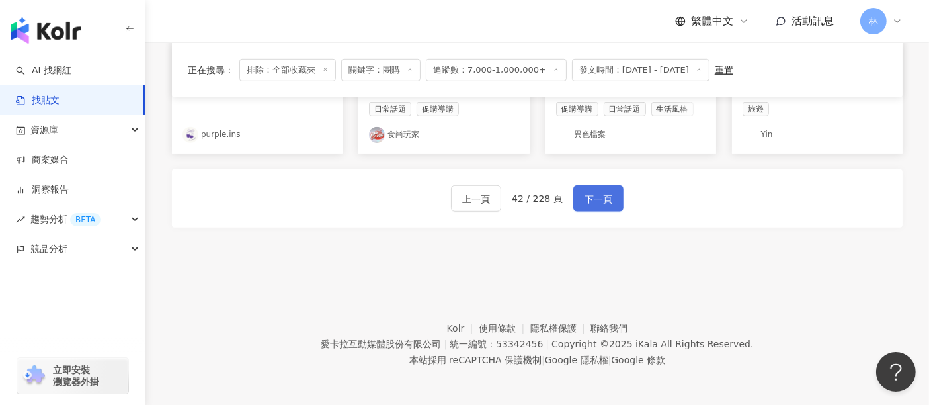
click at [587, 198] on span "下一頁" at bounding box center [599, 199] width 28 height 16
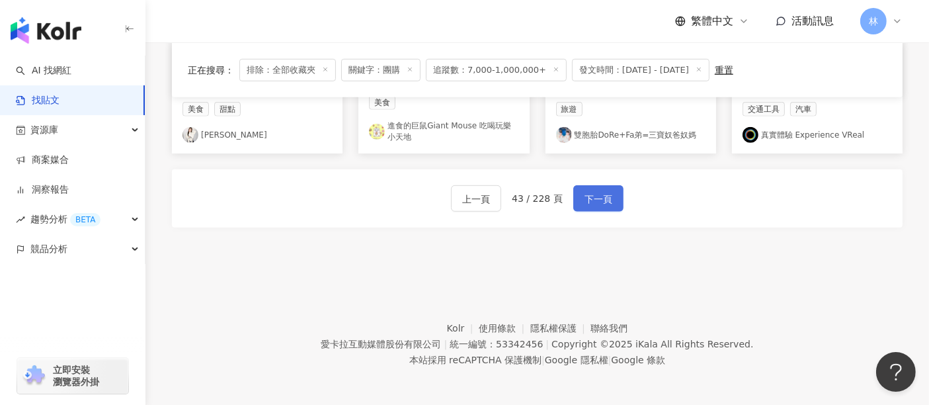
click at [587, 198] on span "下一頁" at bounding box center [599, 199] width 28 height 16
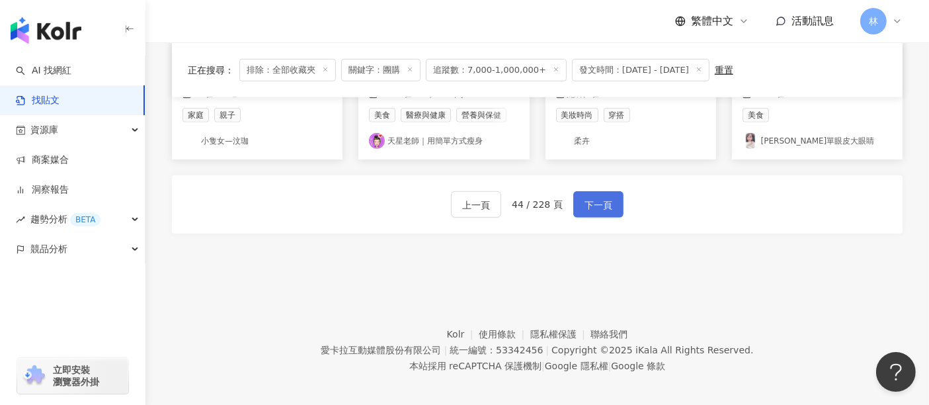
click at [587, 198] on span "下一頁" at bounding box center [599, 205] width 28 height 16
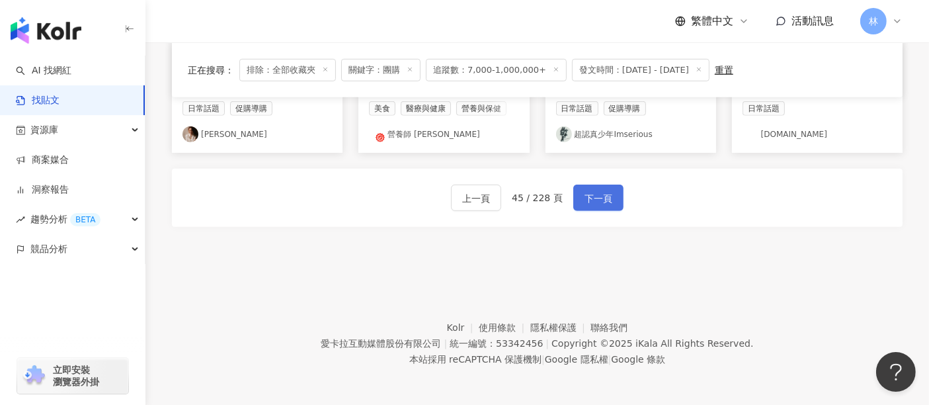
click at [587, 198] on span "下一頁" at bounding box center [599, 198] width 28 height 16
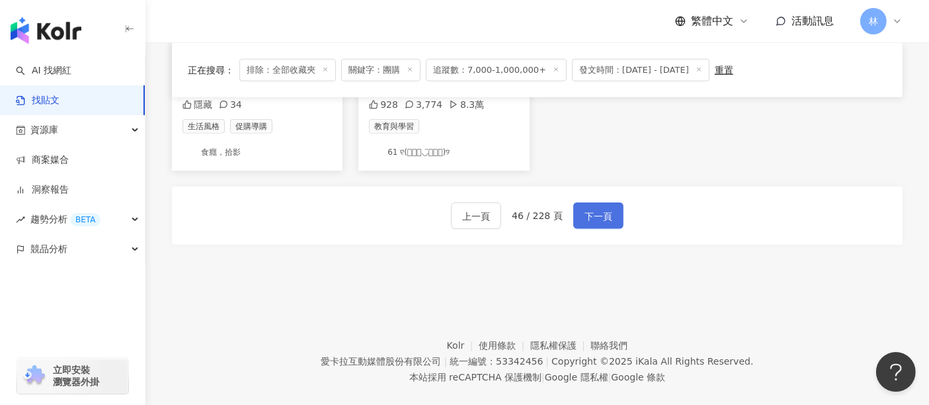
click at [587, 208] on span "下一頁" at bounding box center [599, 216] width 28 height 16
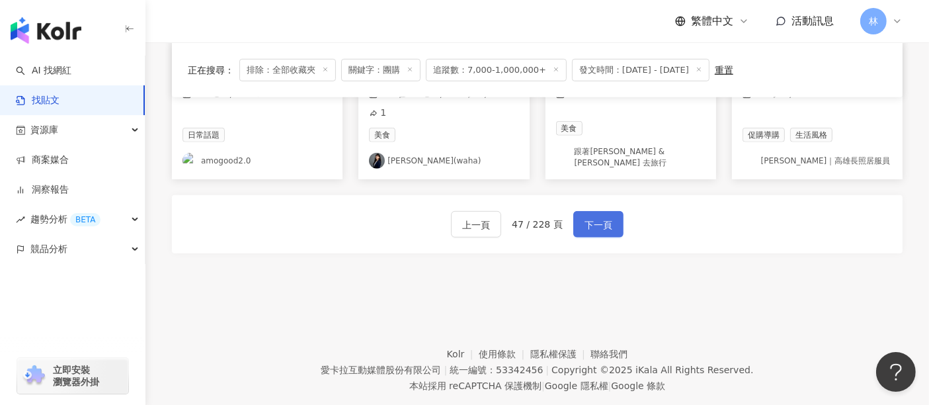
click at [587, 217] on span "下一頁" at bounding box center [599, 225] width 28 height 16
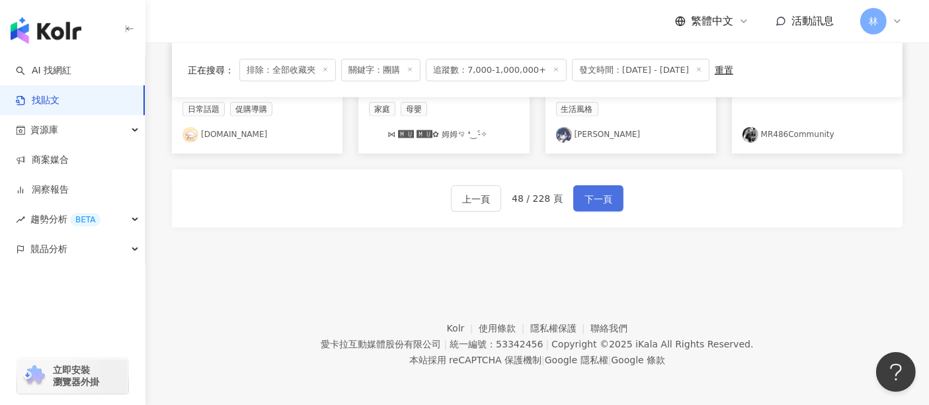
click at [587, 198] on span "下一頁" at bounding box center [599, 199] width 28 height 16
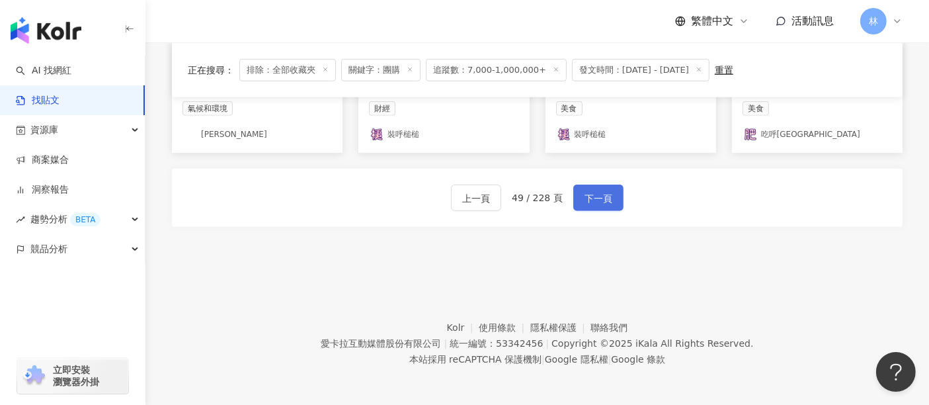
click at [587, 198] on span "下一頁" at bounding box center [599, 198] width 28 height 16
click at [587, 198] on span "下一頁" at bounding box center [599, 199] width 28 height 16
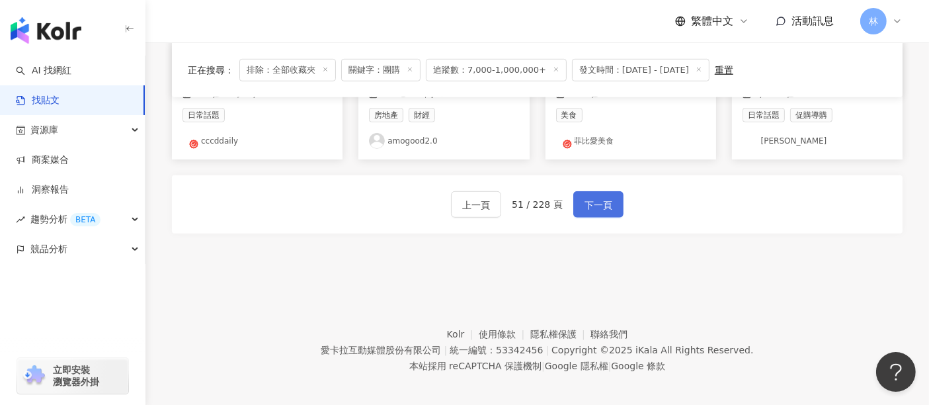
click at [587, 198] on span "下一頁" at bounding box center [599, 205] width 28 height 16
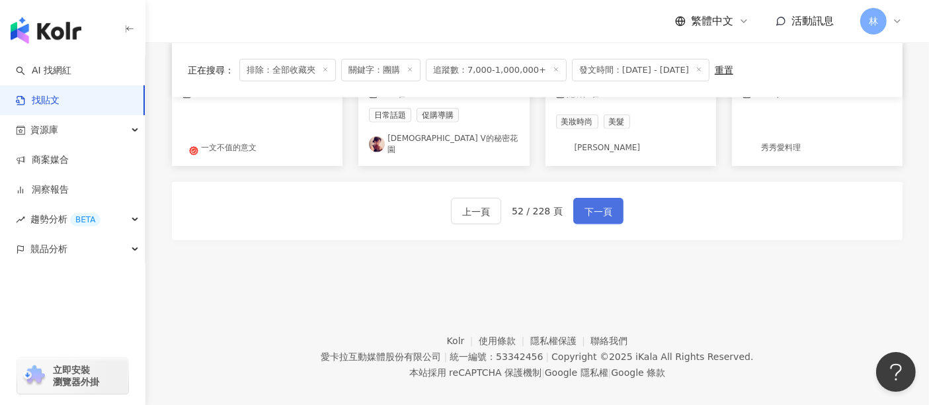
click at [587, 204] on span "下一頁" at bounding box center [599, 212] width 28 height 16
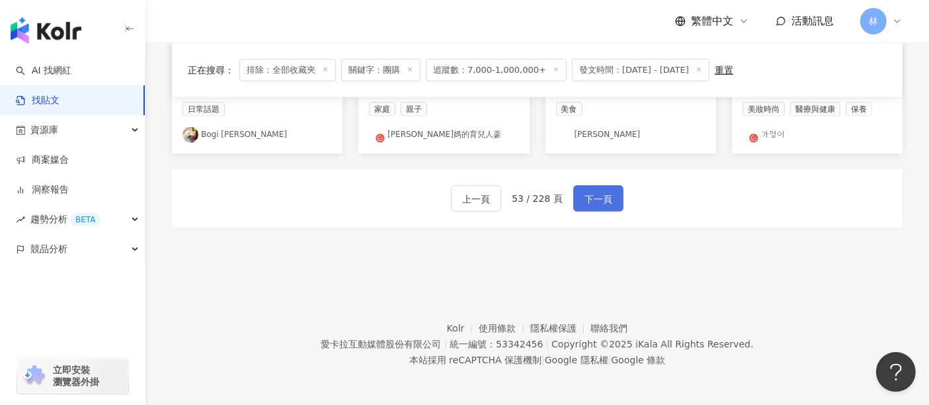
click at [587, 198] on span "下一頁" at bounding box center [599, 199] width 28 height 16
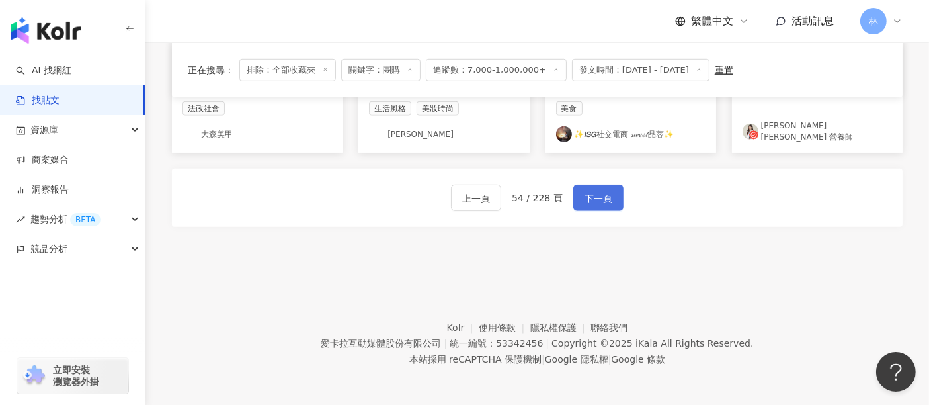
click at [587, 198] on span "下一頁" at bounding box center [599, 198] width 28 height 16
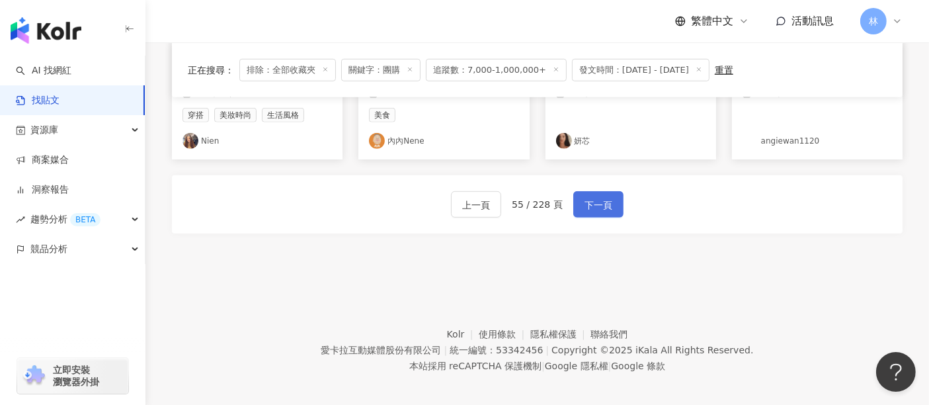
click at [587, 198] on span "下一頁" at bounding box center [599, 205] width 28 height 16
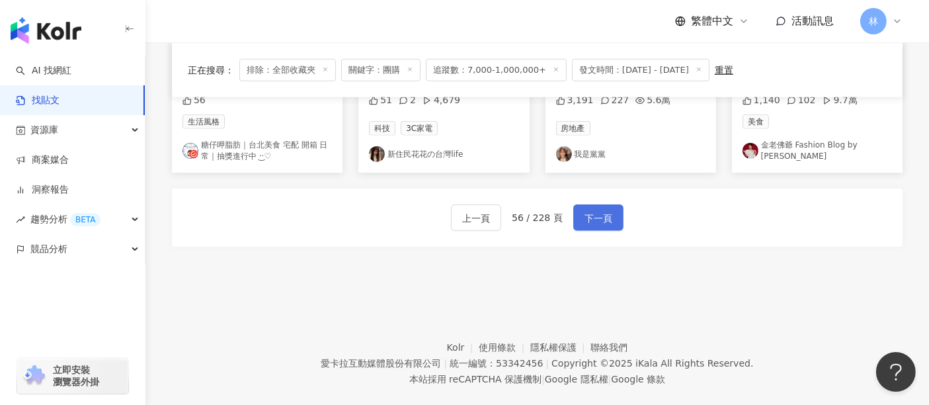
click at [587, 210] on span "下一頁" at bounding box center [599, 218] width 28 height 16
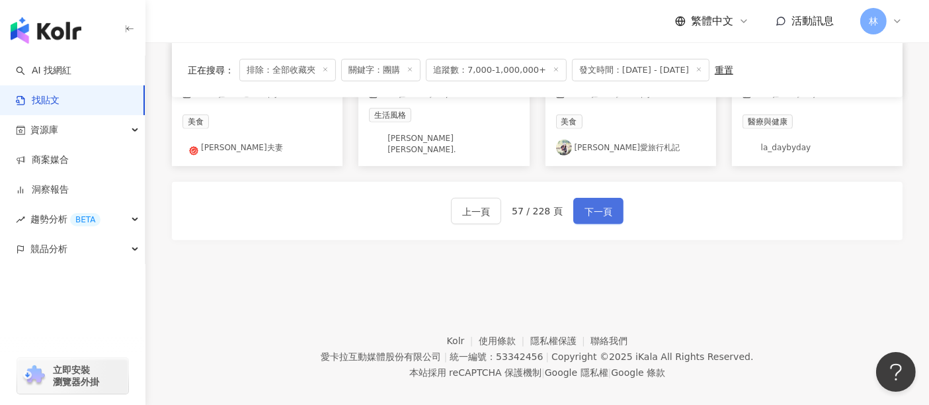
click at [587, 204] on span "下一頁" at bounding box center [599, 212] width 28 height 16
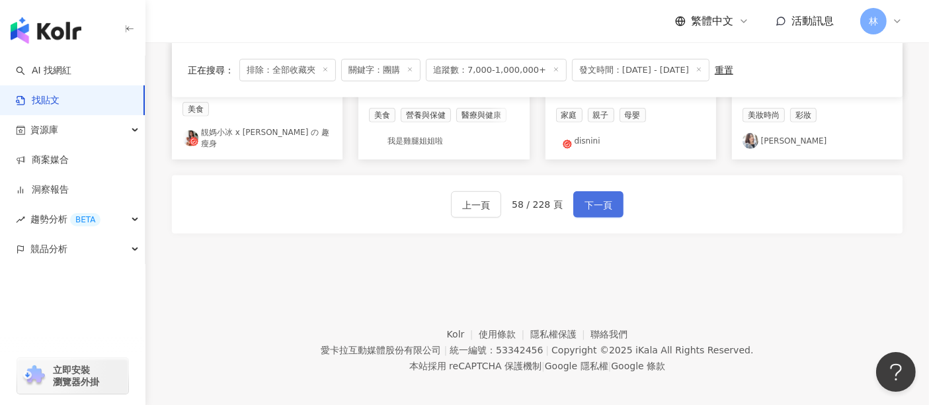
click at [587, 198] on span "下一頁" at bounding box center [599, 205] width 28 height 16
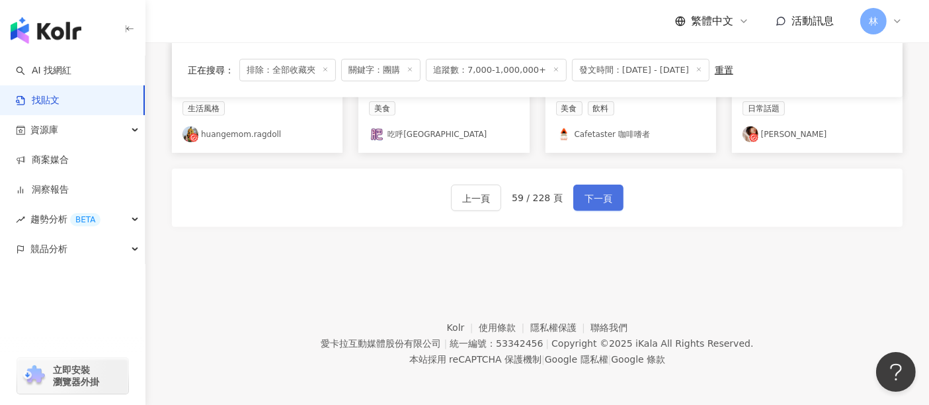
click at [587, 198] on span "下一頁" at bounding box center [599, 198] width 28 height 16
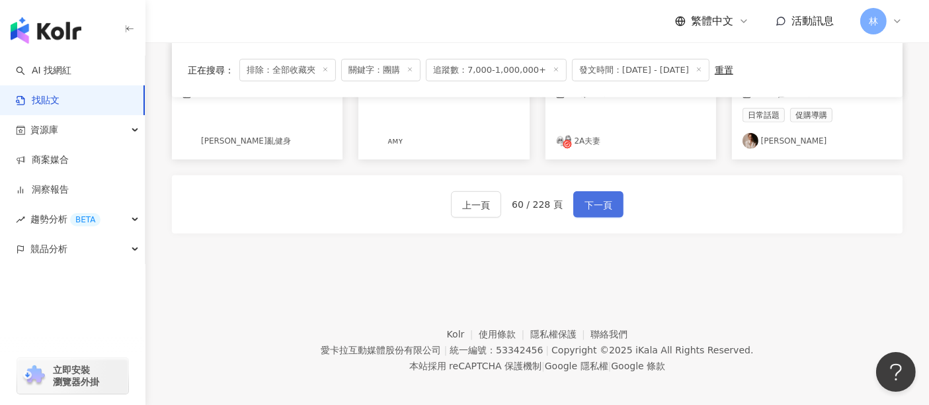
click at [587, 198] on span "下一頁" at bounding box center [599, 205] width 28 height 16
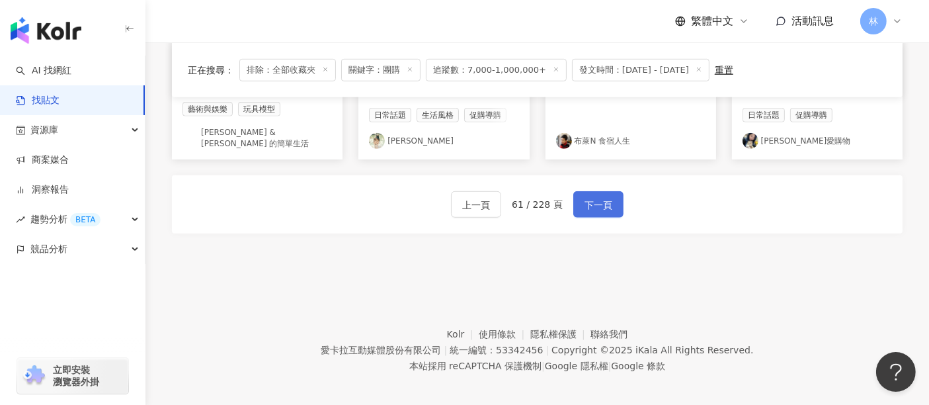
click at [587, 198] on span "下一頁" at bounding box center [599, 205] width 28 height 16
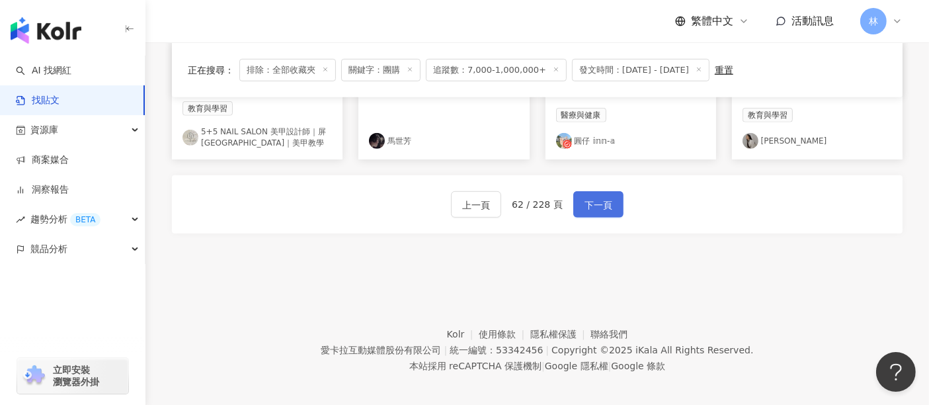
click at [587, 198] on span "下一頁" at bounding box center [599, 205] width 28 height 16
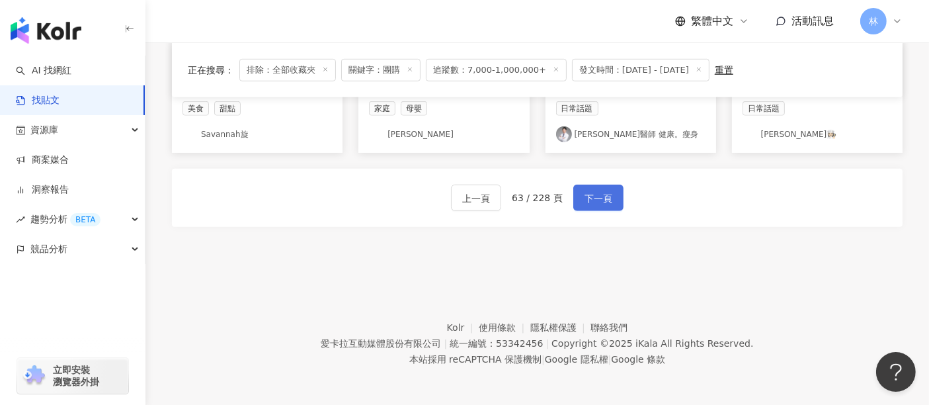
click at [587, 198] on span "下一頁" at bounding box center [599, 198] width 28 height 16
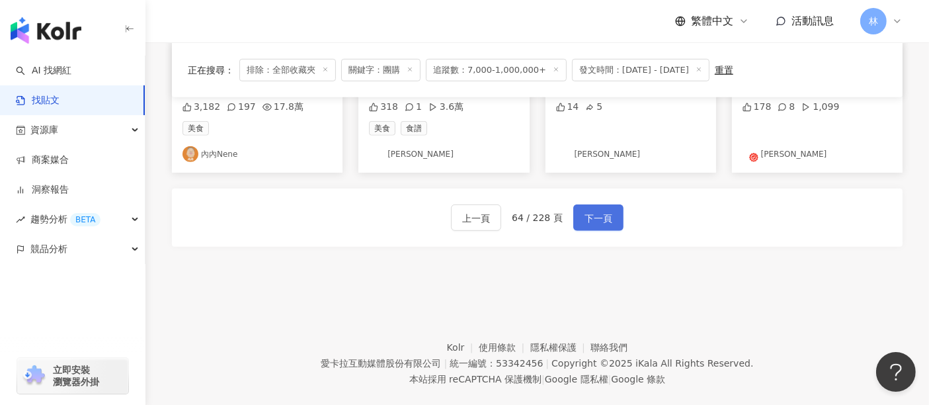
click at [587, 210] on span "下一頁" at bounding box center [599, 218] width 28 height 16
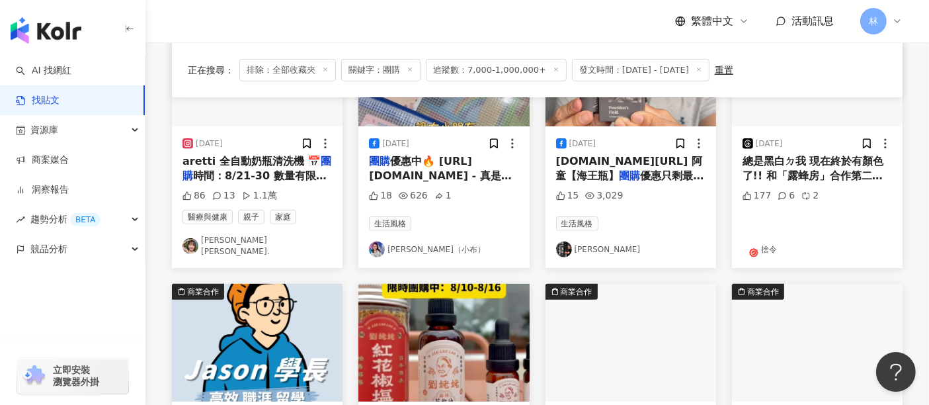
scroll to position [781, 0]
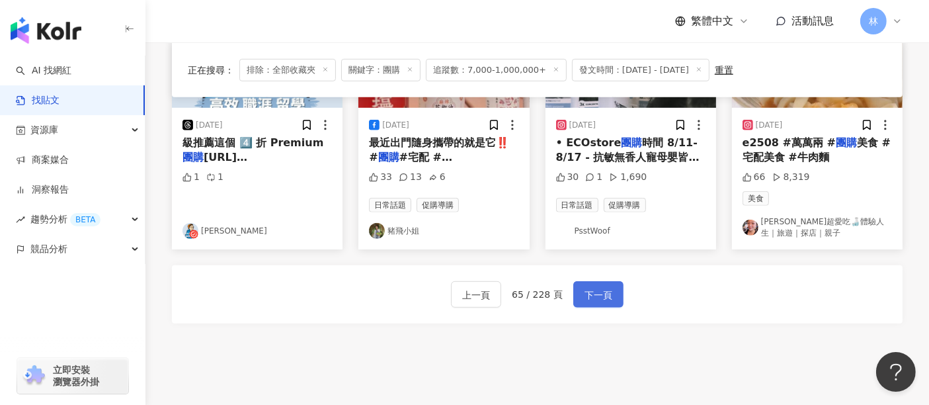
click at [598, 292] on span "下一頁" at bounding box center [599, 295] width 28 height 16
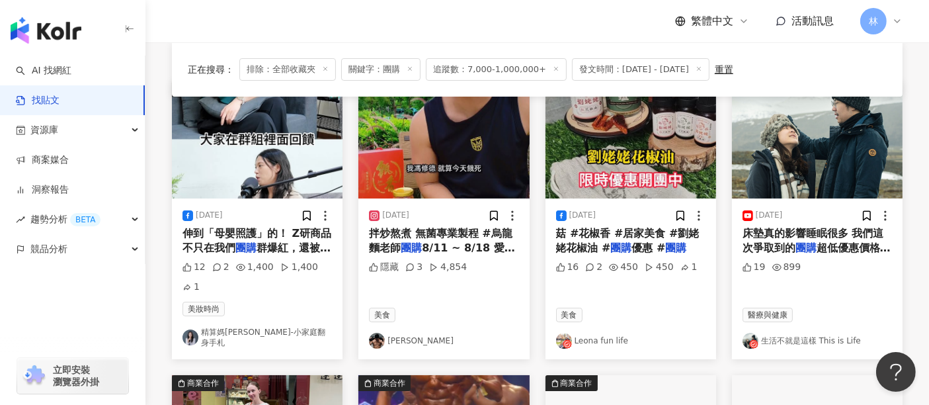
scroll to position [367, 0]
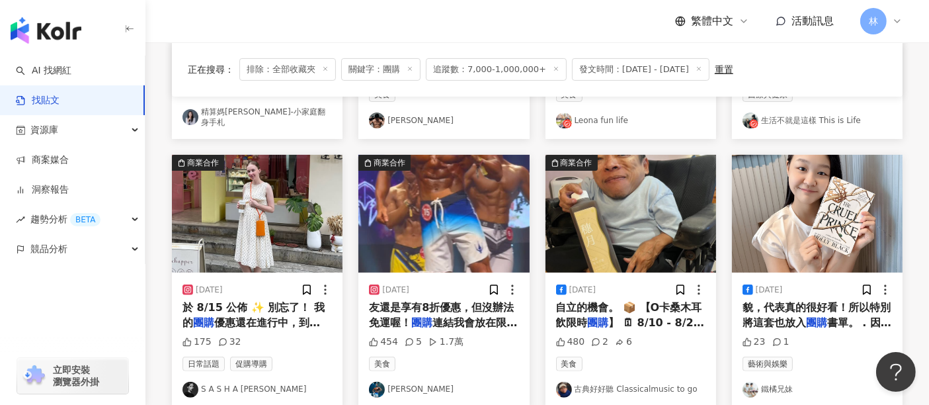
click at [239, 180] on img "button" at bounding box center [257, 214] width 171 height 118
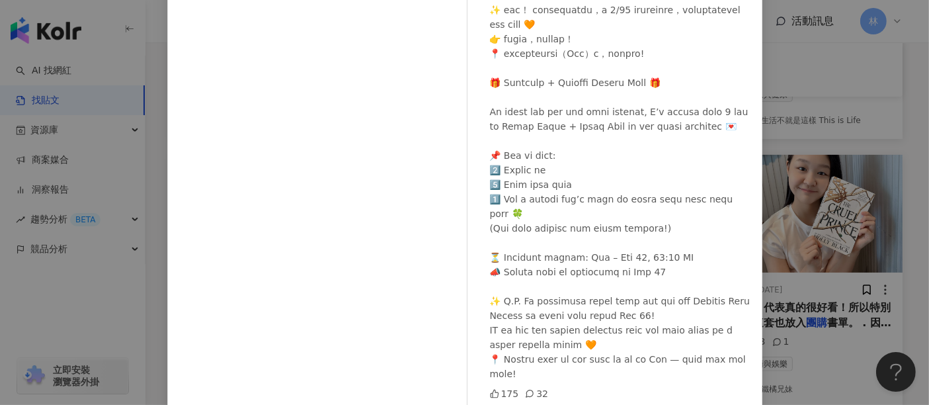
scroll to position [211, 0]
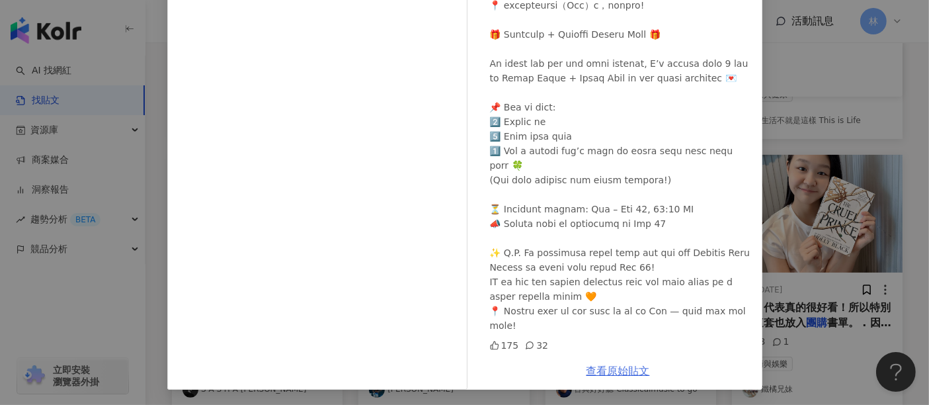
click at [603, 364] on link "查看原始貼文" at bounding box center [618, 370] width 63 height 13
click at [795, 182] on div "S A S H A 柯愛莉 2025/8/12 175 32 查看原始貼文" at bounding box center [464, 202] width 929 height 405
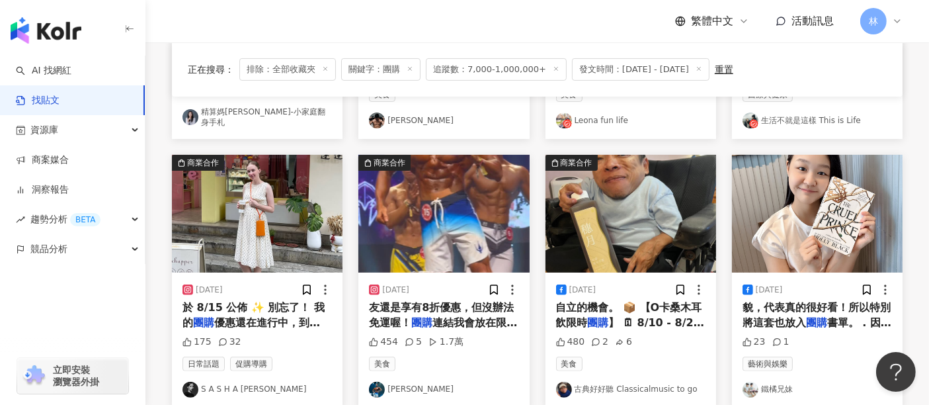
click at [646, 183] on img "button" at bounding box center [631, 214] width 171 height 118
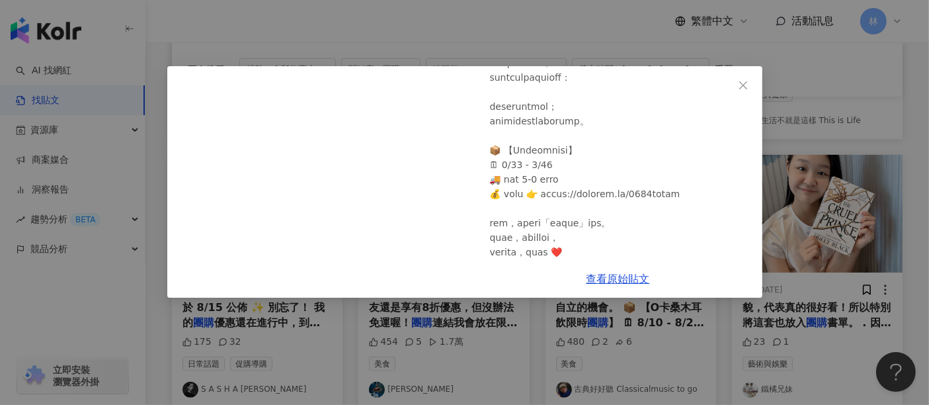
scroll to position [435, 0]
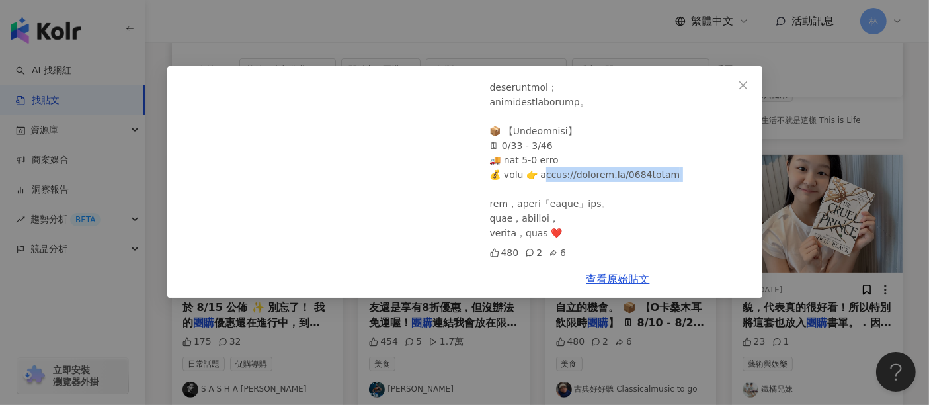
drag, startPoint x: 721, startPoint y: 171, endPoint x: 561, endPoint y: 179, distance: 160.8
drag, startPoint x: 577, startPoint y: 175, endPoint x: 570, endPoint y: 179, distance: 8.3
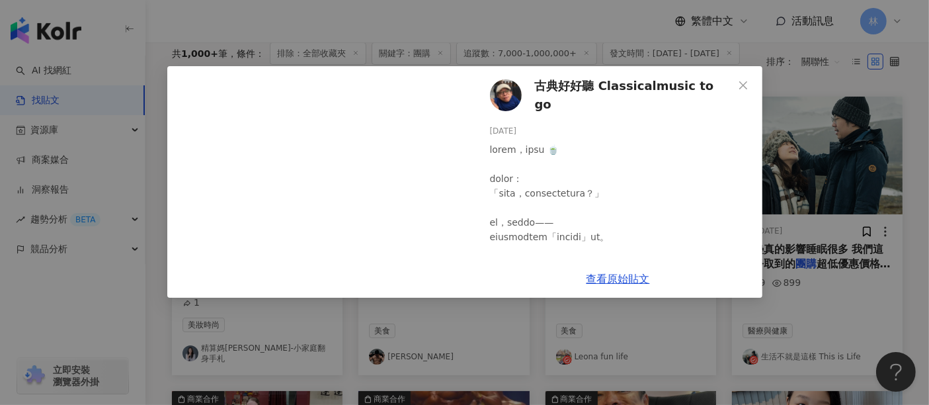
scroll to position [0, 0]
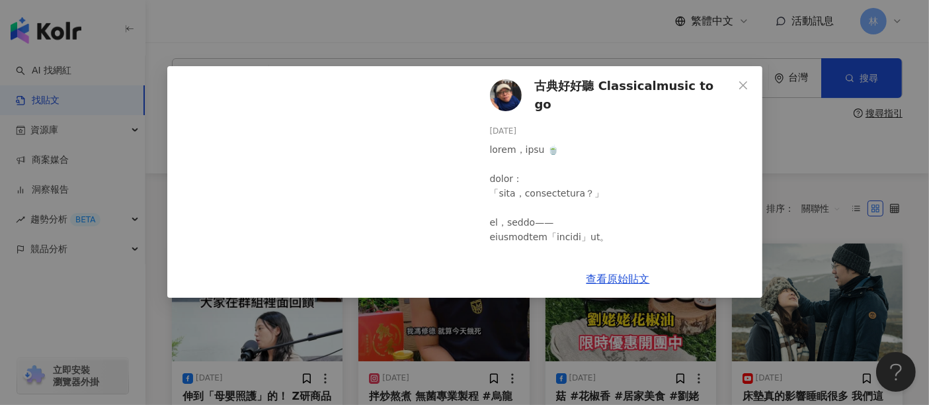
click at [565, 96] on span "古典好好聽 Classicalmusic to go" at bounding box center [634, 96] width 198 height 38
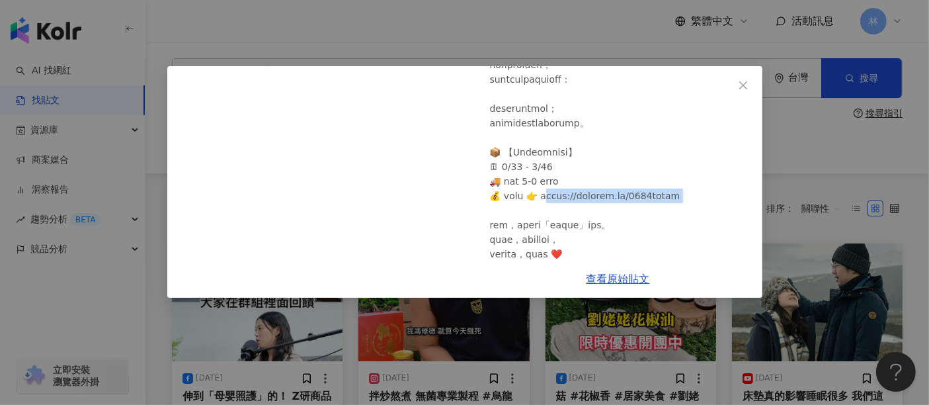
scroll to position [435, 0]
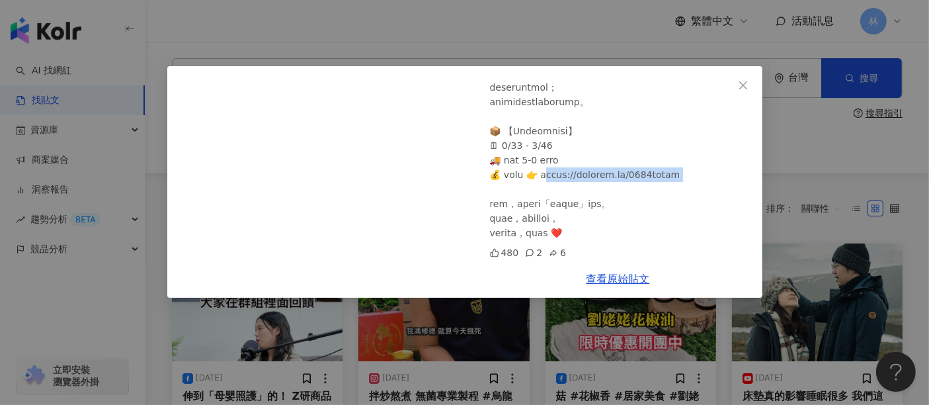
click at [812, 181] on div "古典好好聽 Classicalmusic to go 2025/8/14 480 2 6 查看原始貼文" at bounding box center [464, 202] width 929 height 405
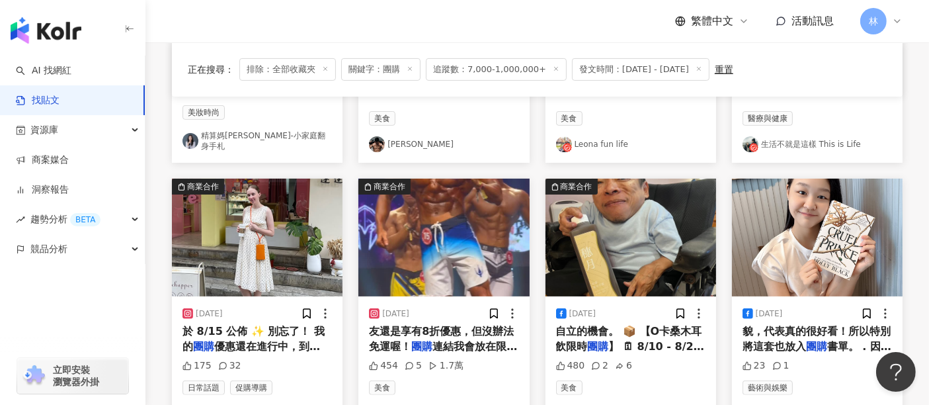
scroll to position [367, 0]
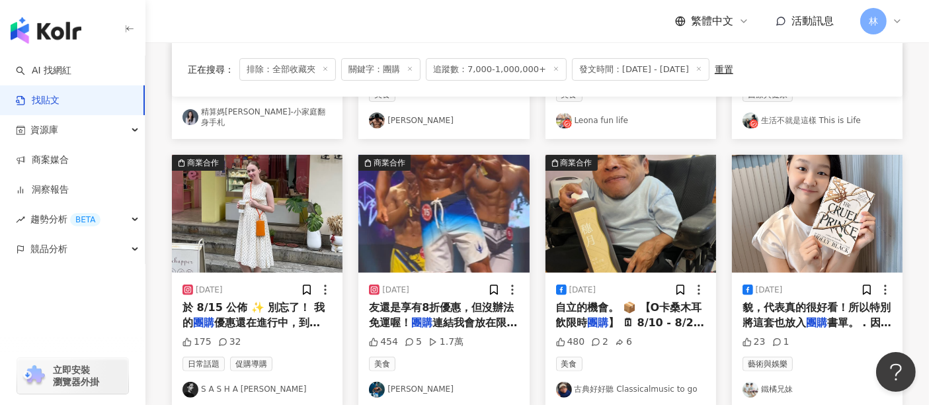
click at [805, 189] on img "button" at bounding box center [817, 214] width 171 height 118
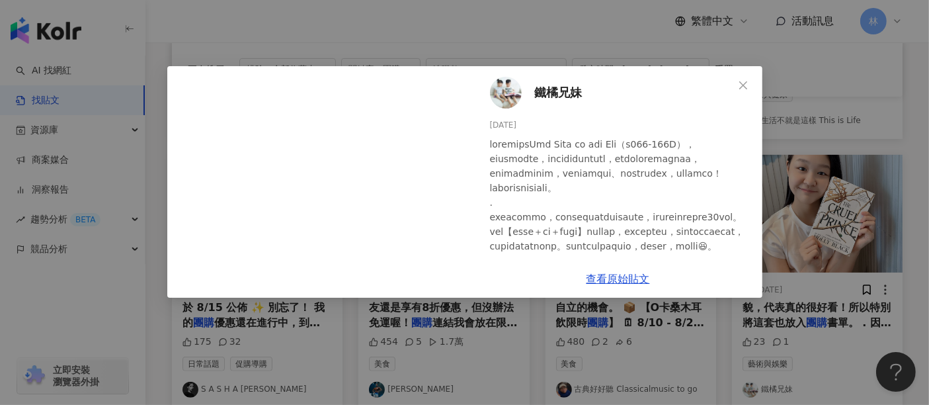
click at [805, 189] on div "鐵橘兄妹 2025/8/8 23 1 查看原始貼文" at bounding box center [464, 202] width 929 height 405
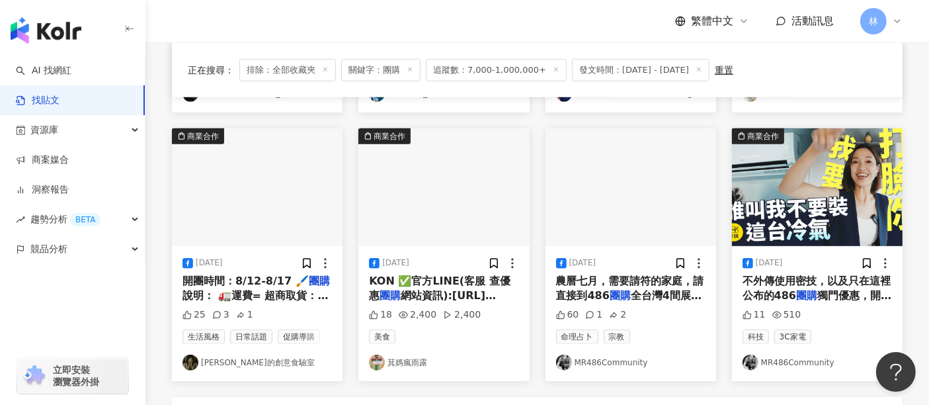
scroll to position [587, 0]
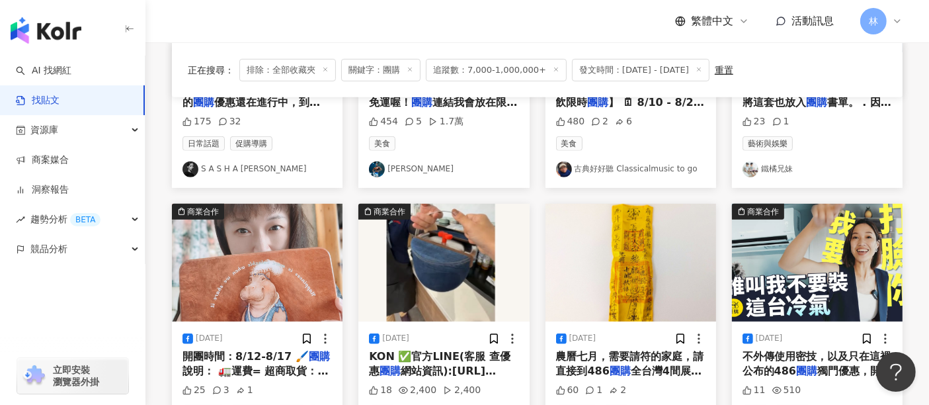
click at [468, 204] on img "button" at bounding box center [443, 263] width 171 height 118
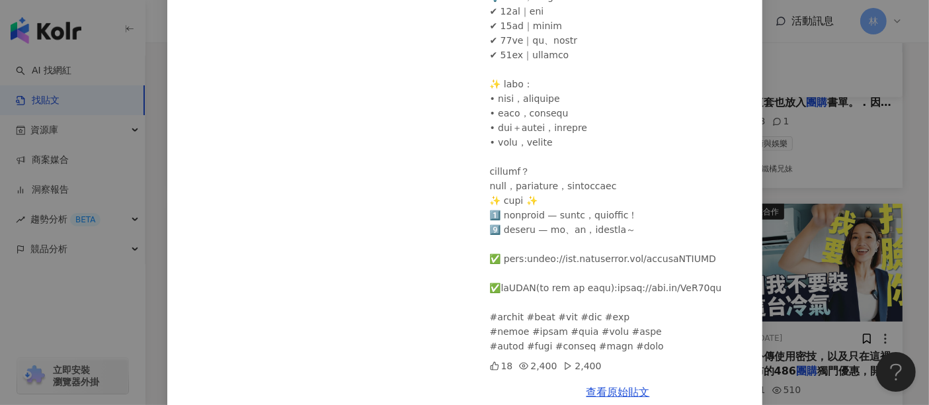
scroll to position [137, 0]
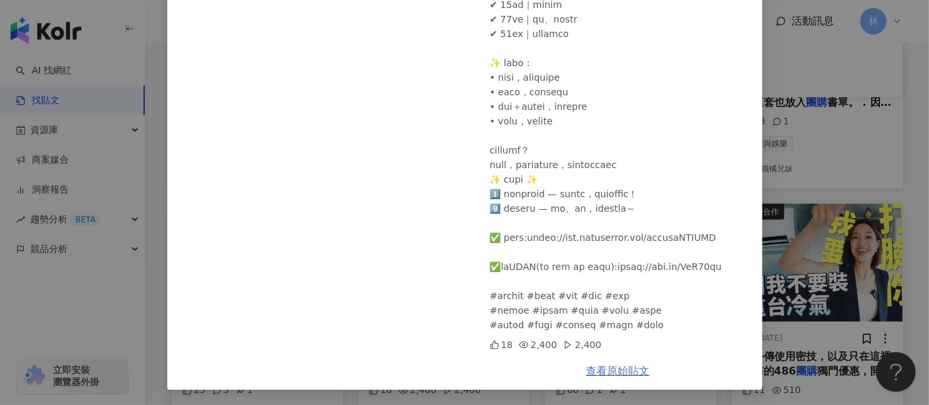
click at [598, 374] on link "查看原始貼文" at bounding box center [618, 370] width 63 height 13
click at [826, 171] on div "萁媽瘋雨露 2025/8/18 18 2,400 2,400 查看原始貼文" at bounding box center [464, 202] width 929 height 405
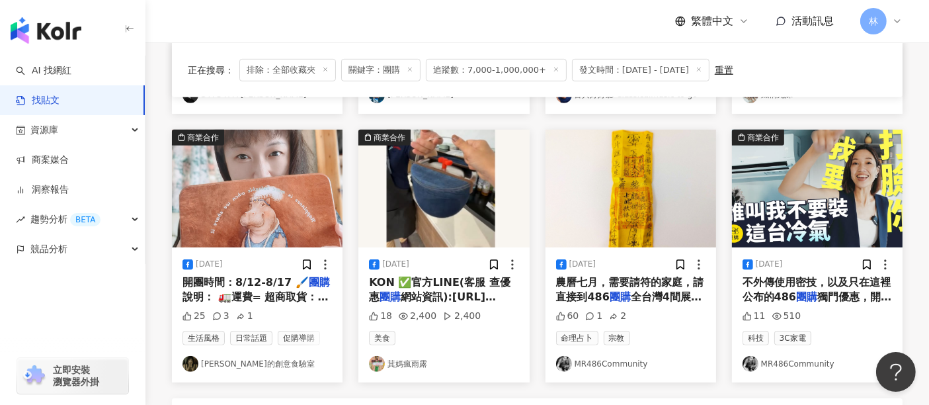
scroll to position [660, 0]
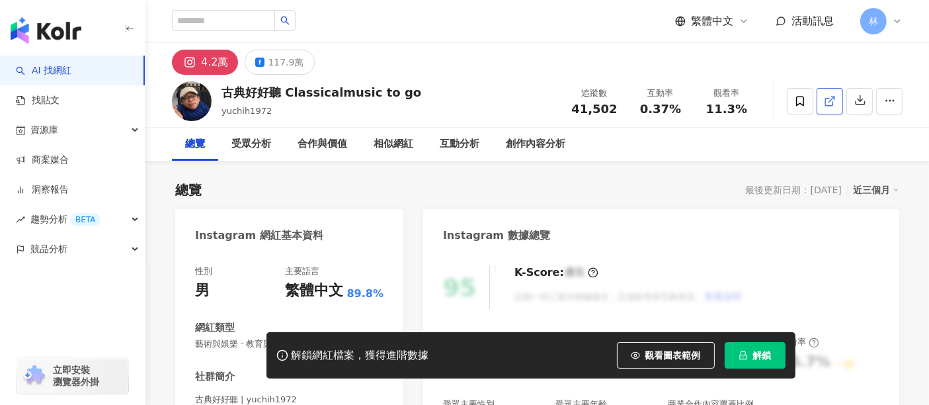
drag, startPoint x: 768, startPoint y: 108, endPoint x: 827, endPoint y: 101, distance: 59.4
click at [827, 101] on icon at bounding box center [830, 101] width 12 height 12
click at [282, 69] on div "117.9萬" at bounding box center [286, 62] width 36 height 19
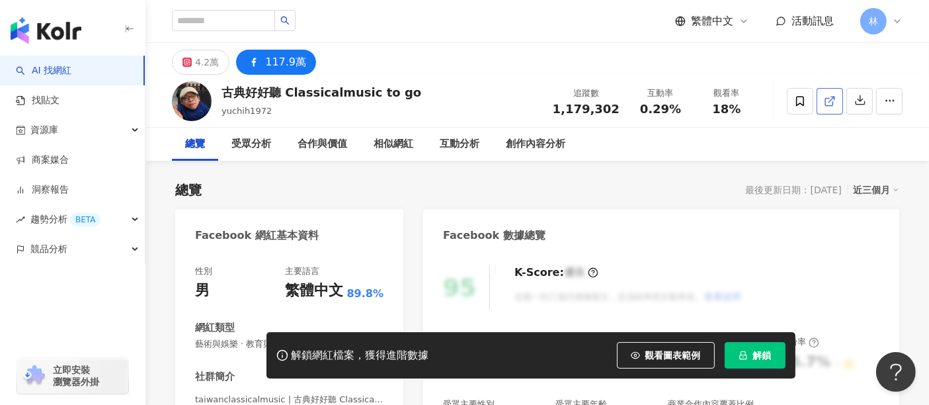
click at [827, 95] on span at bounding box center [830, 101] width 12 height 14
